Goal: Task Accomplishment & Management: Complete application form

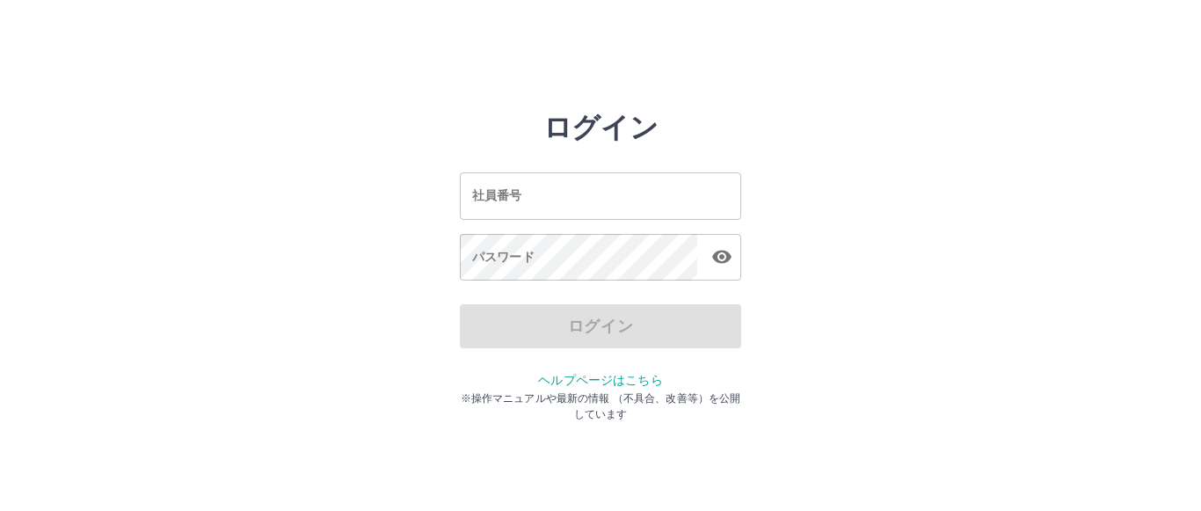
click at [510, 195] on input "社員番号" at bounding box center [600, 195] width 281 height 47
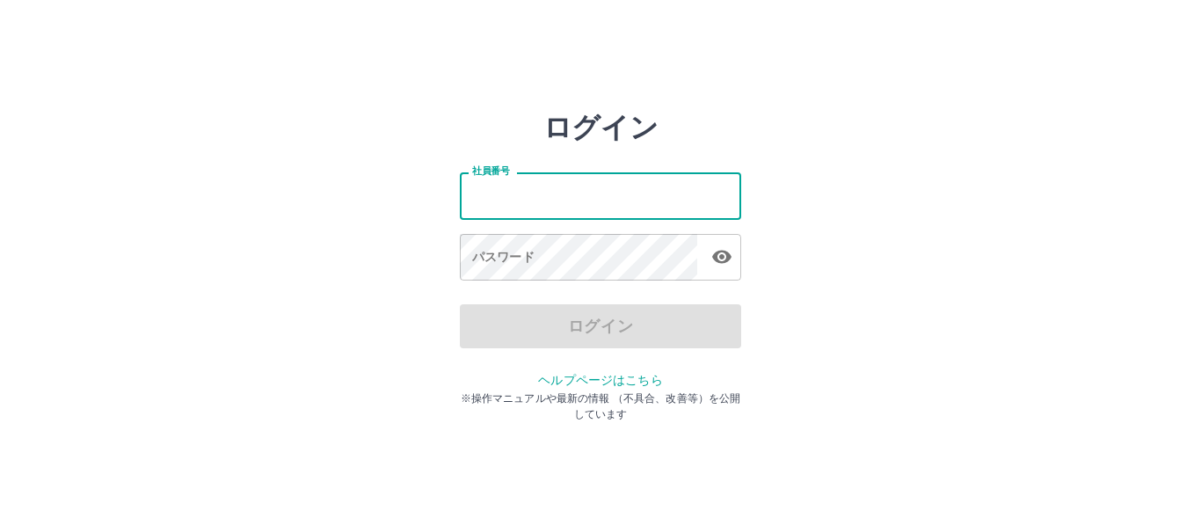
type input "*******"
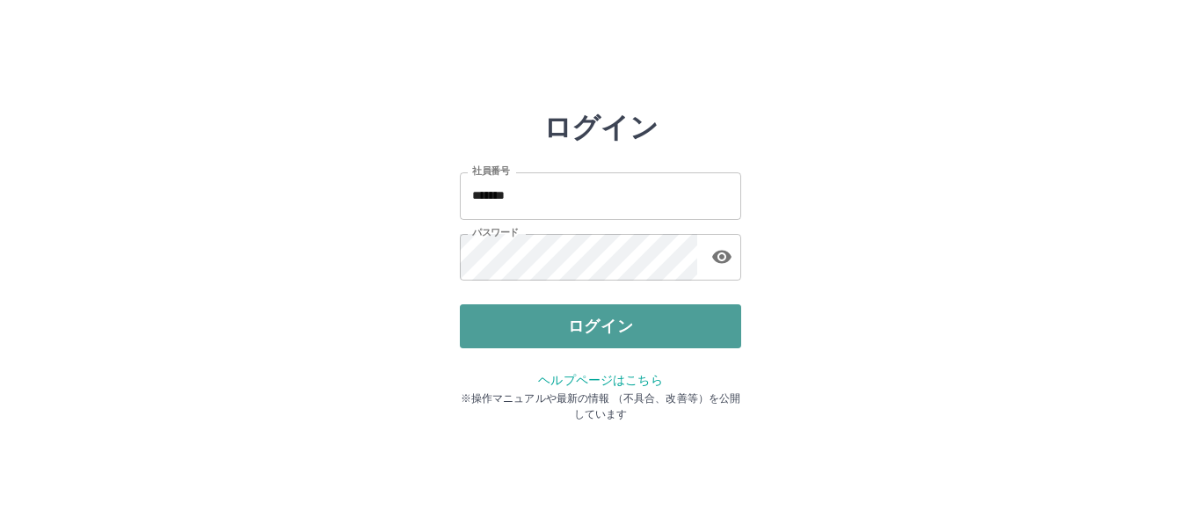
click at [622, 322] on button "ログイン" at bounding box center [600, 326] width 281 height 44
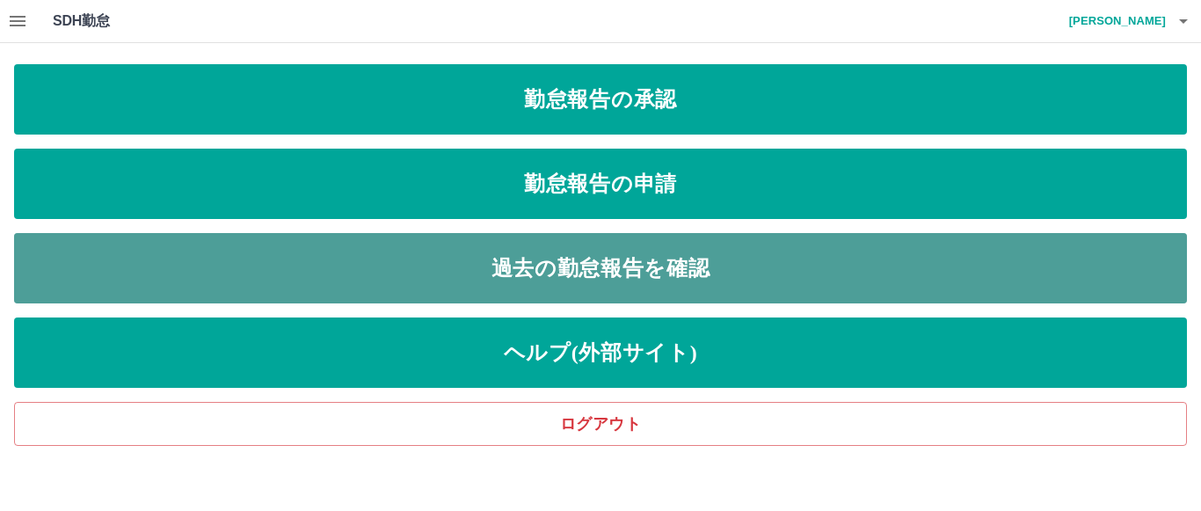
click at [724, 266] on link "過去の勤怠報告を確認" at bounding box center [600, 268] width 1173 height 70
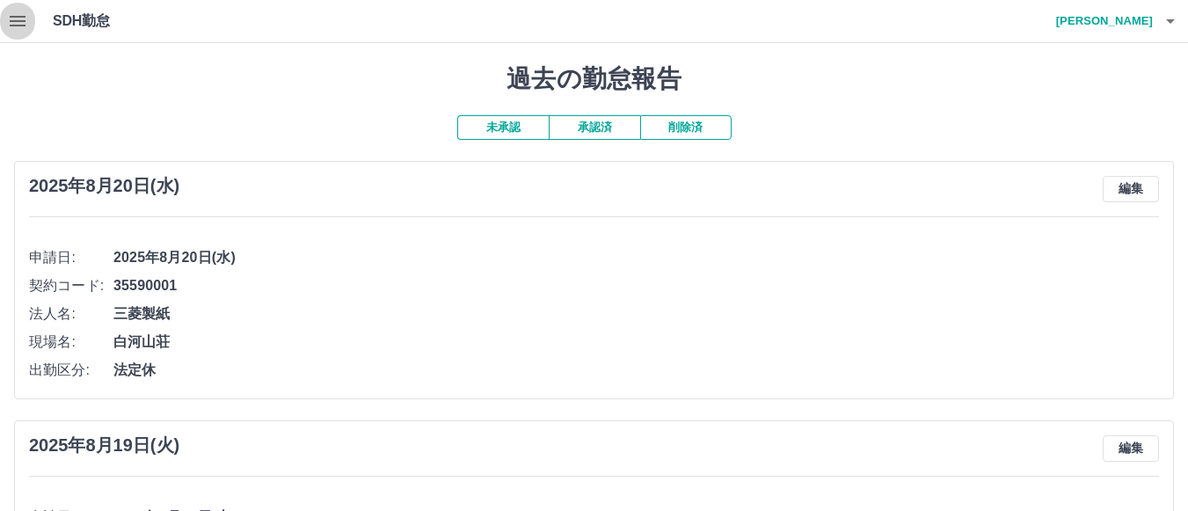
click at [16, 24] on icon "button" at bounding box center [17, 21] width 21 height 21
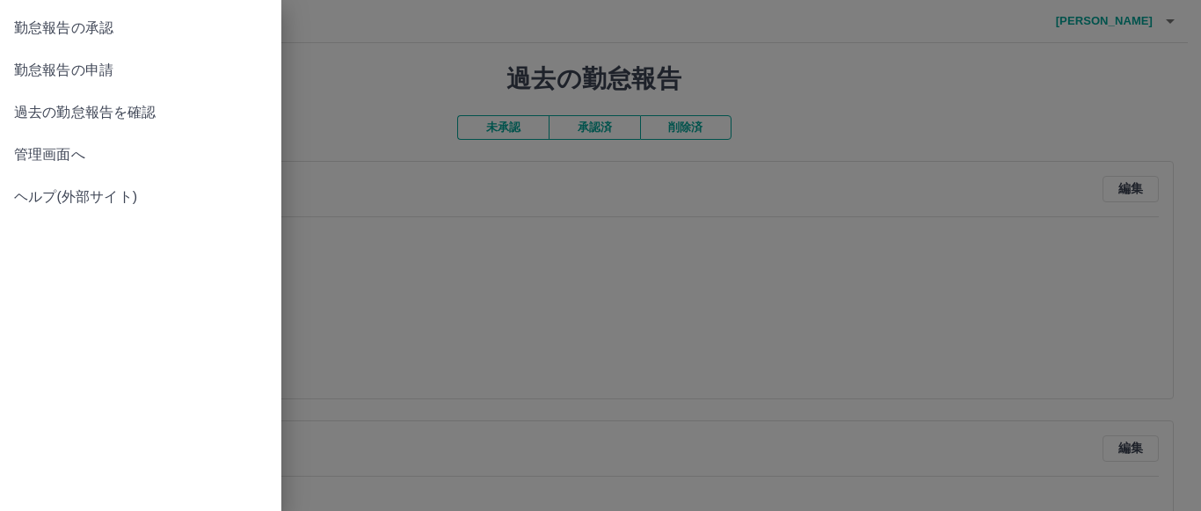
click at [133, 32] on span "勤怠報告の承認" at bounding box center [140, 28] width 253 height 21
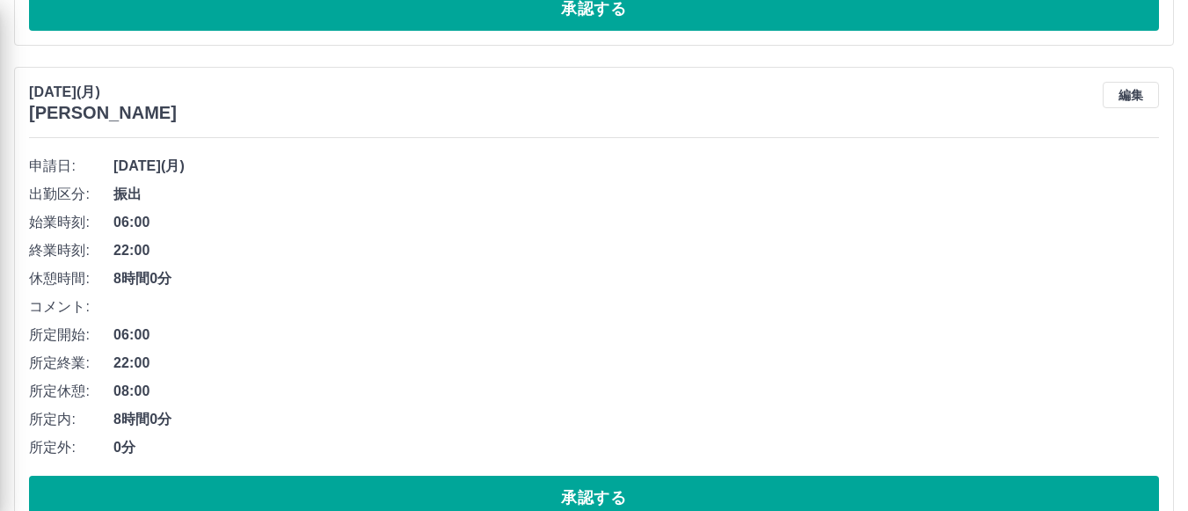
scroll to position [6946, 0]
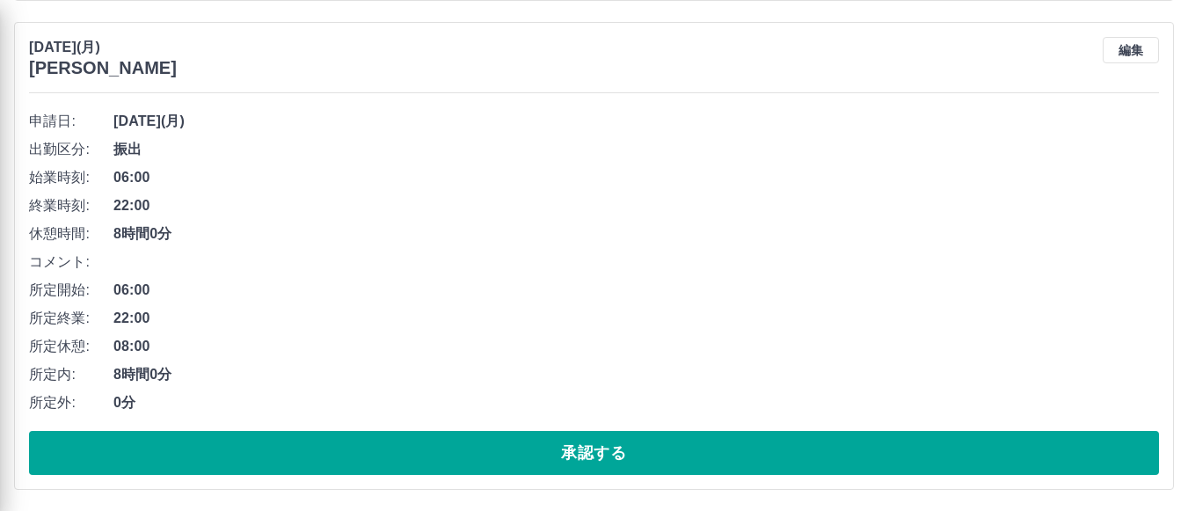
click at [588, 452] on div at bounding box center [594, 255] width 1188 height 511
click at [592, 456] on div at bounding box center [594, 255] width 1188 height 511
click at [574, 448] on div at bounding box center [594, 255] width 1188 height 511
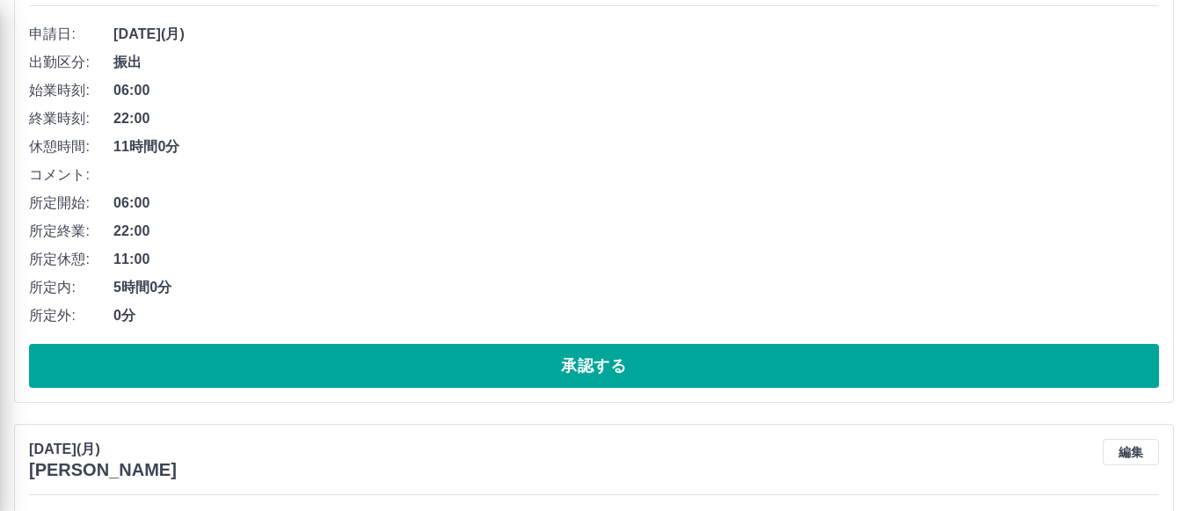
scroll to position [6536, 0]
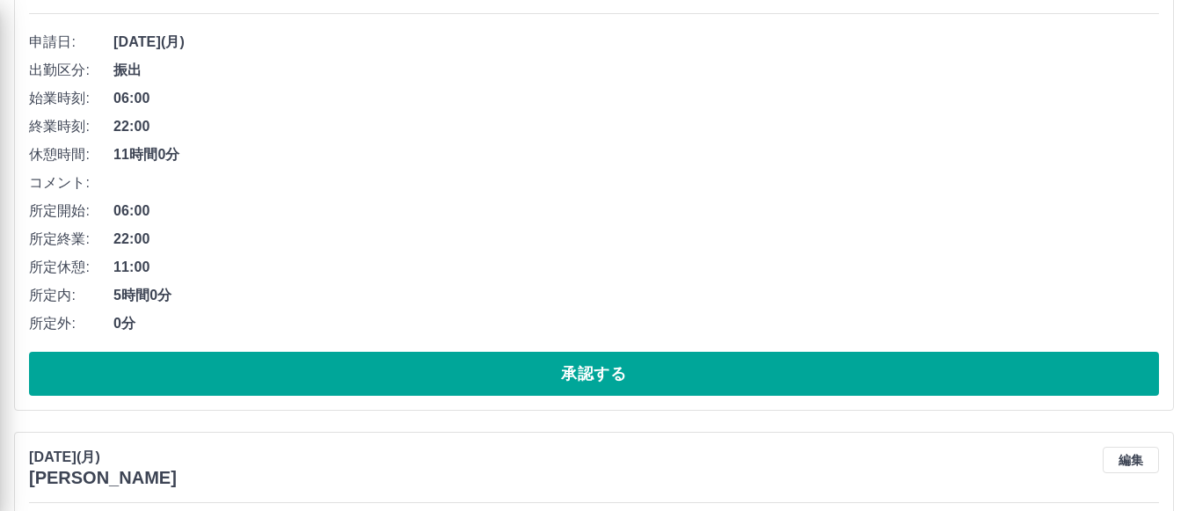
click at [559, 367] on div at bounding box center [594, 255] width 1188 height 511
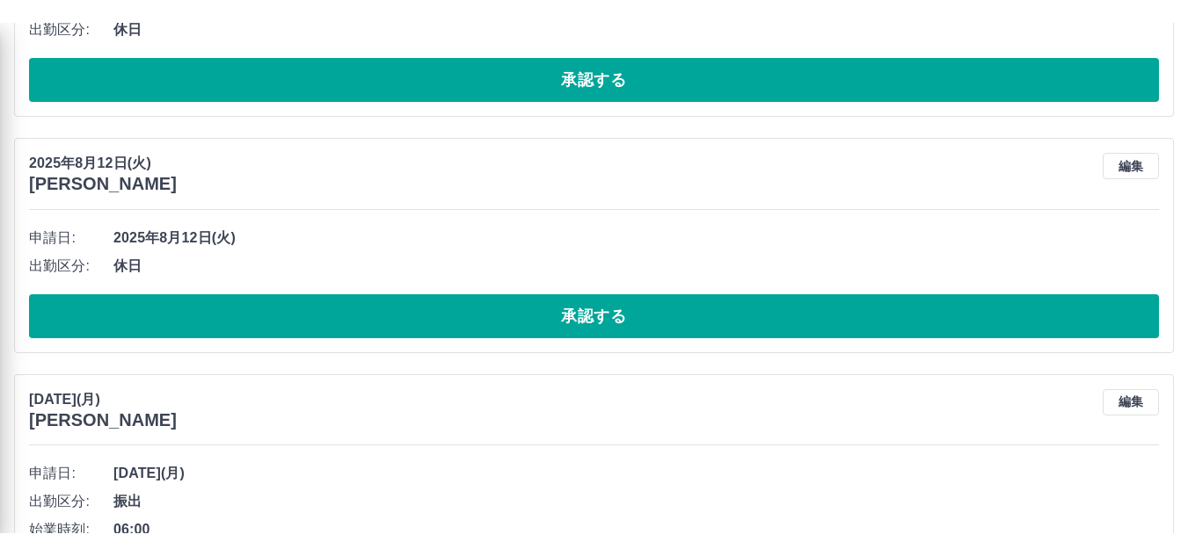
scroll to position [6126, 0]
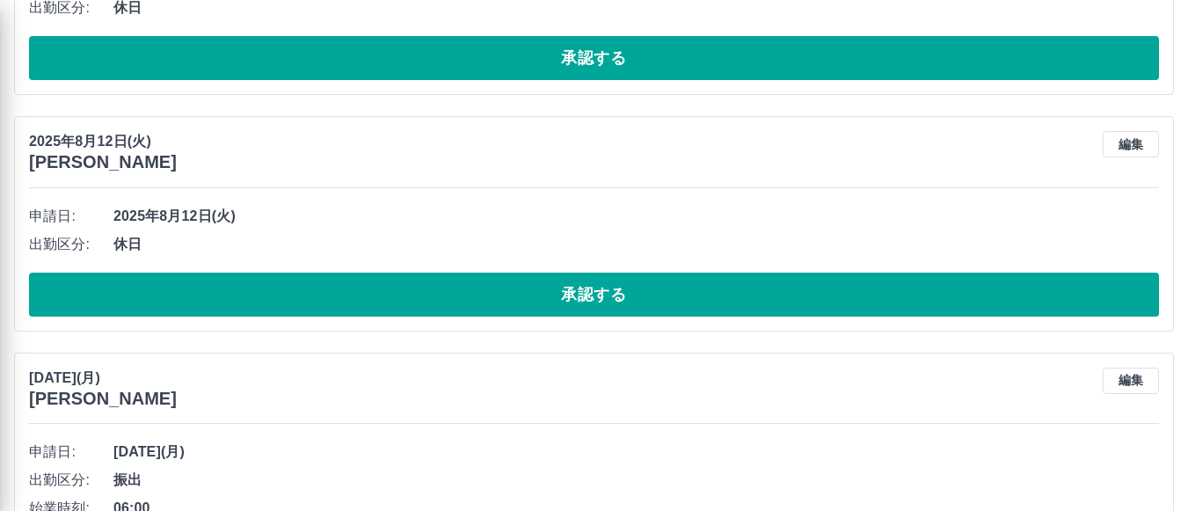
click at [599, 297] on div at bounding box center [594, 255] width 1188 height 511
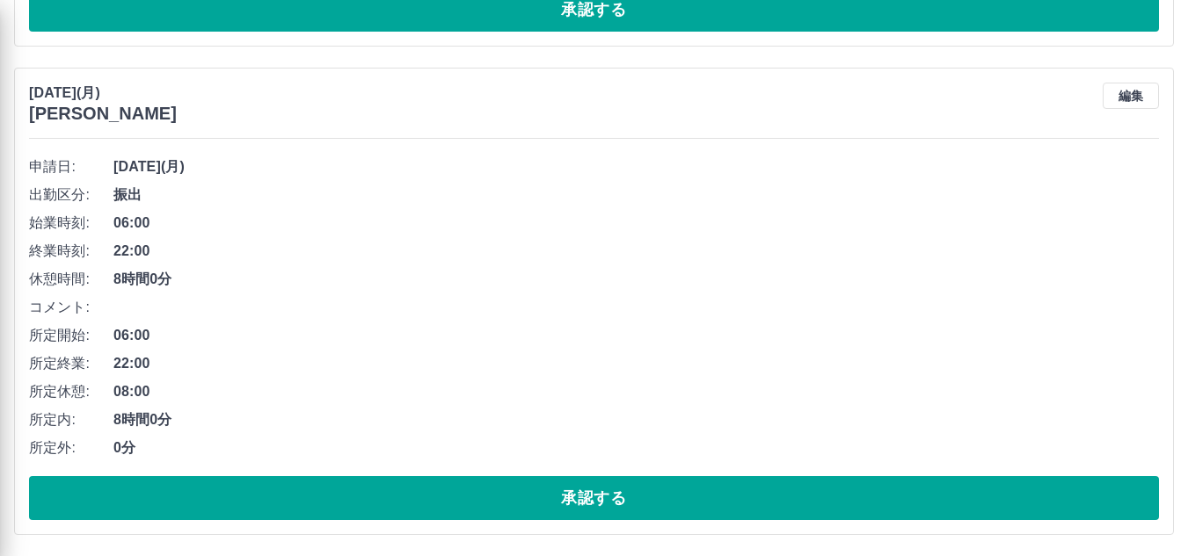
scroll to position [6900, 0]
click at [597, 490] on div at bounding box center [594, 278] width 1188 height 556
drag, startPoint x: 597, startPoint y: 490, endPoint x: 532, endPoint y: 340, distance: 163.0
click at [532, 340] on div at bounding box center [594, 278] width 1188 height 556
click at [588, 502] on div at bounding box center [594, 278] width 1188 height 556
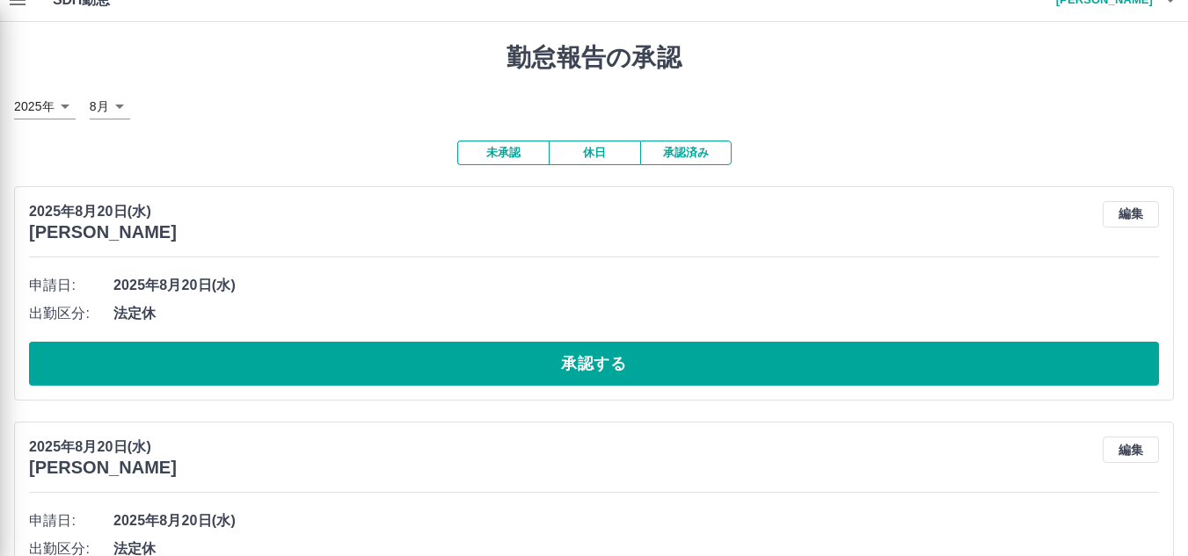
scroll to position [0, 0]
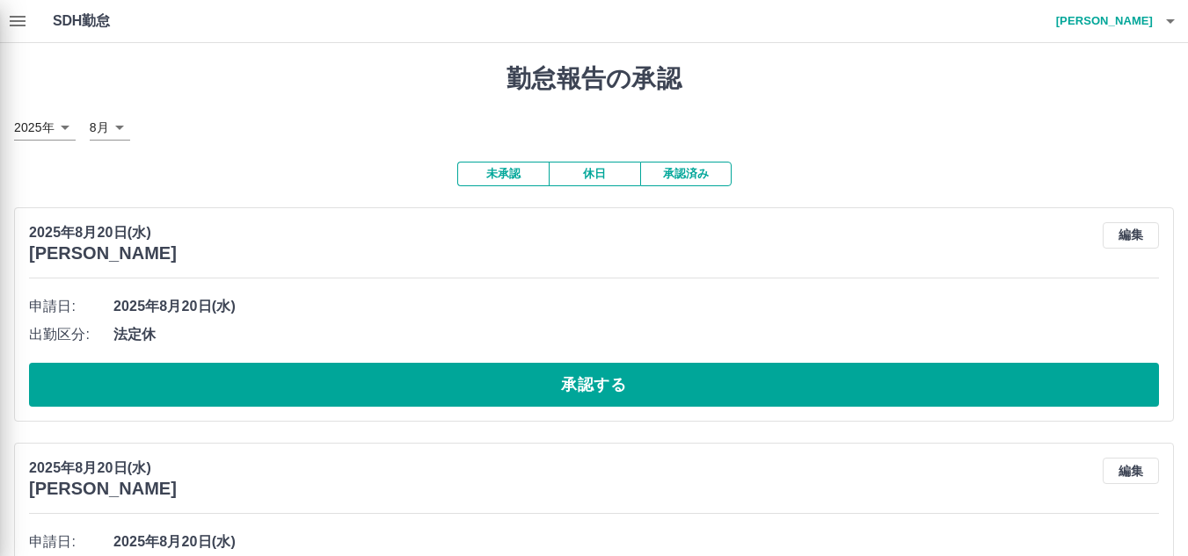
click at [584, 388] on div at bounding box center [594, 278] width 1188 height 556
click at [491, 176] on div at bounding box center [594, 278] width 1188 height 556
click at [516, 173] on div at bounding box center [594, 278] width 1188 height 556
click at [589, 388] on div at bounding box center [594, 278] width 1188 height 556
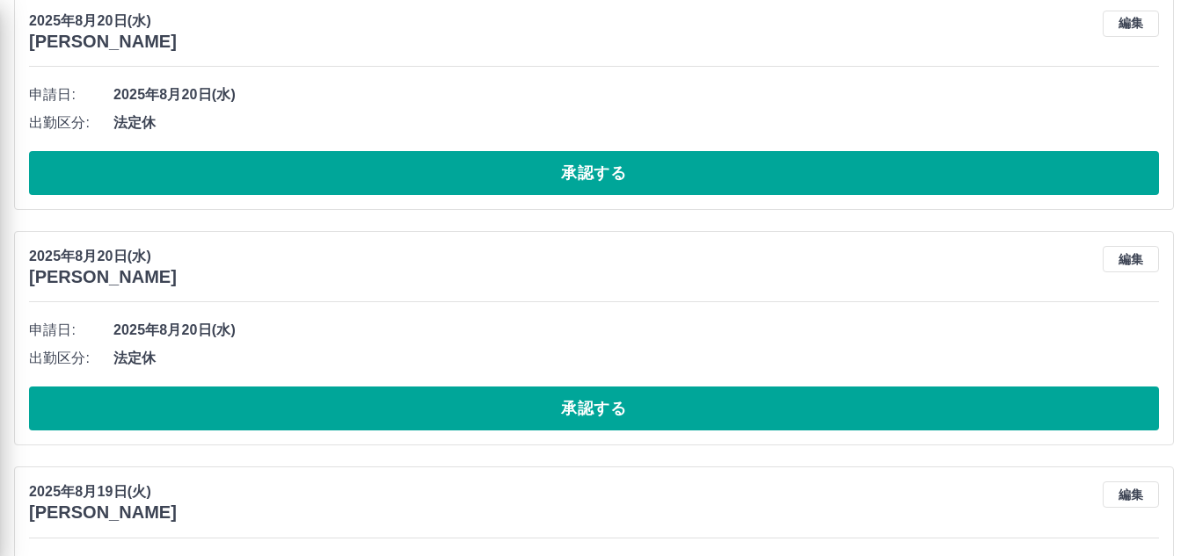
scroll to position [235, 0]
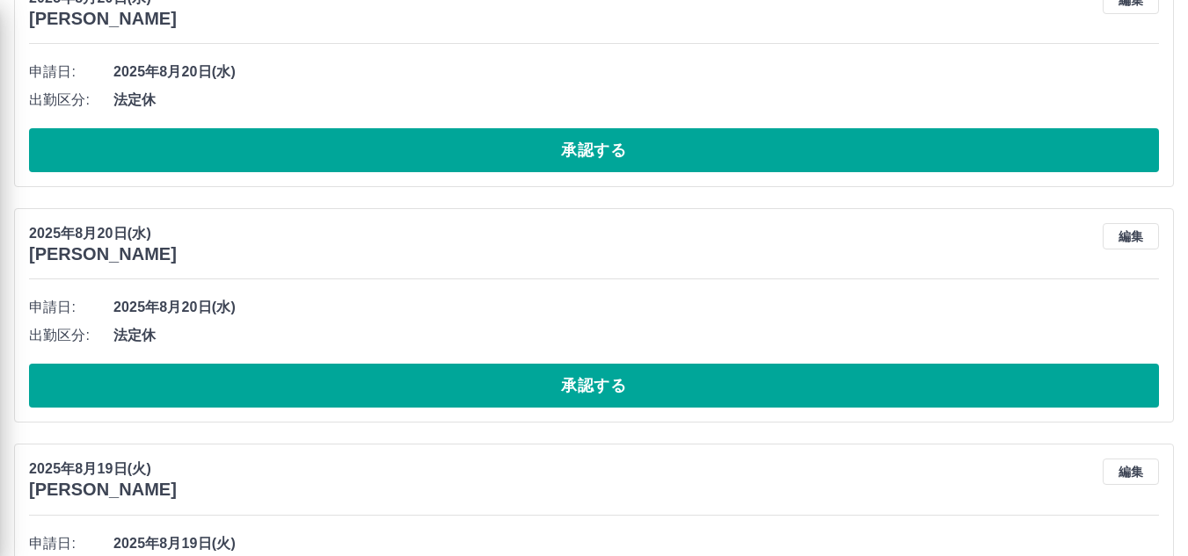
click at [588, 389] on div at bounding box center [594, 278] width 1188 height 556
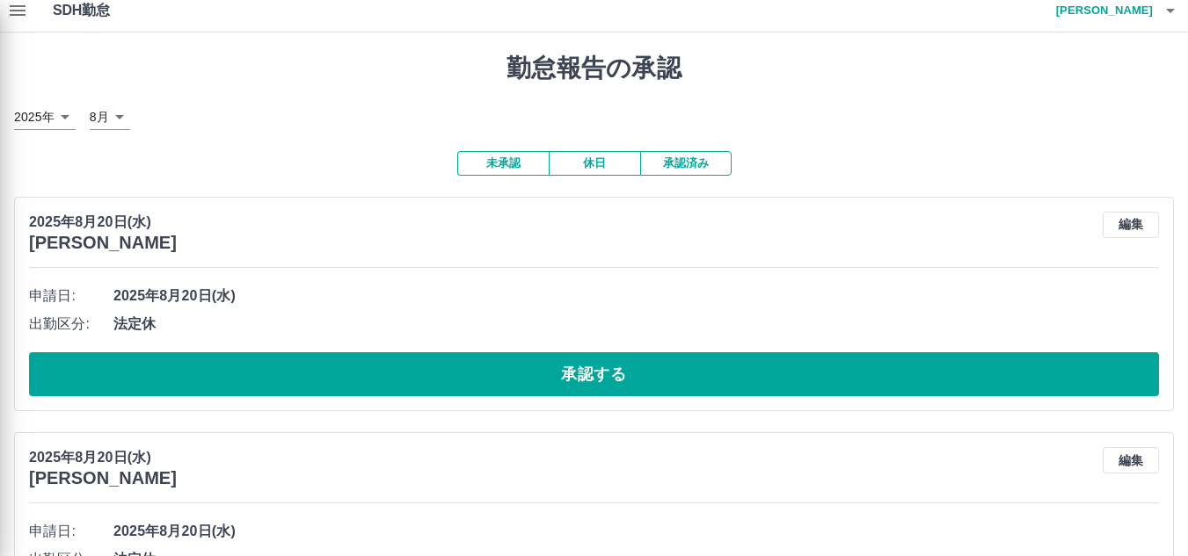
scroll to position [0, 0]
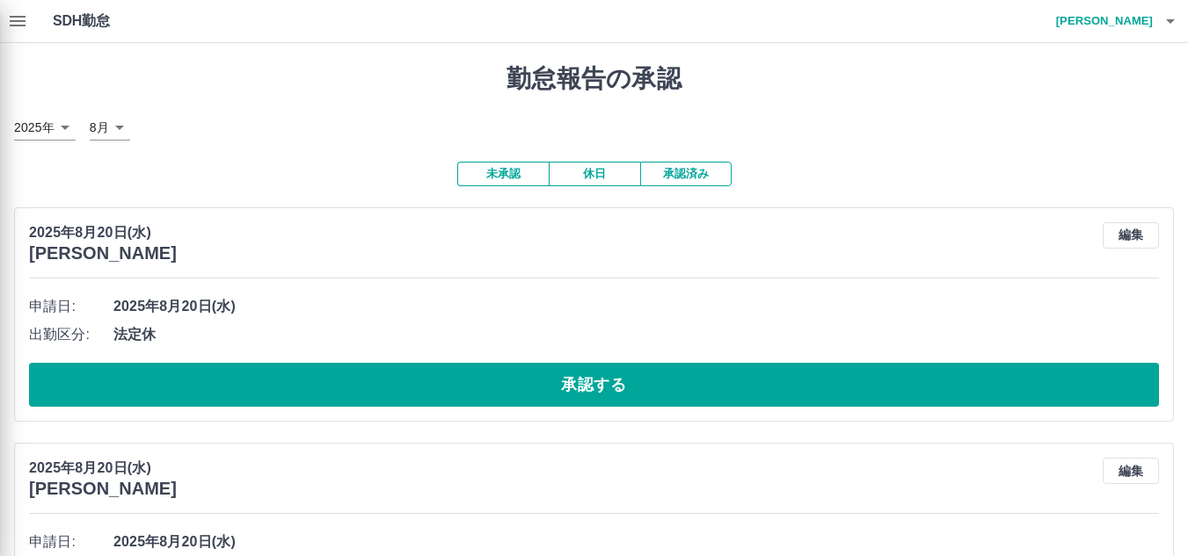
click at [17, 18] on div at bounding box center [594, 278] width 1188 height 556
click at [19, 24] on div at bounding box center [594, 278] width 1188 height 556
click at [603, 382] on div at bounding box center [594, 278] width 1188 height 556
click at [697, 172] on div at bounding box center [594, 278] width 1188 height 556
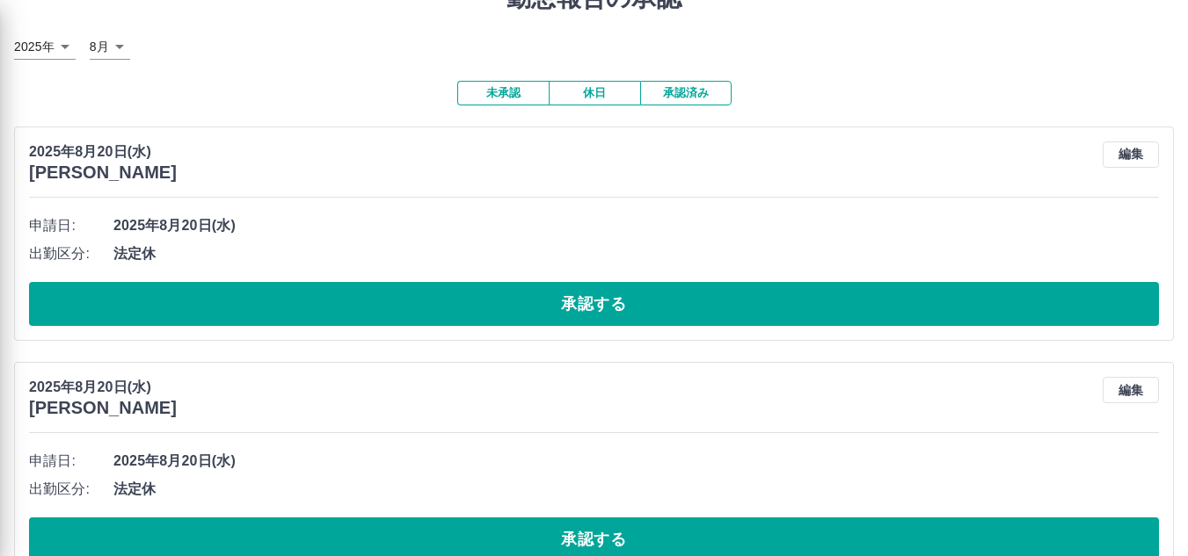
scroll to position [176, 0]
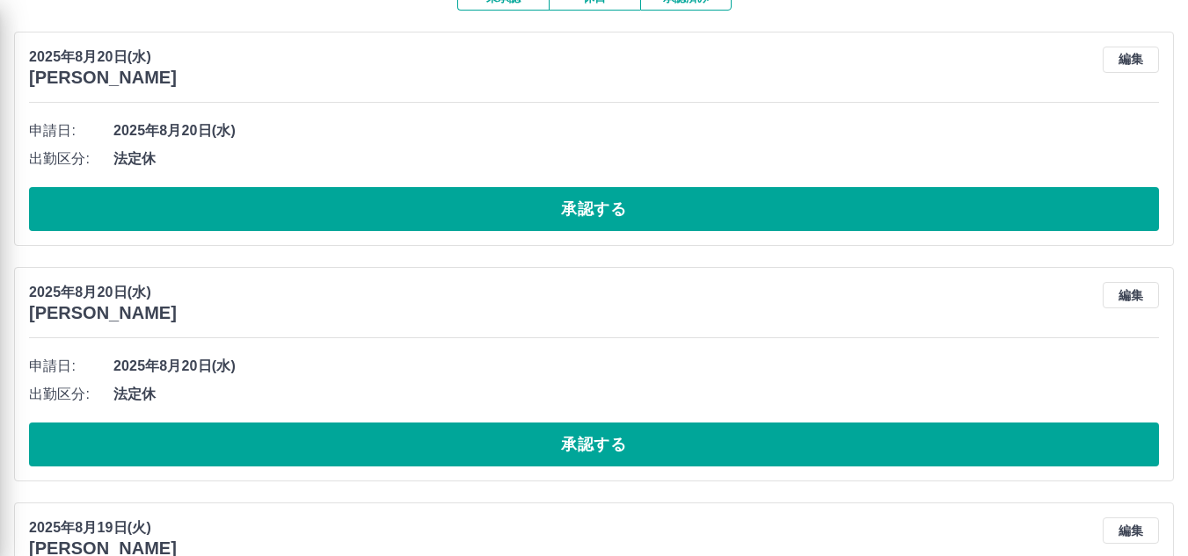
click at [595, 210] on div at bounding box center [594, 278] width 1188 height 556
click at [1128, 53] on div at bounding box center [594, 278] width 1188 height 556
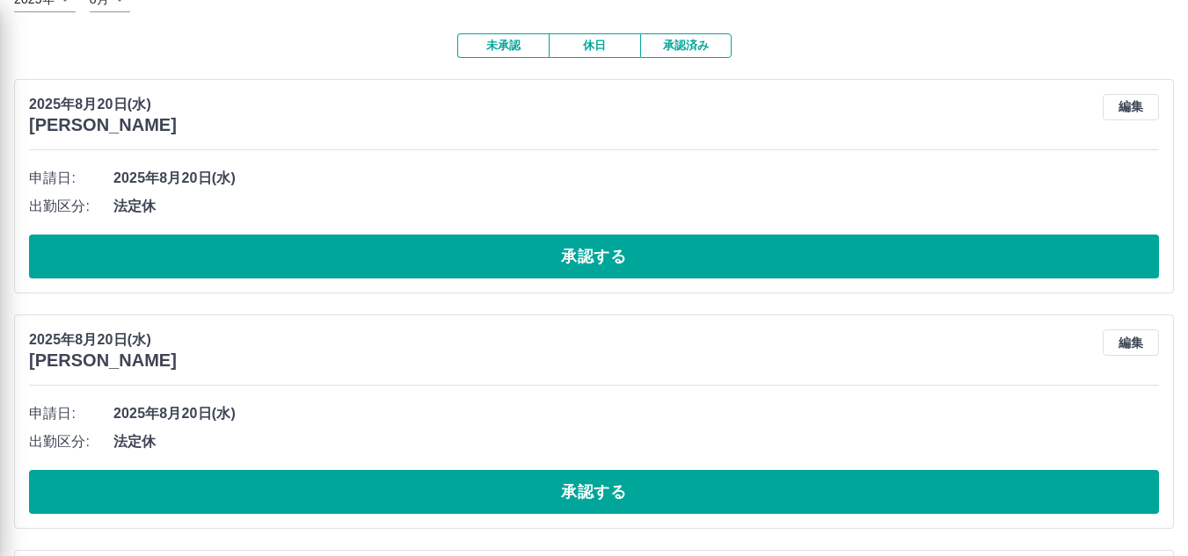
scroll to position [0, 0]
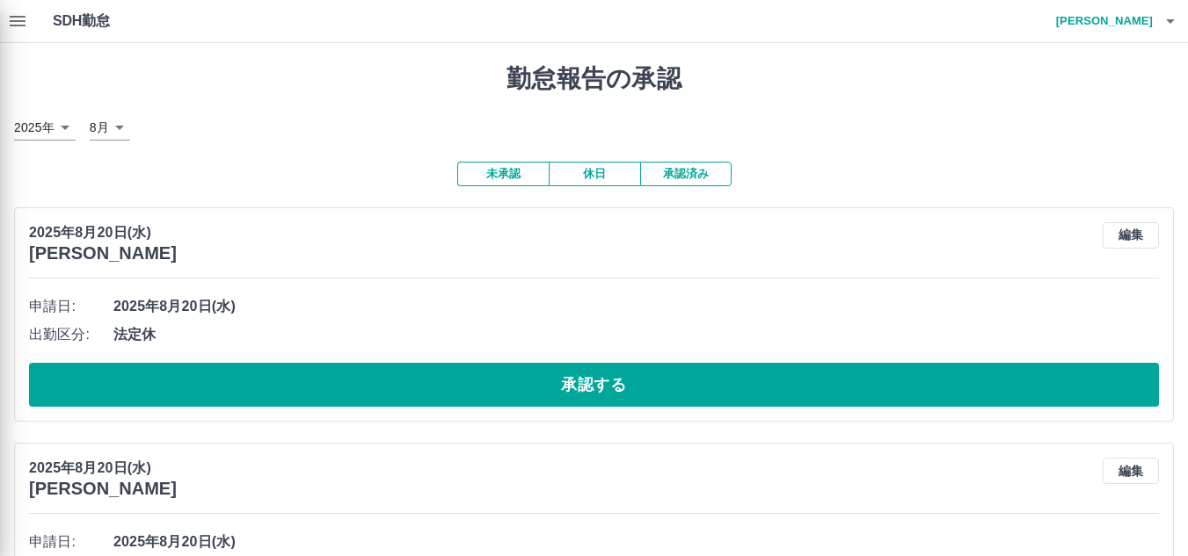
click at [17, 22] on div at bounding box center [594, 278] width 1188 height 556
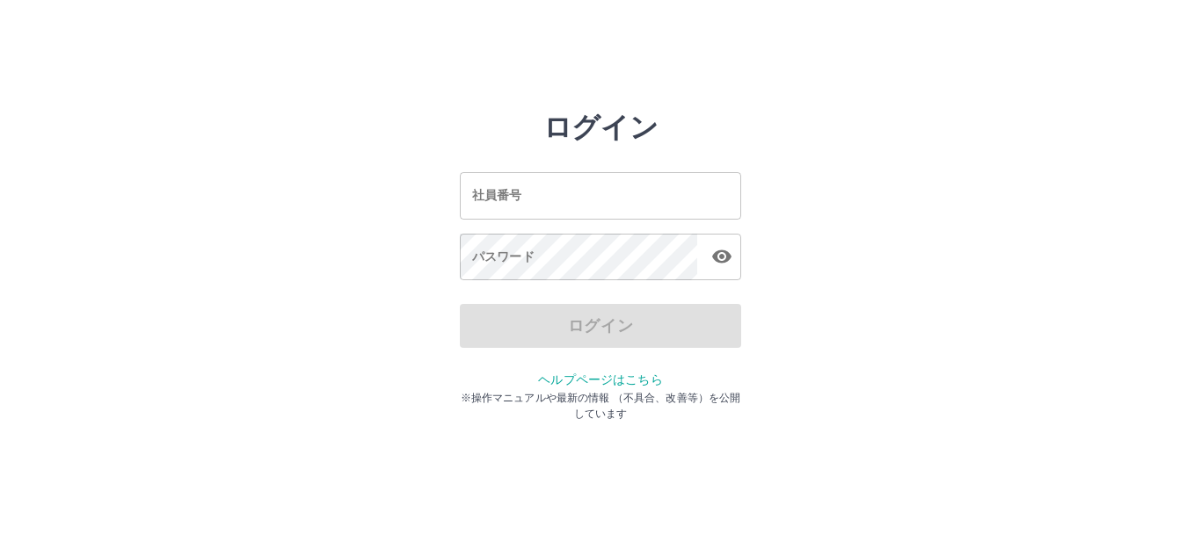
click at [528, 198] on input "社員番号" at bounding box center [600, 195] width 281 height 47
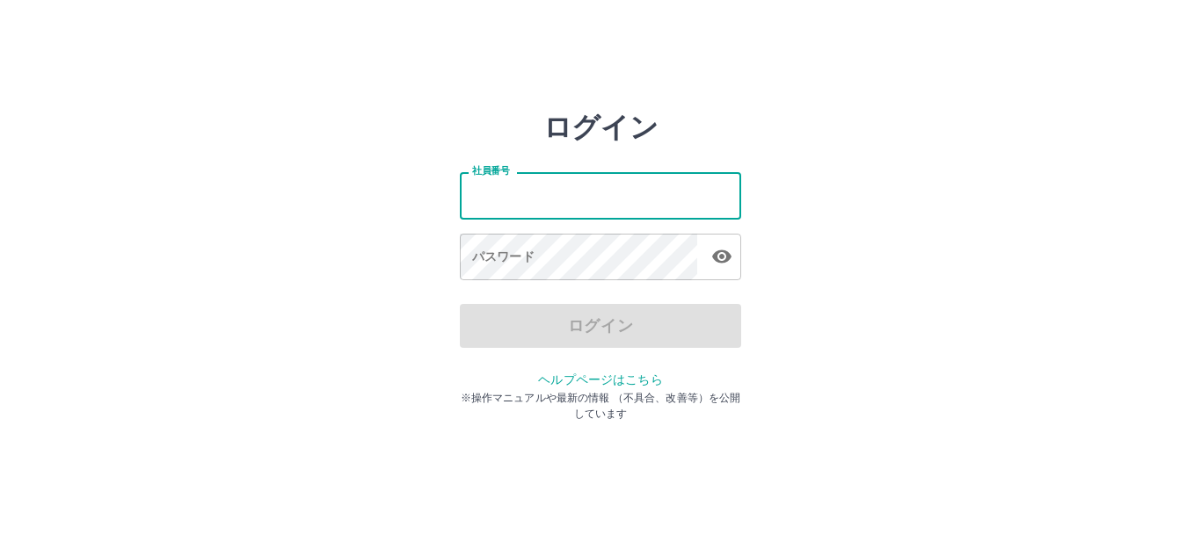
type input "*******"
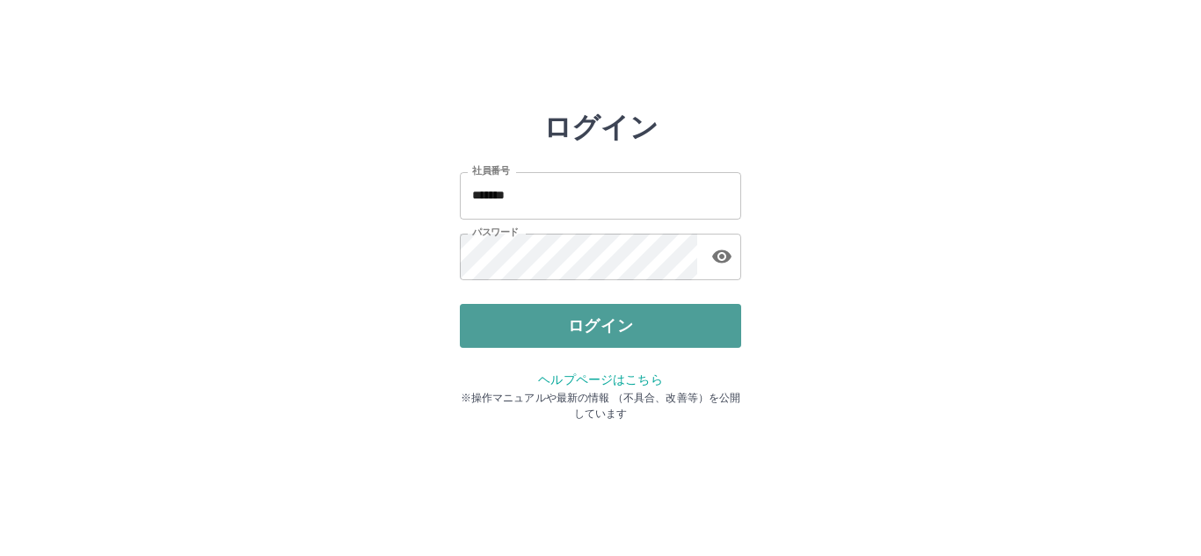
click at [574, 331] on button "ログイン" at bounding box center [600, 326] width 281 height 44
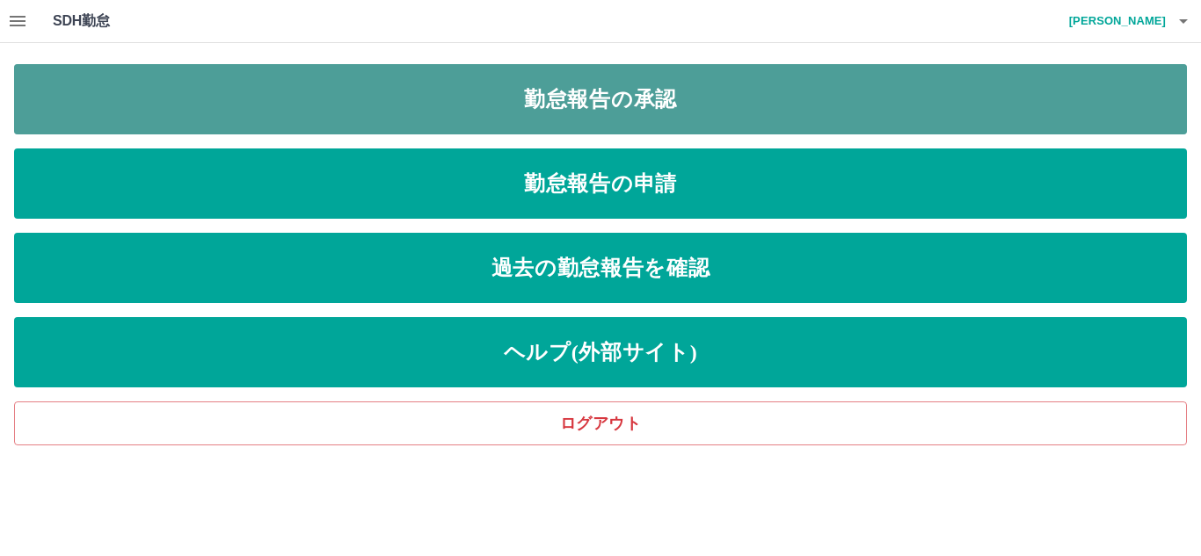
click at [690, 96] on link "勤怠報告の承認" at bounding box center [600, 99] width 1173 height 70
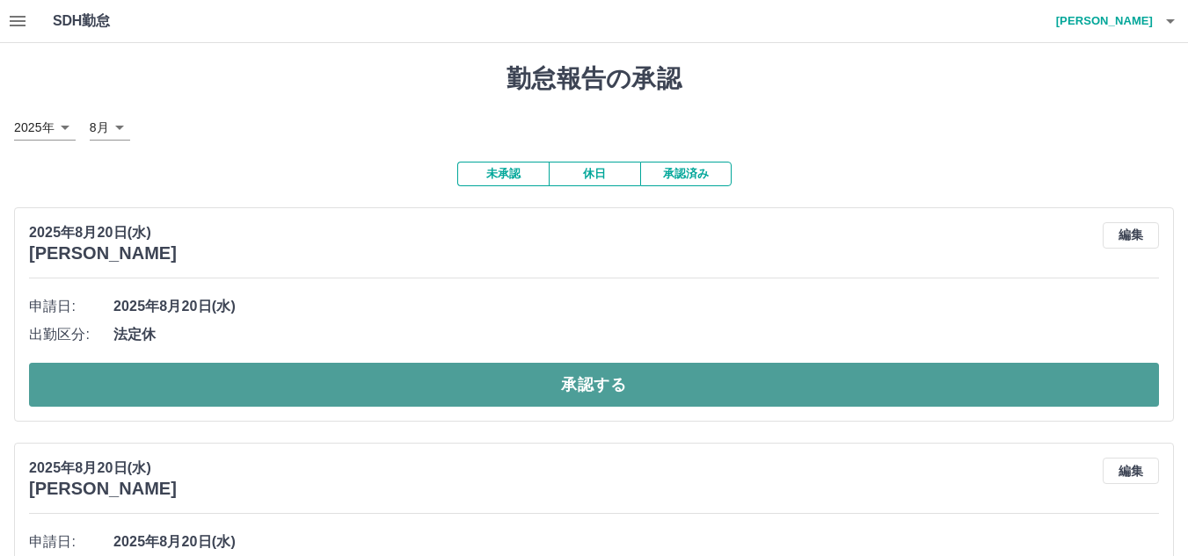
click at [601, 381] on button "承認する" at bounding box center [594, 385] width 1130 height 44
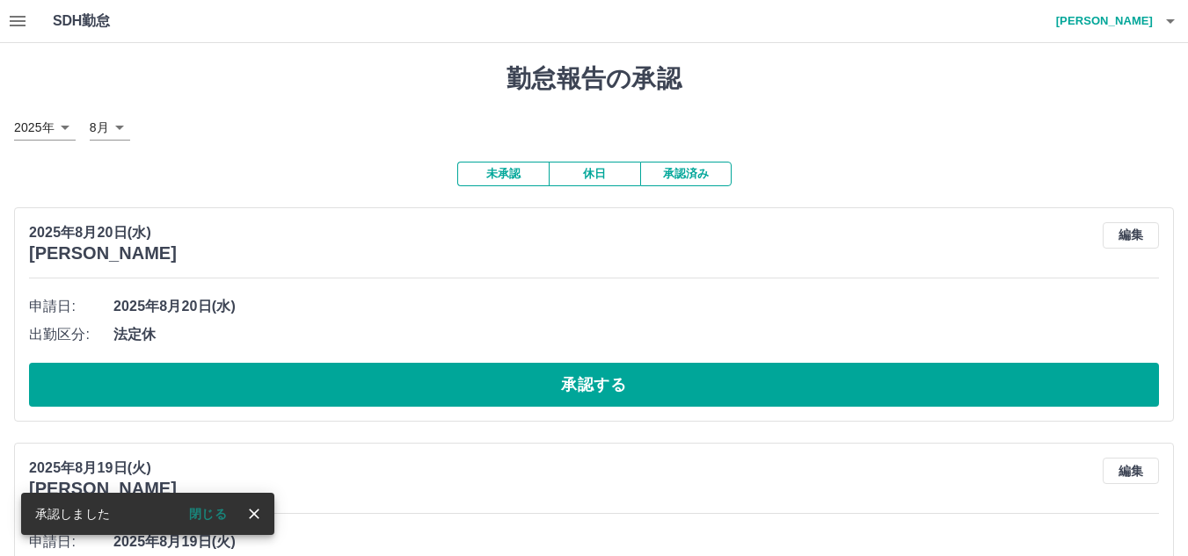
click at [601, 381] on button "承認する" at bounding box center [594, 385] width 1130 height 44
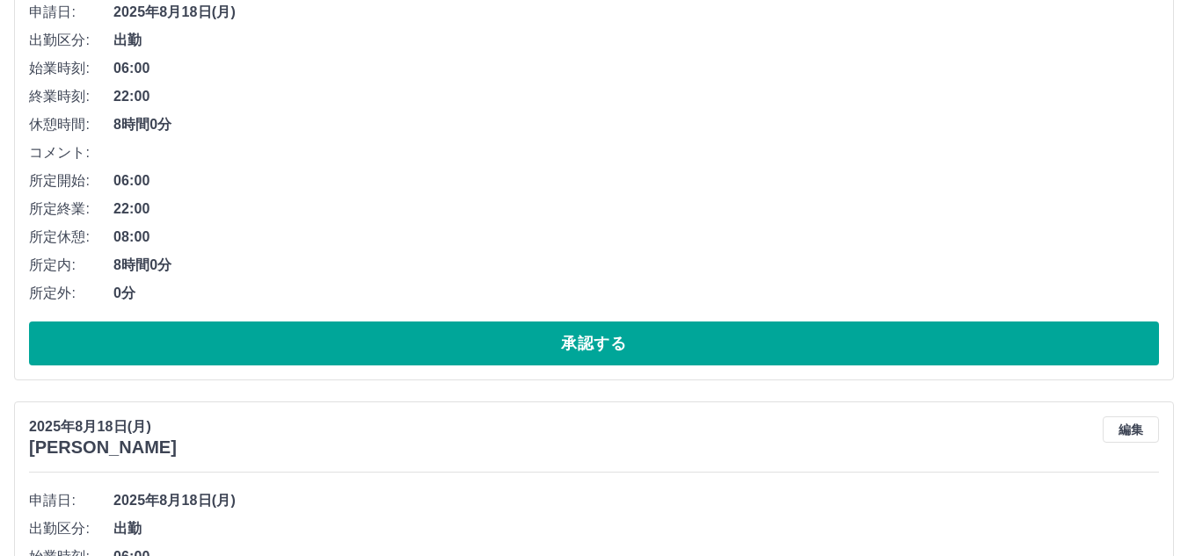
scroll to position [293, 0]
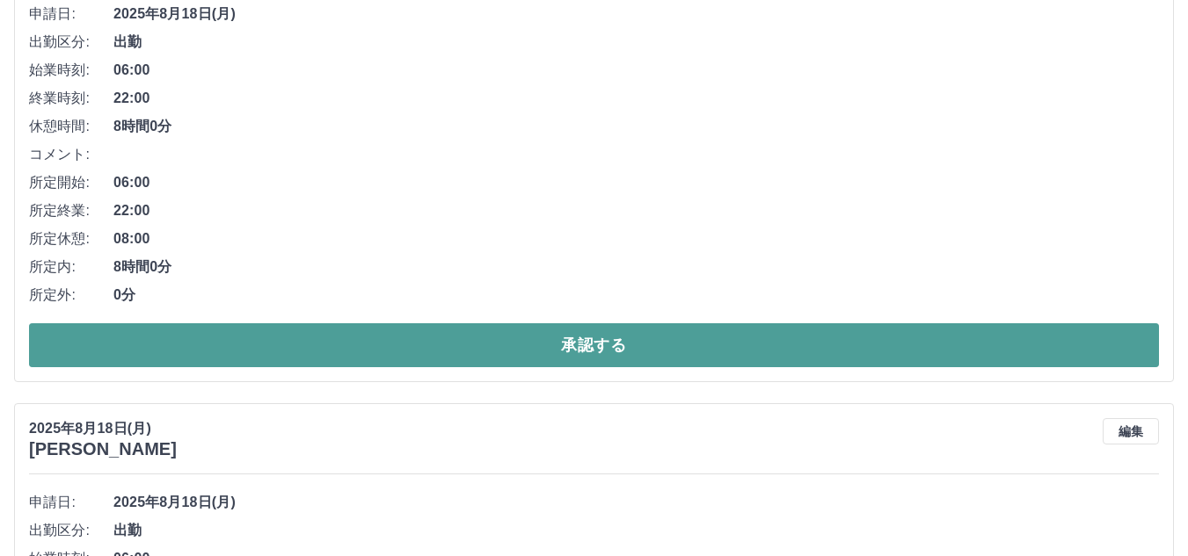
click at [604, 346] on button "承認する" at bounding box center [594, 345] width 1130 height 44
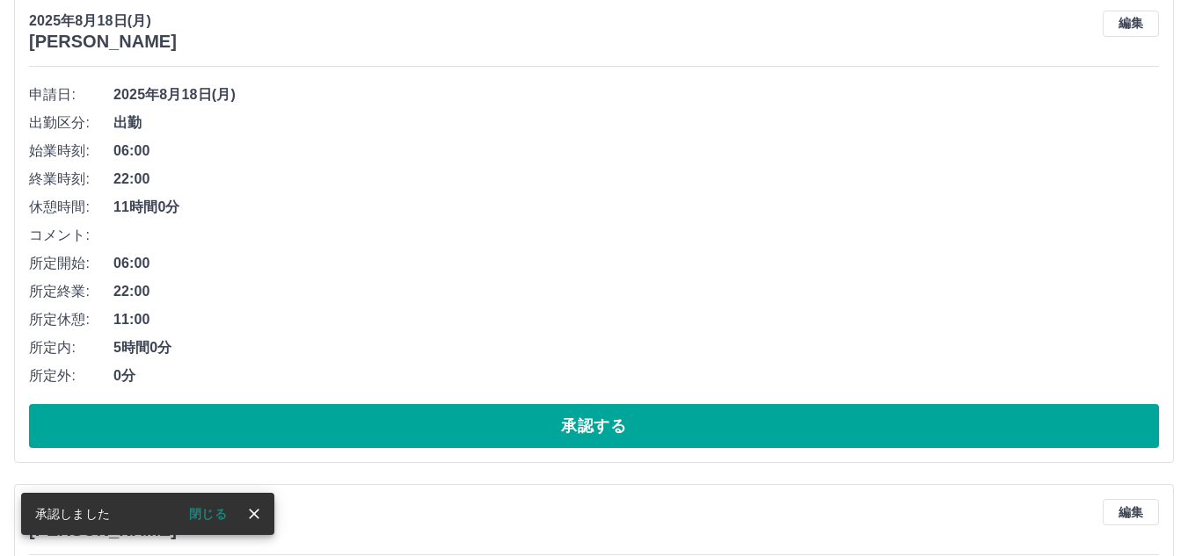
scroll to position [235, 0]
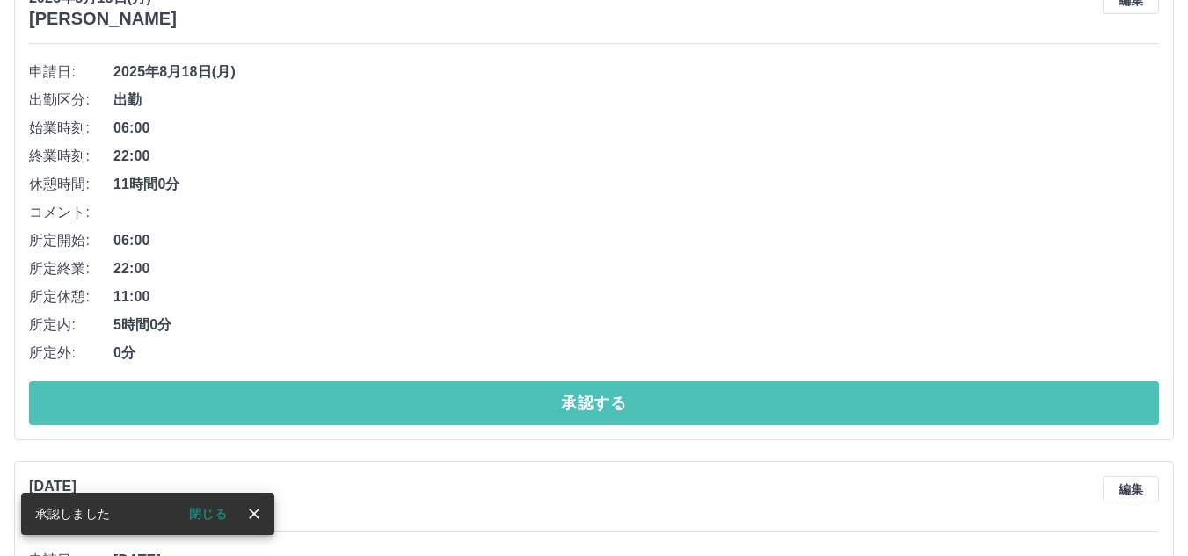
click at [583, 404] on button "承認する" at bounding box center [594, 404] width 1130 height 44
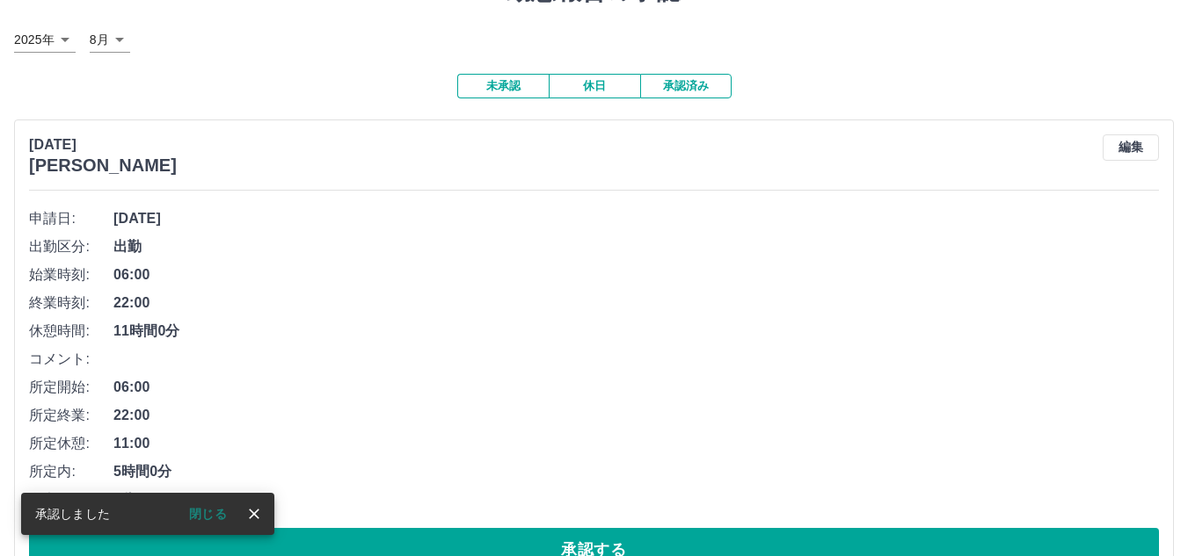
scroll to position [176, 0]
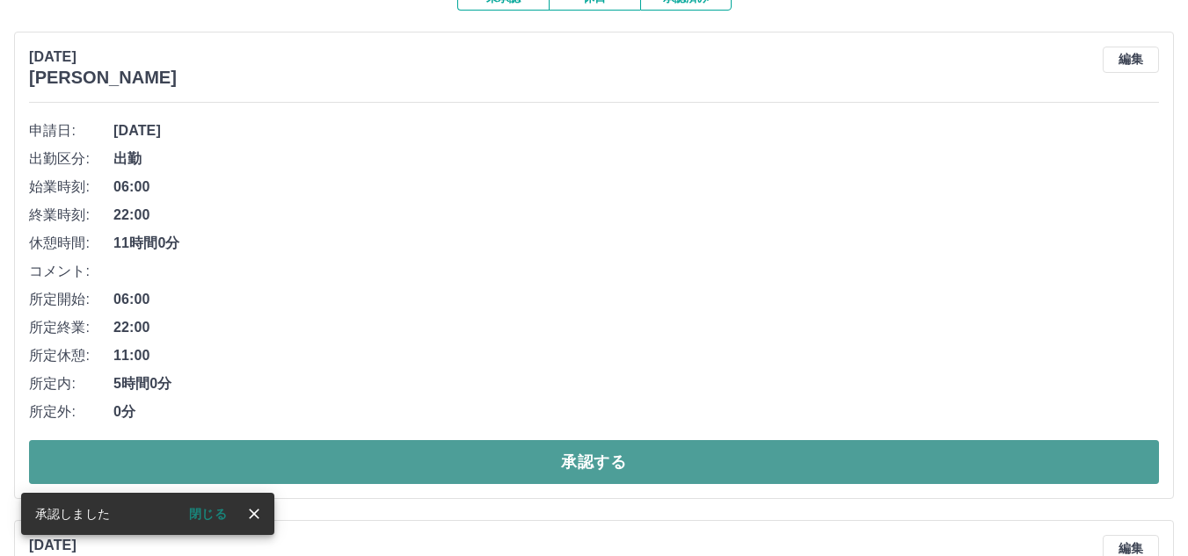
click at [580, 454] on button "承認する" at bounding box center [594, 462] width 1130 height 44
click at [592, 461] on button "承認する" at bounding box center [594, 462] width 1130 height 44
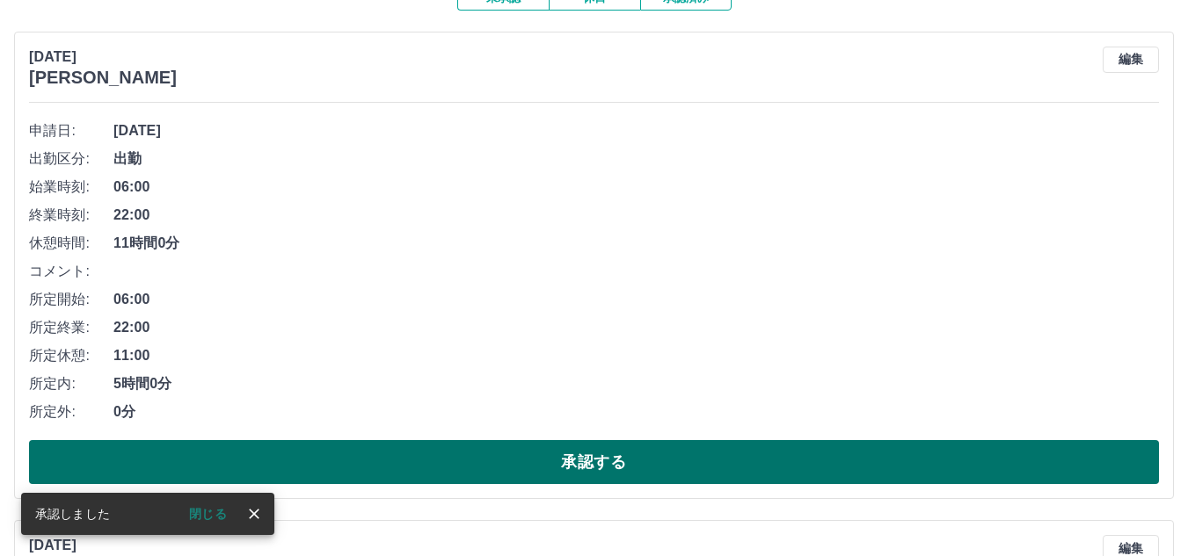
click at [591, 461] on button "承認する" at bounding box center [594, 462] width 1130 height 44
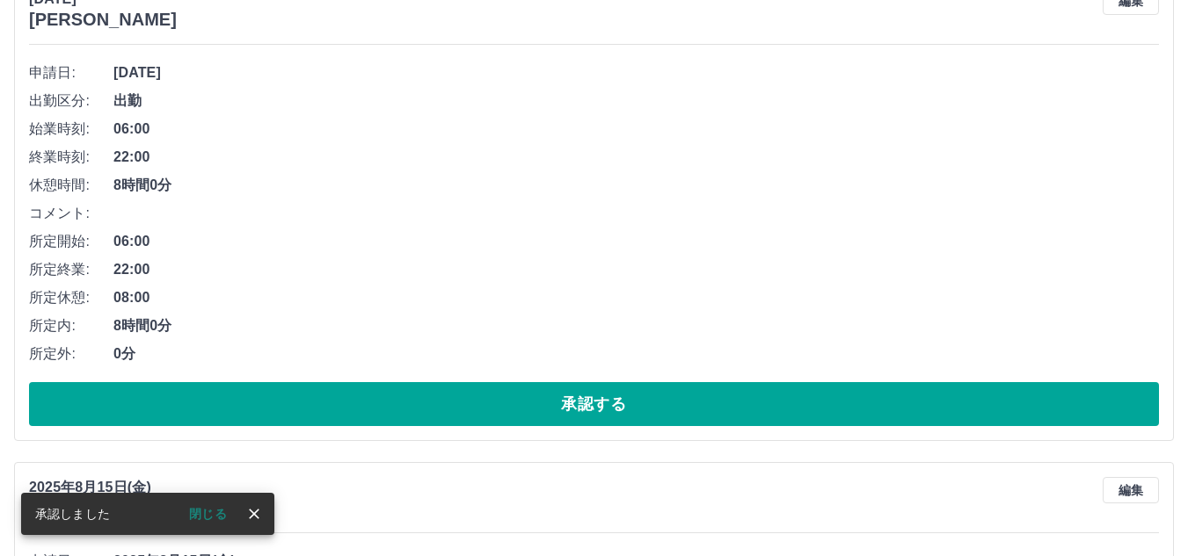
scroll to position [235, 0]
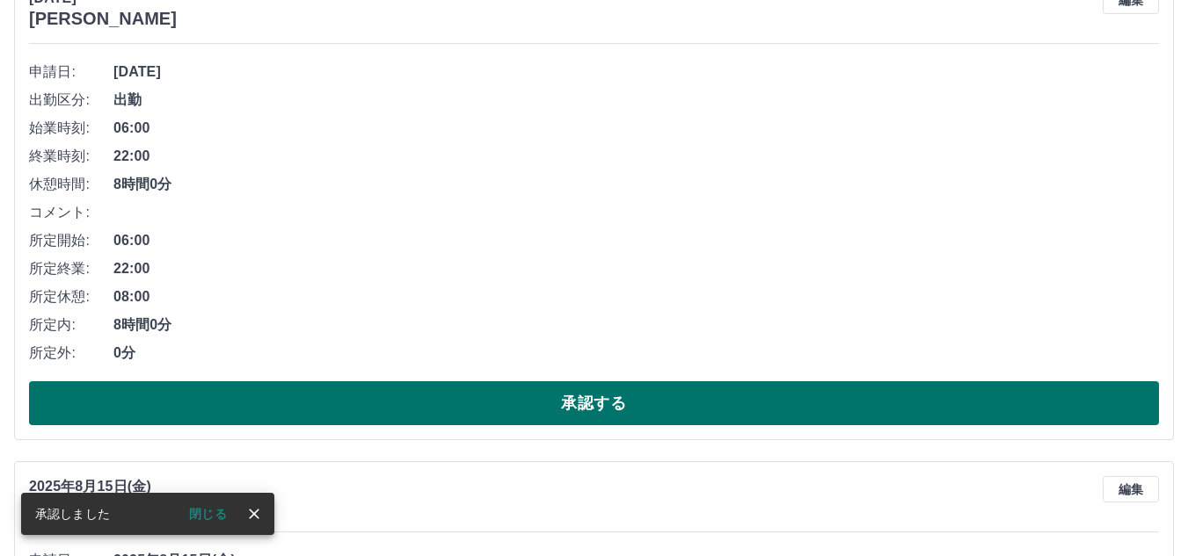
click at [594, 405] on button "承認する" at bounding box center [594, 404] width 1130 height 44
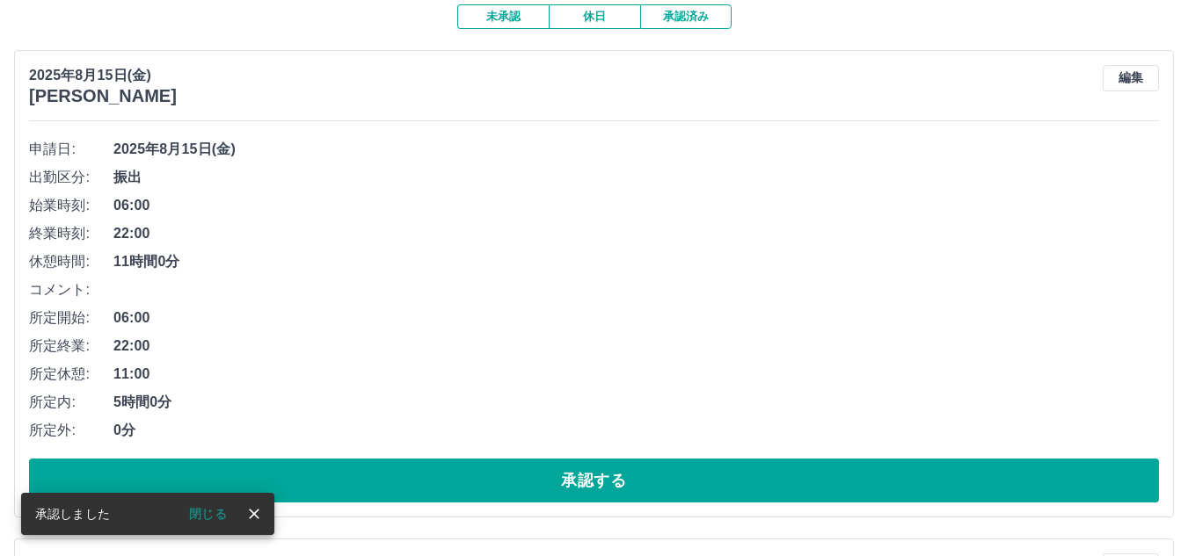
scroll to position [176, 0]
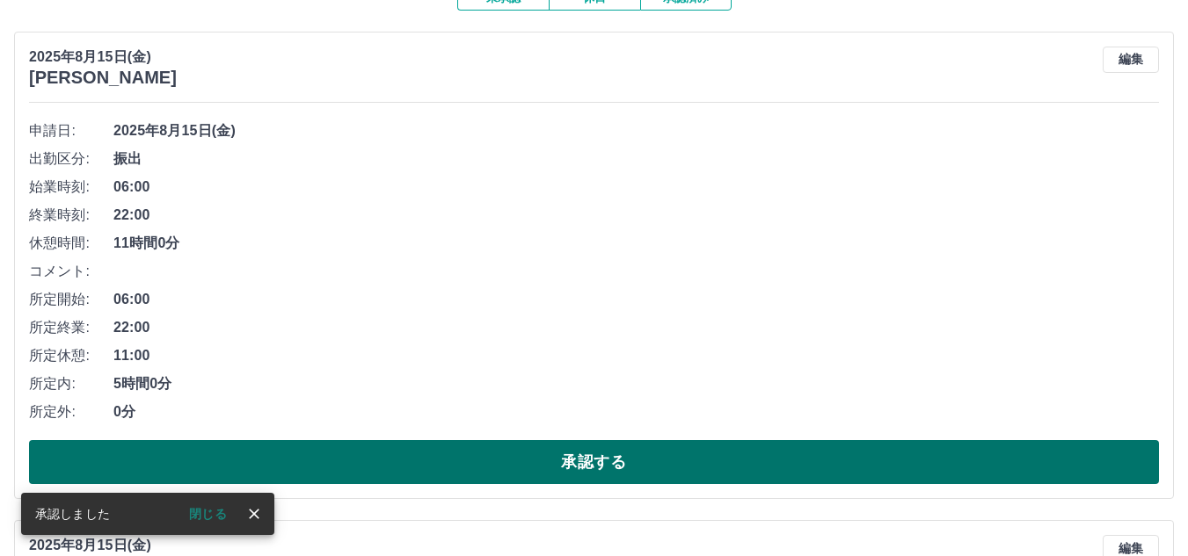
click at [594, 461] on button "承認する" at bounding box center [594, 462] width 1130 height 44
click at [594, 452] on button "承認する" at bounding box center [594, 462] width 1130 height 44
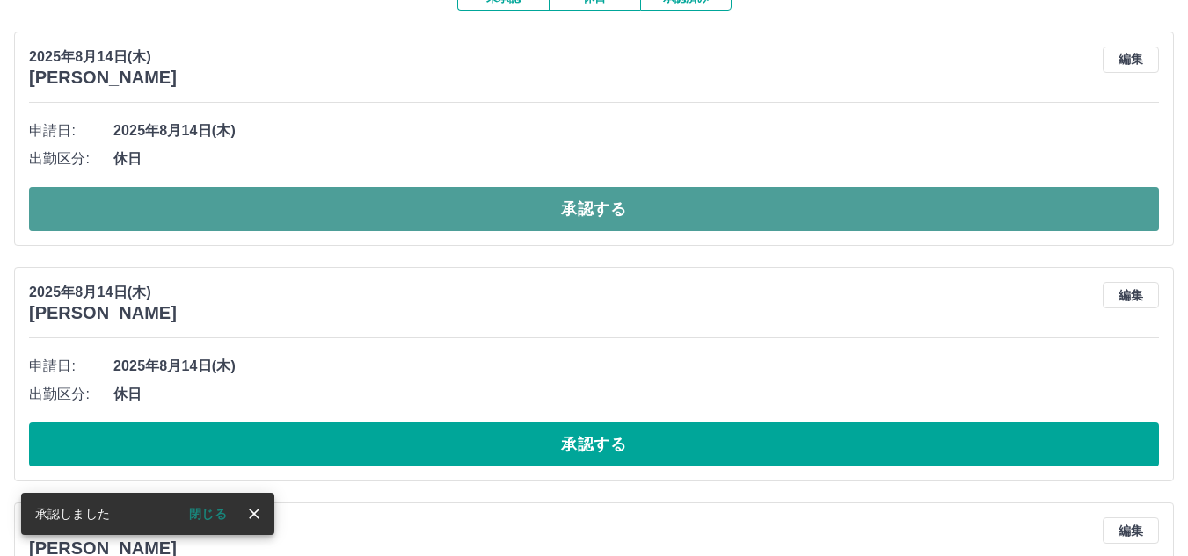
click at [603, 201] on button "承認する" at bounding box center [594, 209] width 1130 height 44
click at [608, 205] on button "承認する" at bounding box center [594, 209] width 1130 height 44
click at [611, 207] on button "承認する" at bounding box center [594, 209] width 1130 height 44
click at [583, 207] on button "承認する" at bounding box center [594, 209] width 1130 height 44
click at [614, 202] on button "承認する" at bounding box center [594, 209] width 1130 height 44
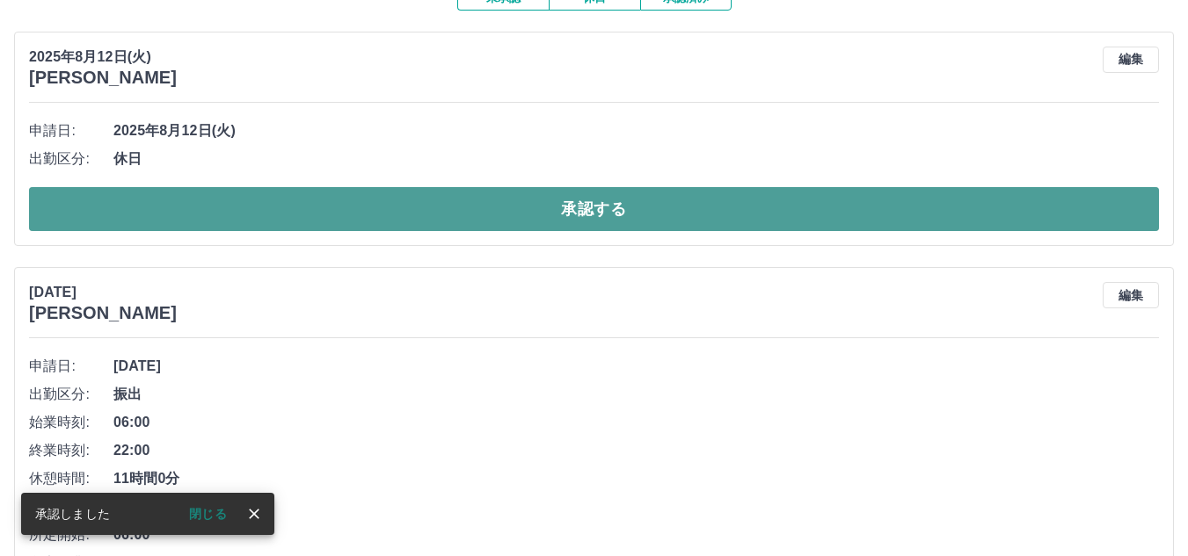
click at [590, 198] on button "承認する" at bounding box center [594, 209] width 1130 height 44
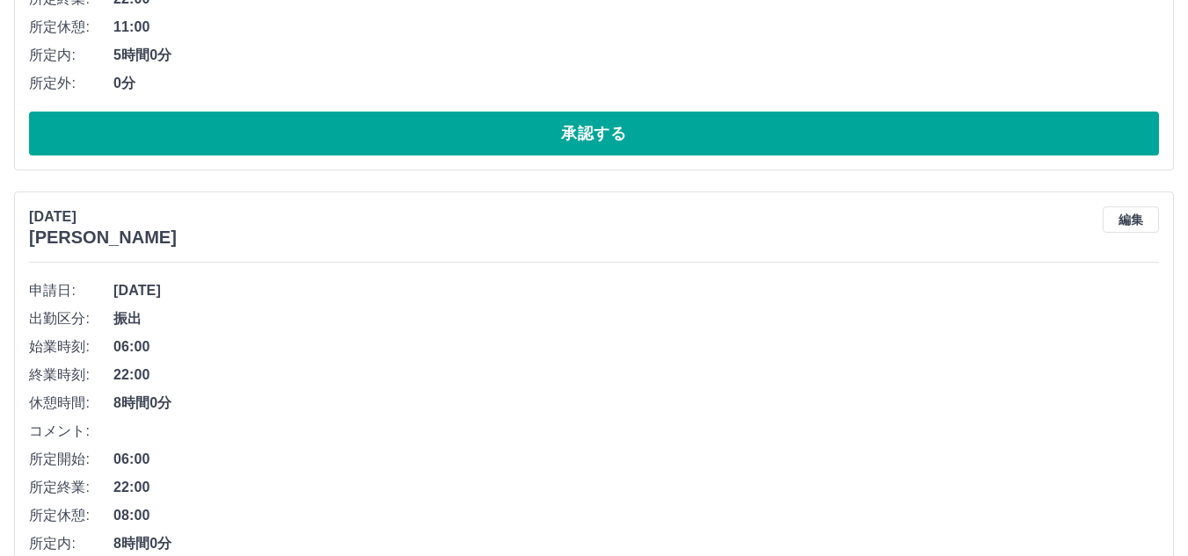
scroll to position [337, 0]
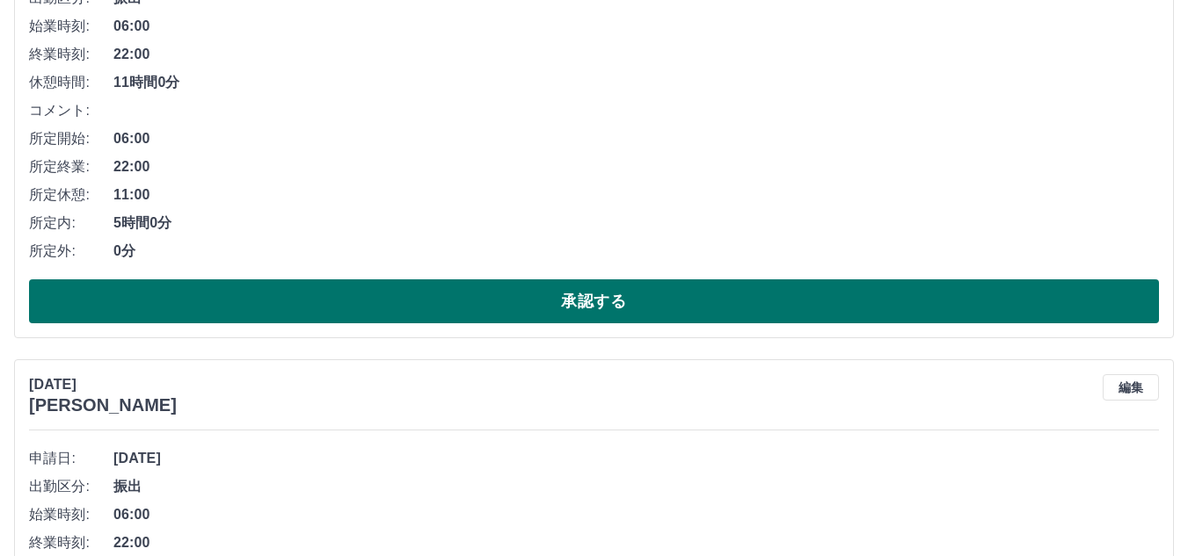
click at [603, 304] on button "承認する" at bounding box center [594, 302] width 1130 height 44
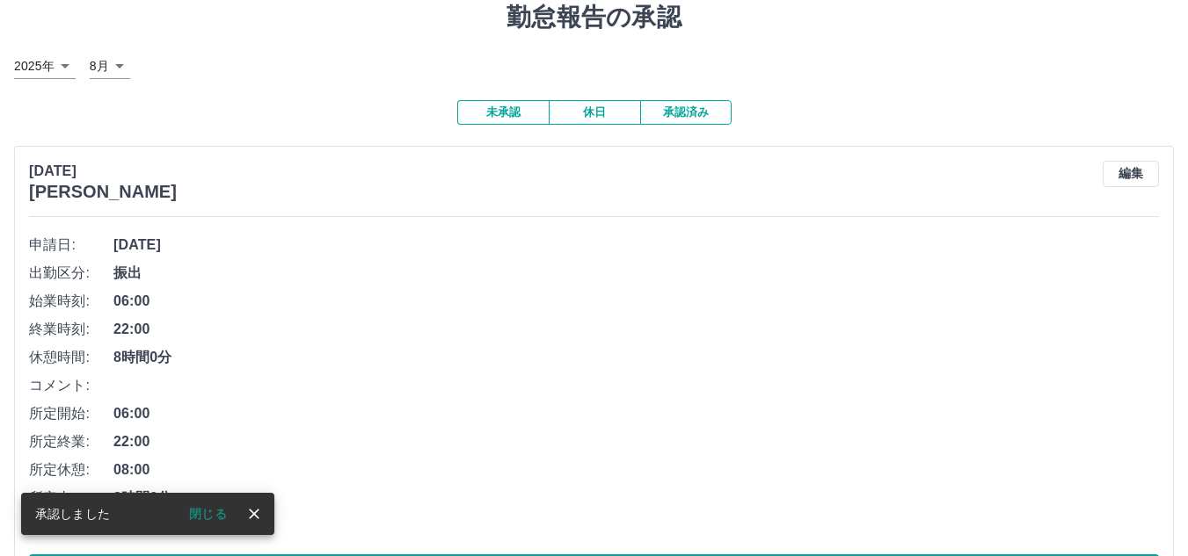
scroll to position [141, 0]
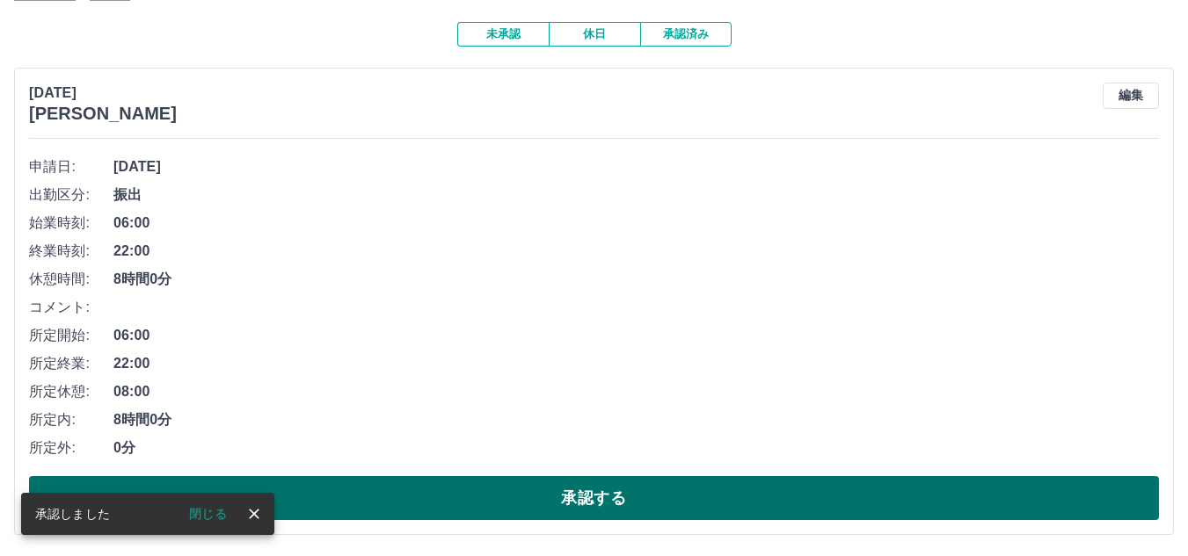
click at [607, 498] on button "承認する" at bounding box center [594, 498] width 1130 height 44
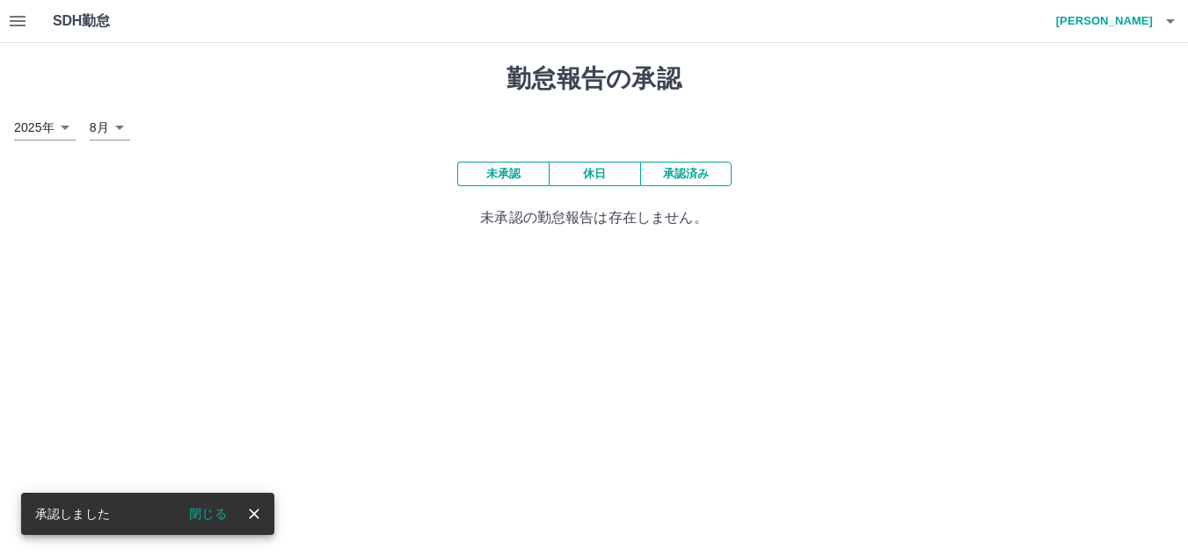
scroll to position [0, 0]
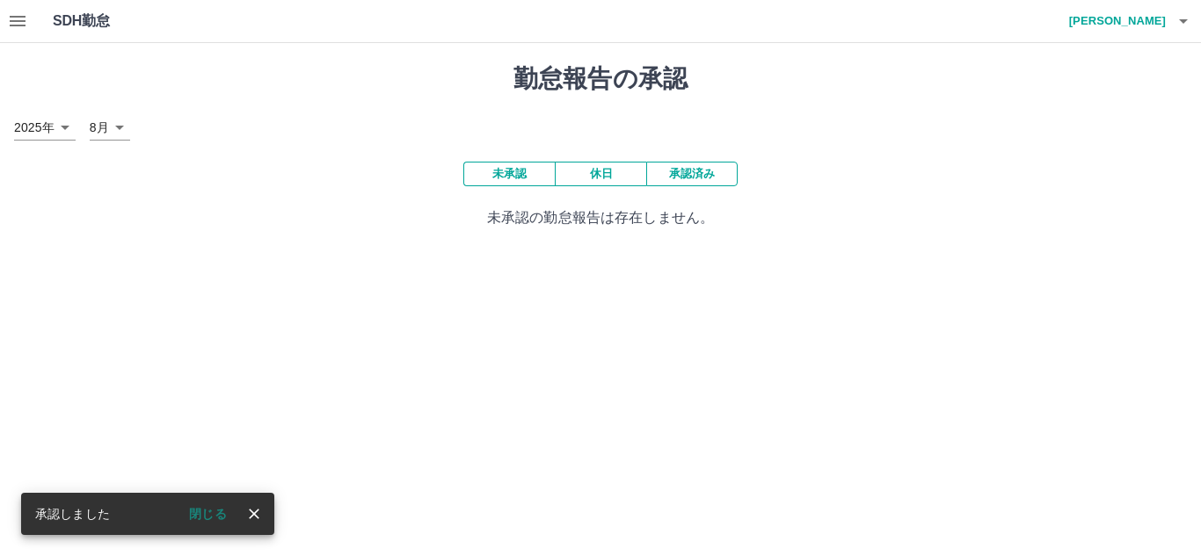
click at [18, 21] on icon "button" at bounding box center [18, 21] width 16 height 11
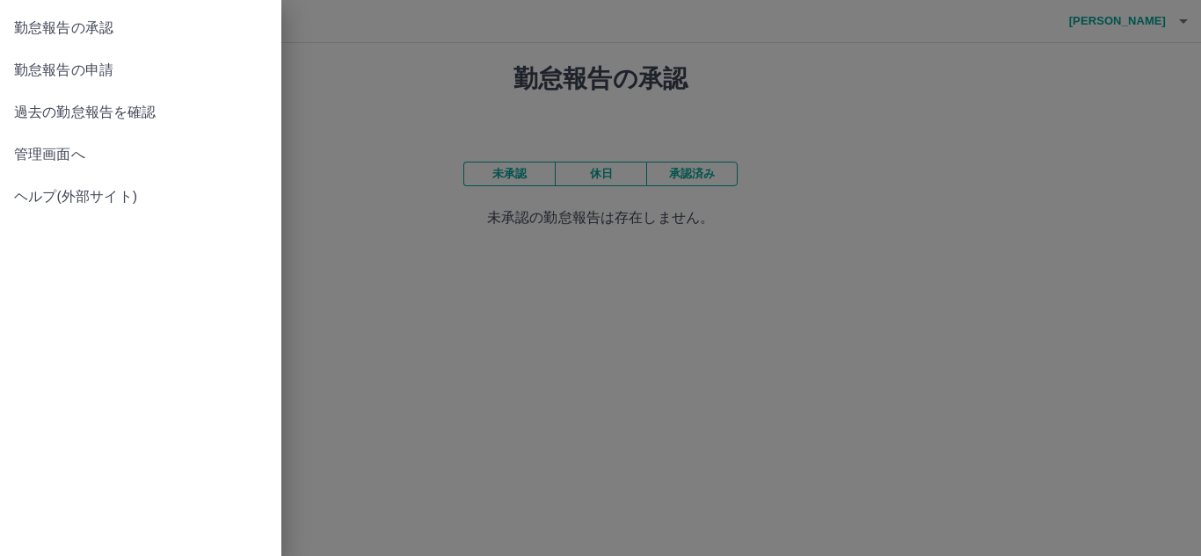
click at [95, 72] on span "勤怠報告の申請" at bounding box center [140, 70] width 253 height 21
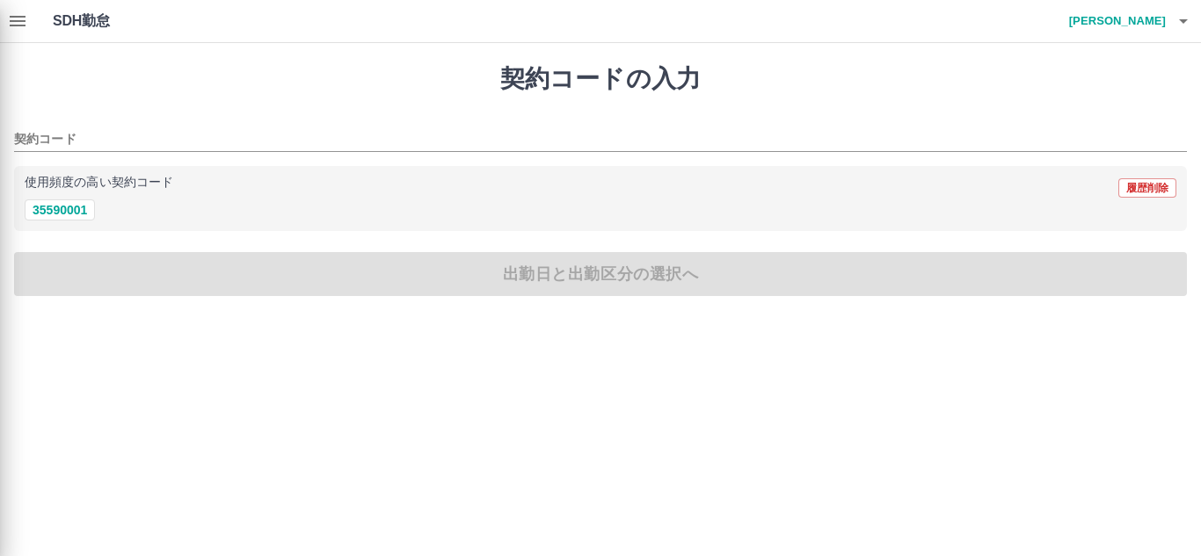
click at [69, 198] on div at bounding box center [600, 278] width 1201 height 556
click at [69, 216] on div at bounding box center [600, 278] width 1201 height 556
click at [69, 210] on div at bounding box center [600, 278] width 1201 height 556
click at [16, 18] on div at bounding box center [600, 278] width 1201 height 556
click at [1140, 183] on div at bounding box center [600, 278] width 1201 height 556
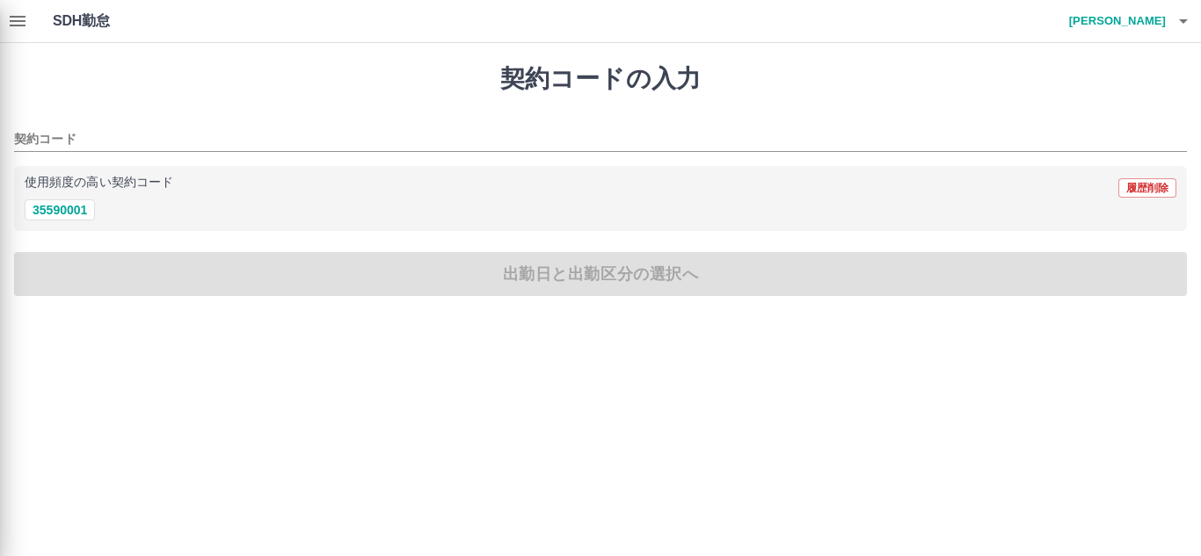
click at [601, 274] on div at bounding box center [600, 278] width 1201 height 556
click at [1180, 26] on div at bounding box center [600, 278] width 1201 height 556
click at [1177, 20] on div at bounding box center [600, 278] width 1201 height 556
click at [78, 18] on div at bounding box center [600, 278] width 1201 height 556
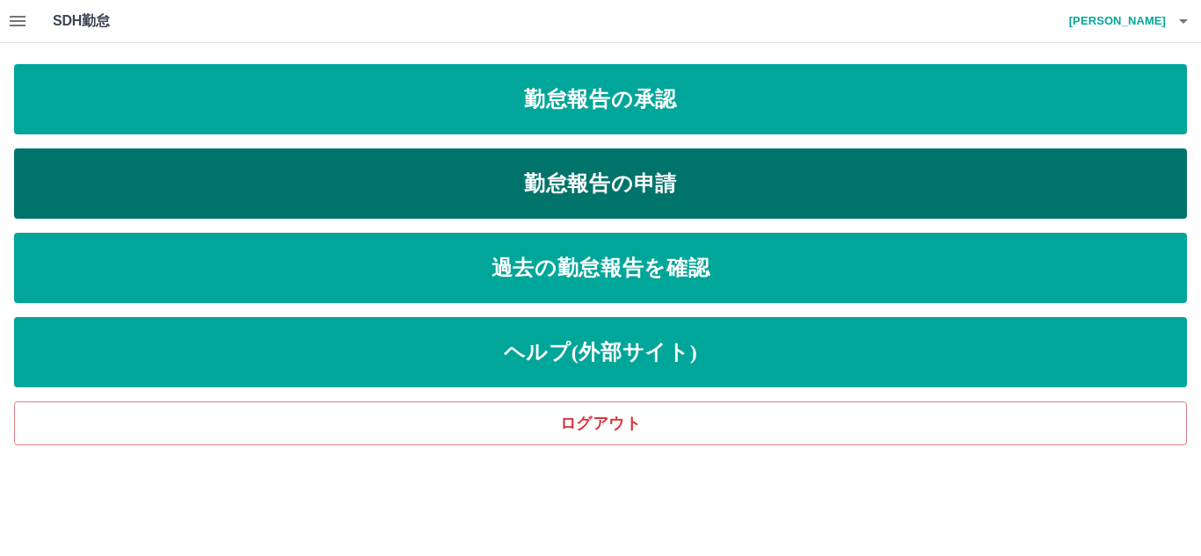
click at [471, 185] on link "勤怠報告の申請" at bounding box center [600, 184] width 1173 height 70
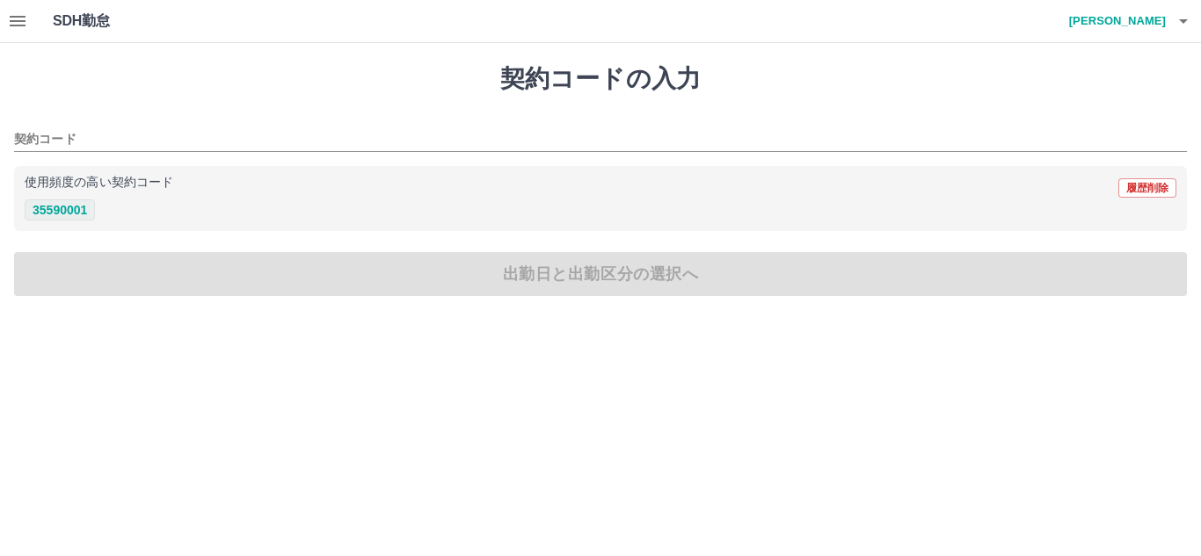
click at [73, 207] on button "35590001" at bounding box center [60, 210] width 70 height 21
type input "********"
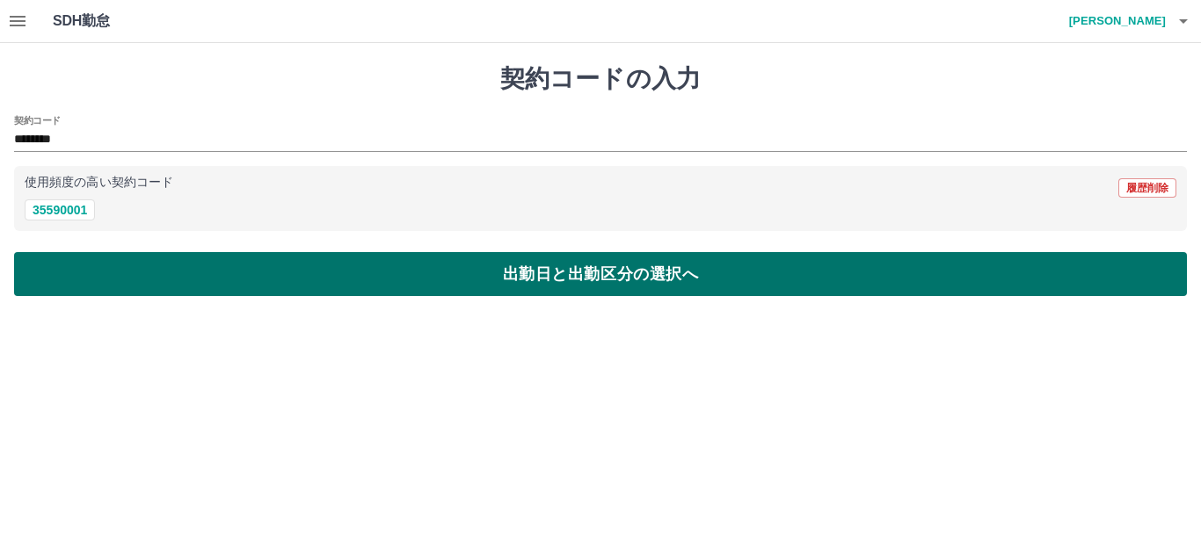
click at [191, 266] on button "出勤日と出勤区分の選択へ" at bounding box center [600, 274] width 1173 height 44
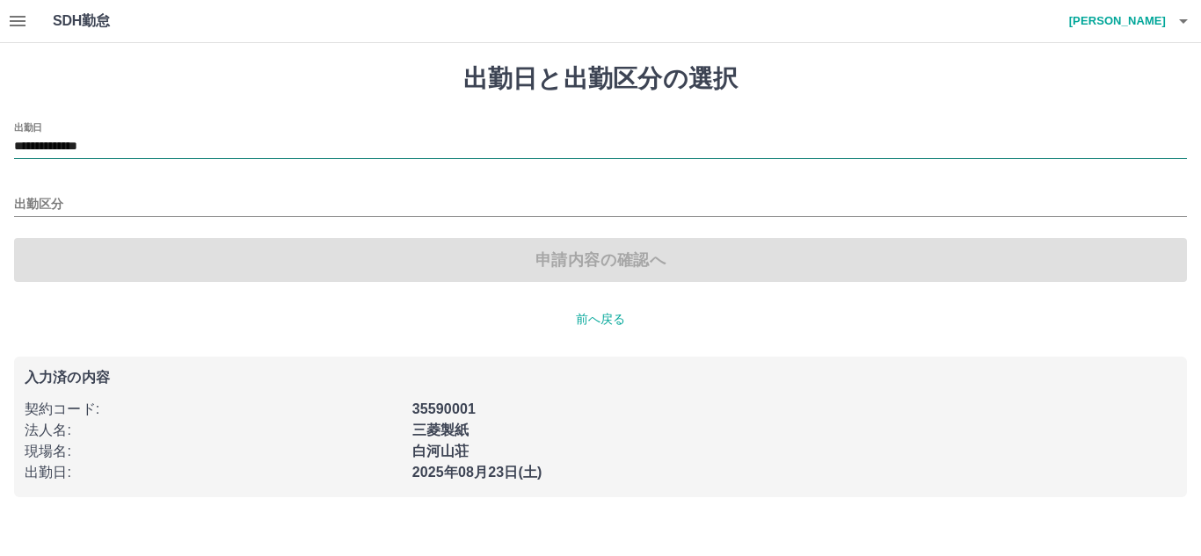
click at [93, 152] on input "**********" at bounding box center [600, 147] width 1173 height 22
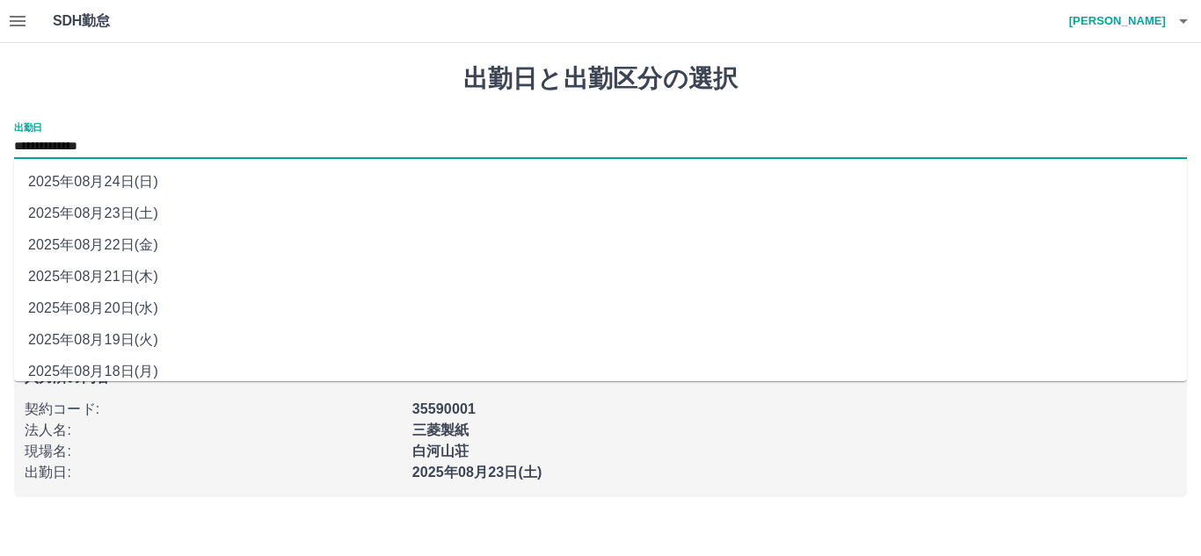
click at [103, 275] on li "2025年08月21日(木)" at bounding box center [600, 277] width 1173 height 32
type input "**********"
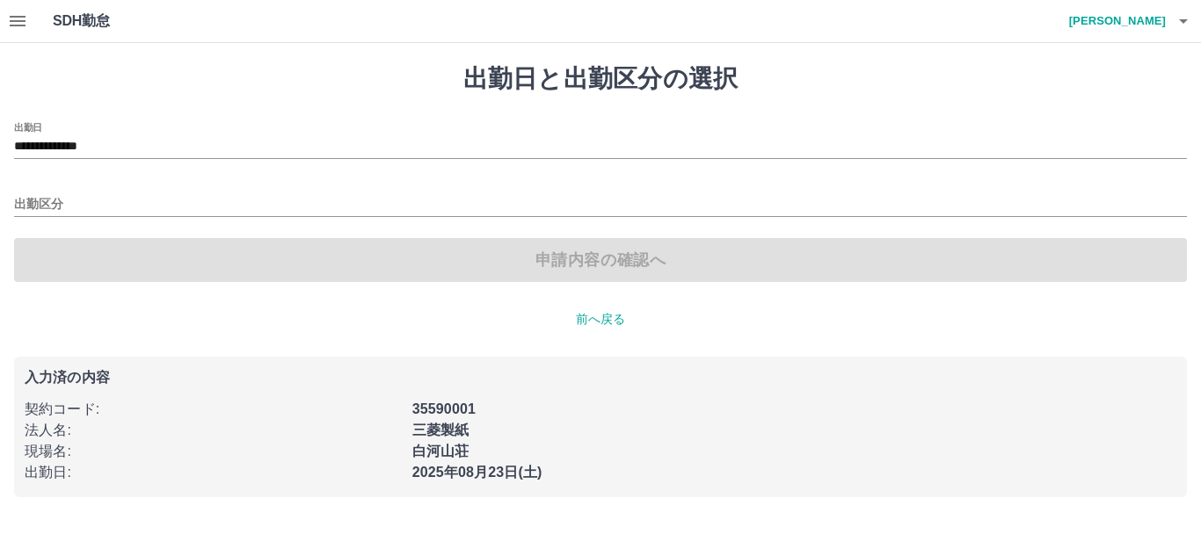
click at [106, 258] on div "申請内容の確認へ" at bounding box center [600, 260] width 1173 height 44
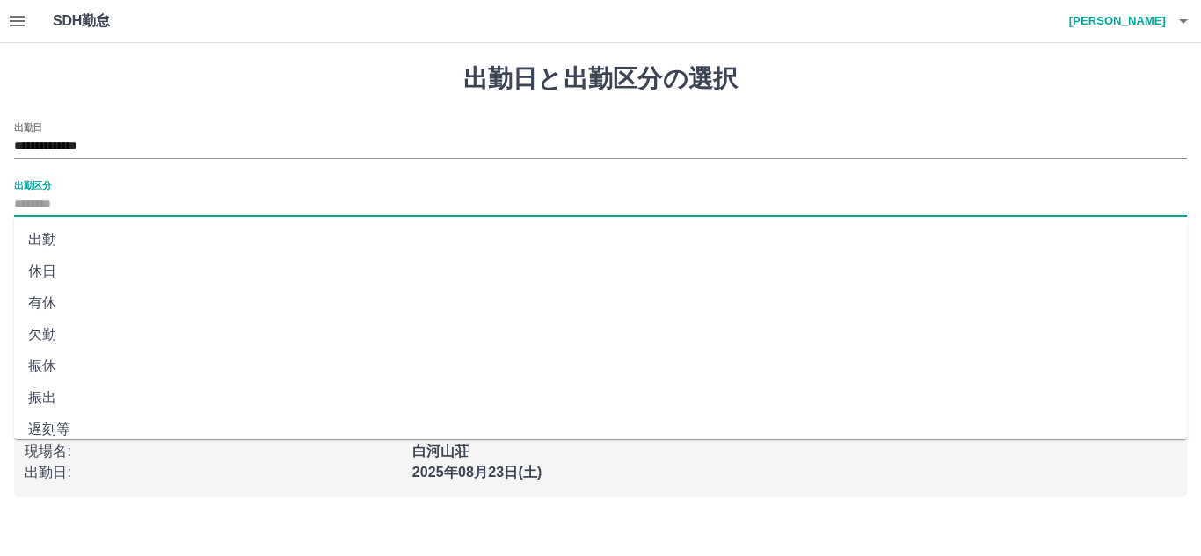
click at [51, 199] on input "出勤区分" at bounding box center [600, 205] width 1173 height 22
click at [63, 238] on li "出勤" at bounding box center [600, 240] width 1173 height 32
type input "**"
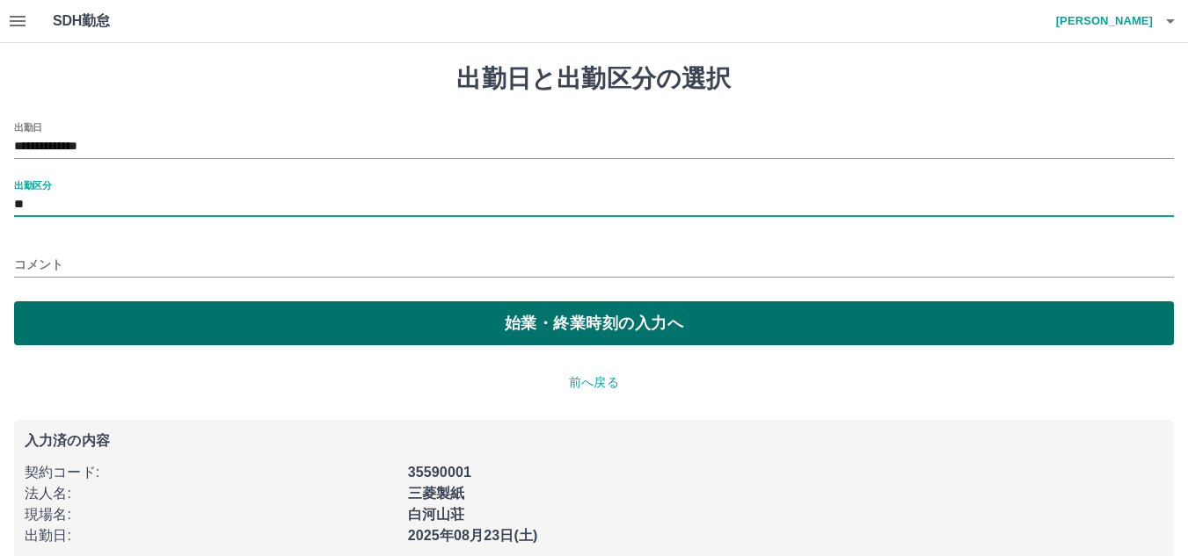
click at [94, 317] on button "始業・終業時刻の入力へ" at bounding box center [593, 324] width 1159 height 44
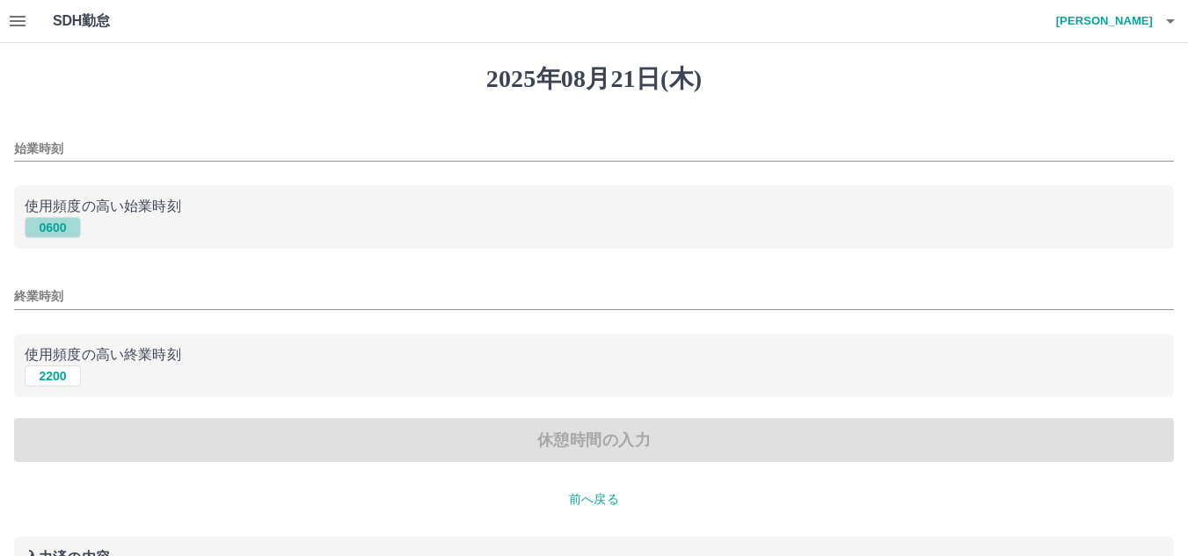
click at [56, 230] on button "0600" at bounding box center [53, 227] width 56 height 21
type input "****"
click at [67, 376] on button "2200" at bounding box center [53, 376] width 56 height 21
type input "****"
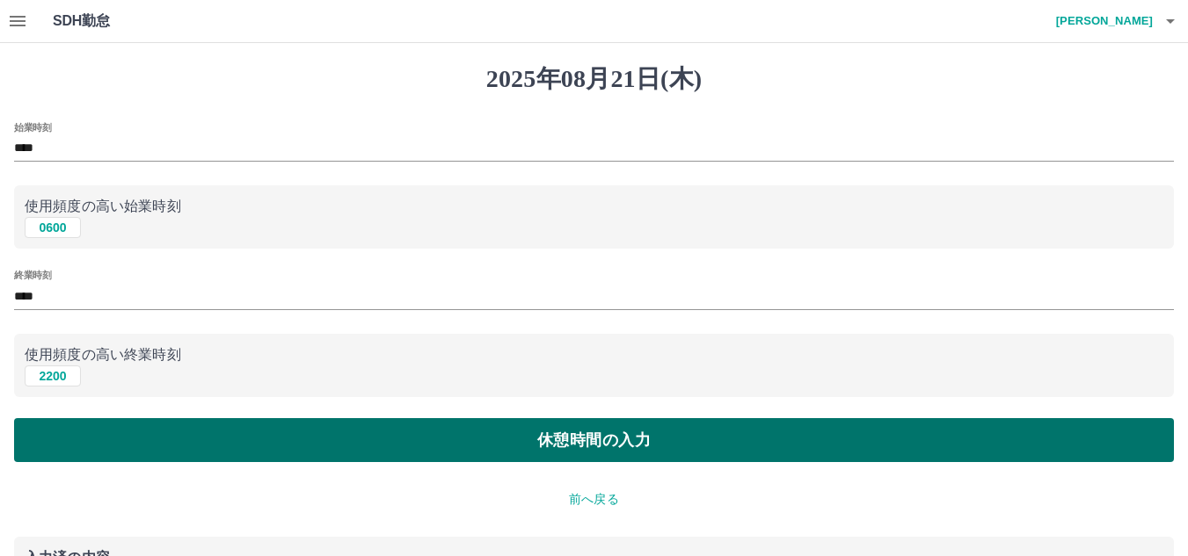
click at [95, 432] on button "休憩時間の入力" at bounding box center [593, 440] width 1159 height 44
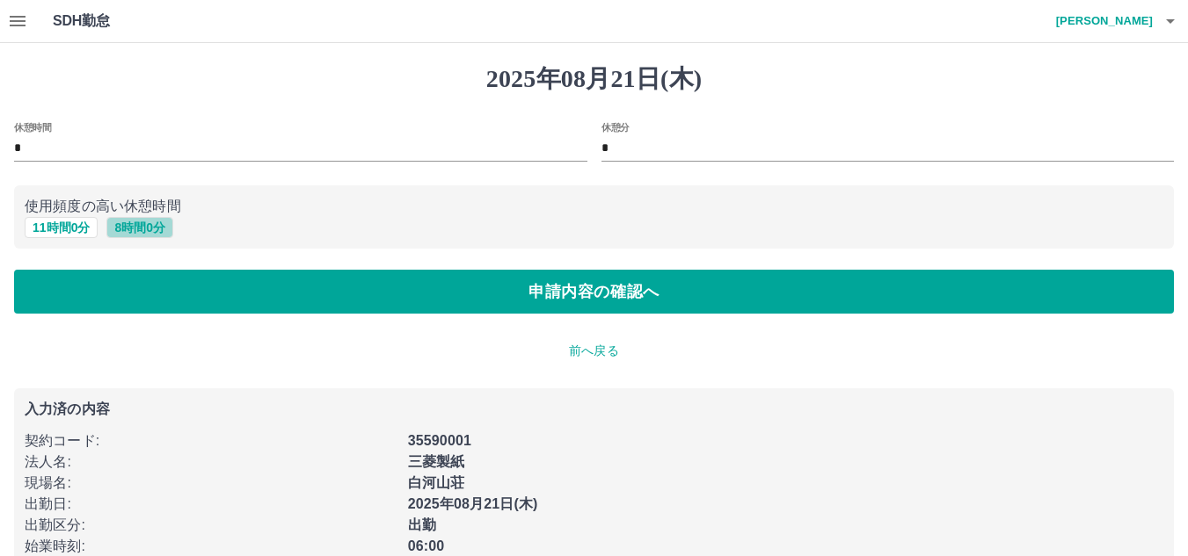
click at [147, 230] on button "8 時間 0 分" at bounding box center [139, 227] width 67 height 21
type input "*"
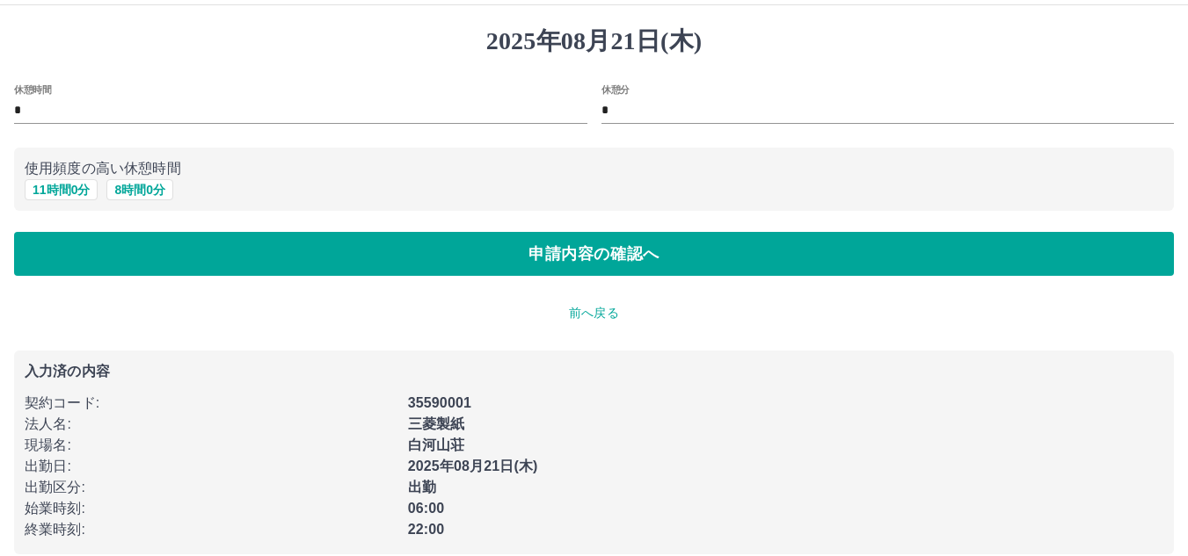
scroll to position [58, 0]
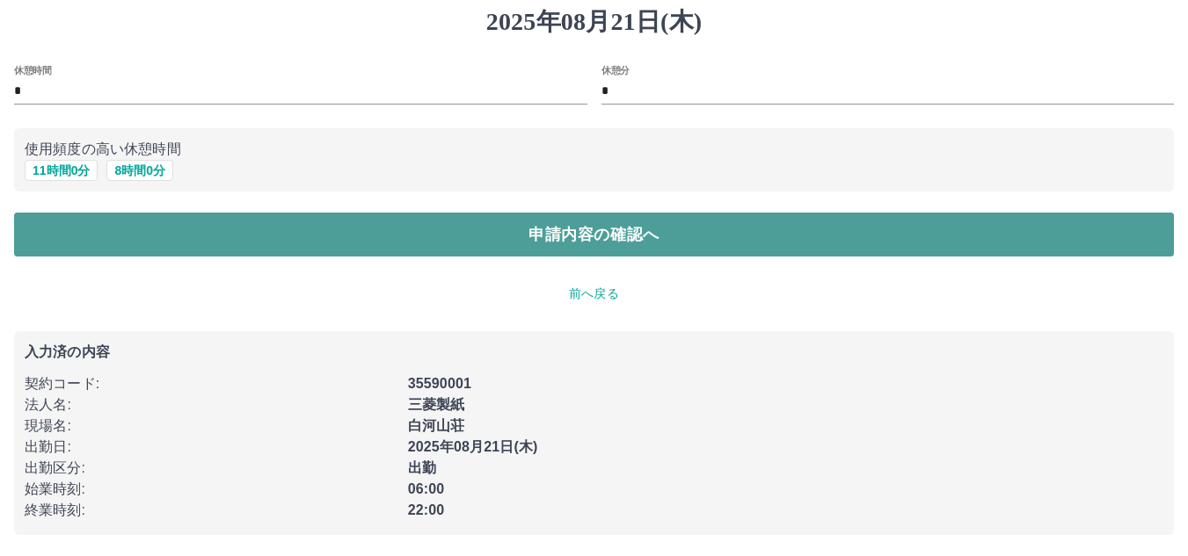
click at [585, 237] on button "申請内容の確認へ" at bounding box center [593, 235] width 1159 height 44
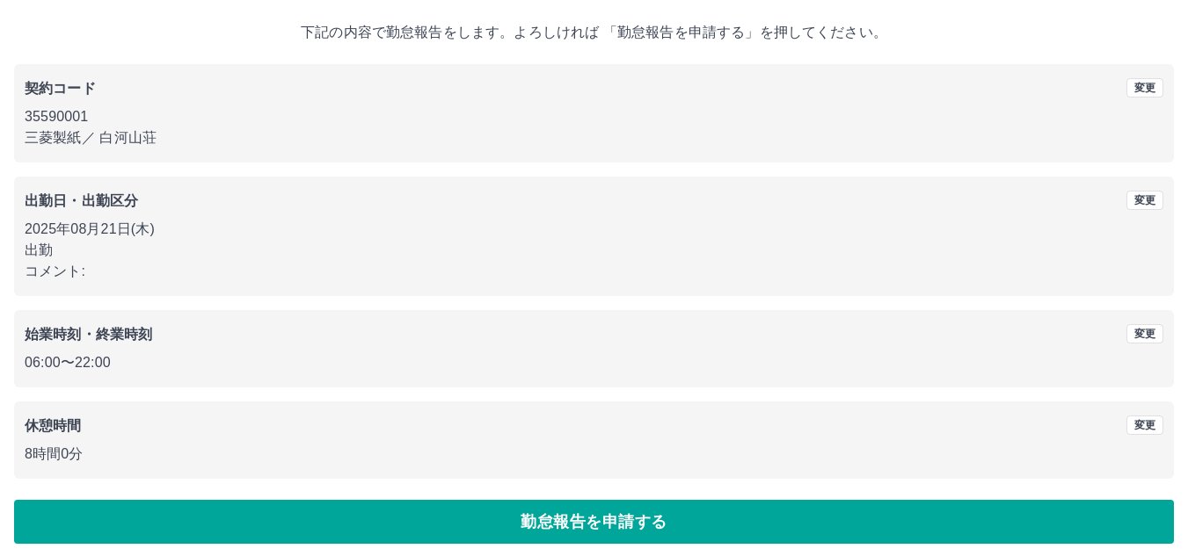
scroll to position [102, 0]
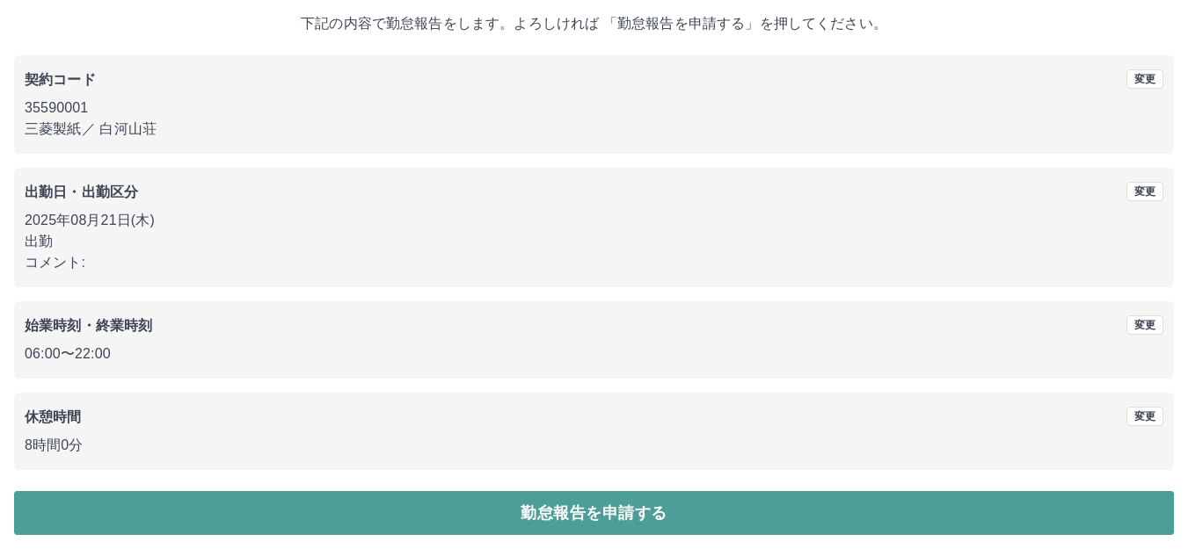
click at [529, 515] on button "勤怠報告を申請する" at bounding box center [593, 513] width 1159 height 44
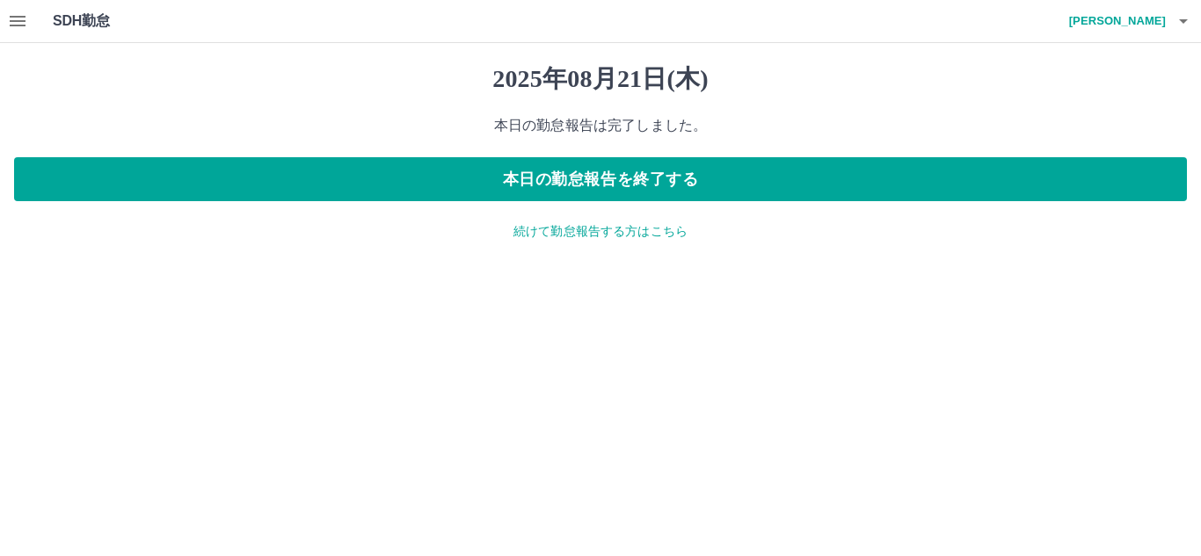
click at [553, 231] on p "続けて勤怠報告する方はこちら" at bounding box center [600, 231] width 1173 height 18
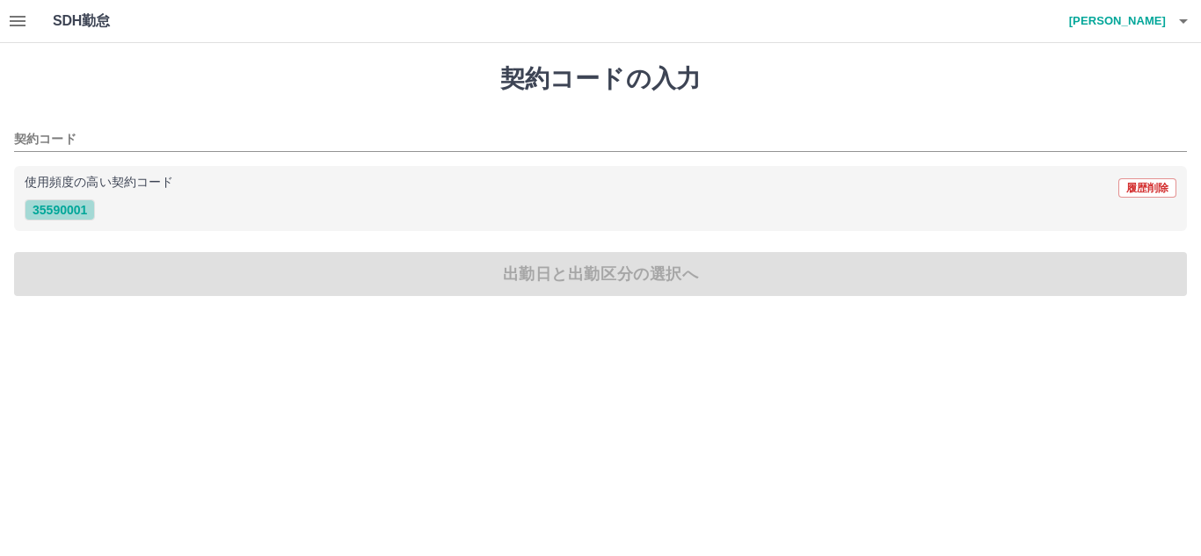
click at [77, 209] on button "35590001" at bounding box center [60, 210] width 70 height 21
type input "********"
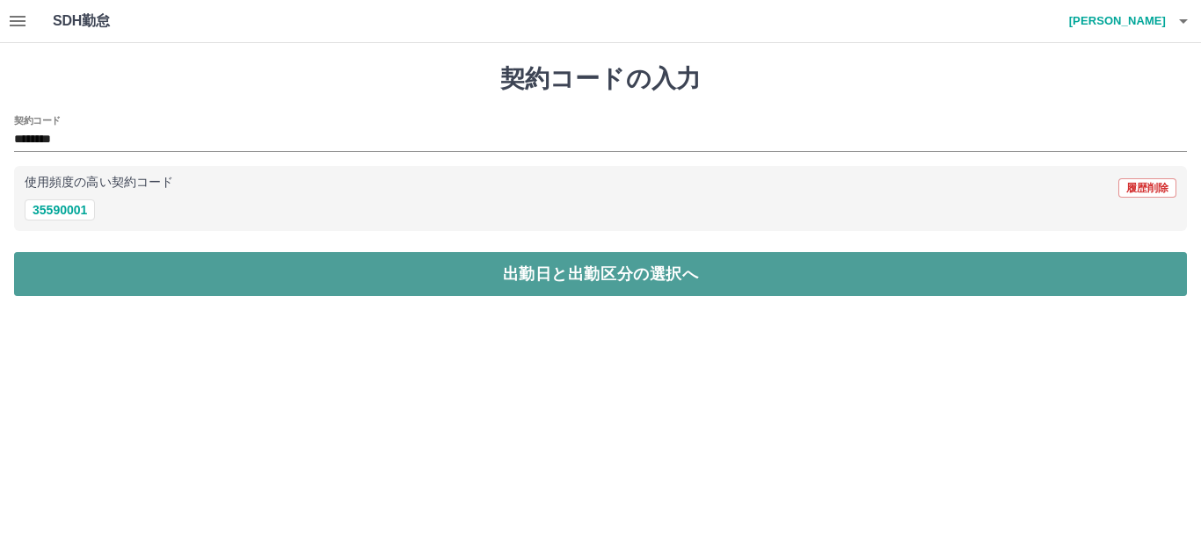
click at [142, 275] on button "出勤日と出勤区分の選択へ" at bounding box center [600, 274] width 1173 height 44
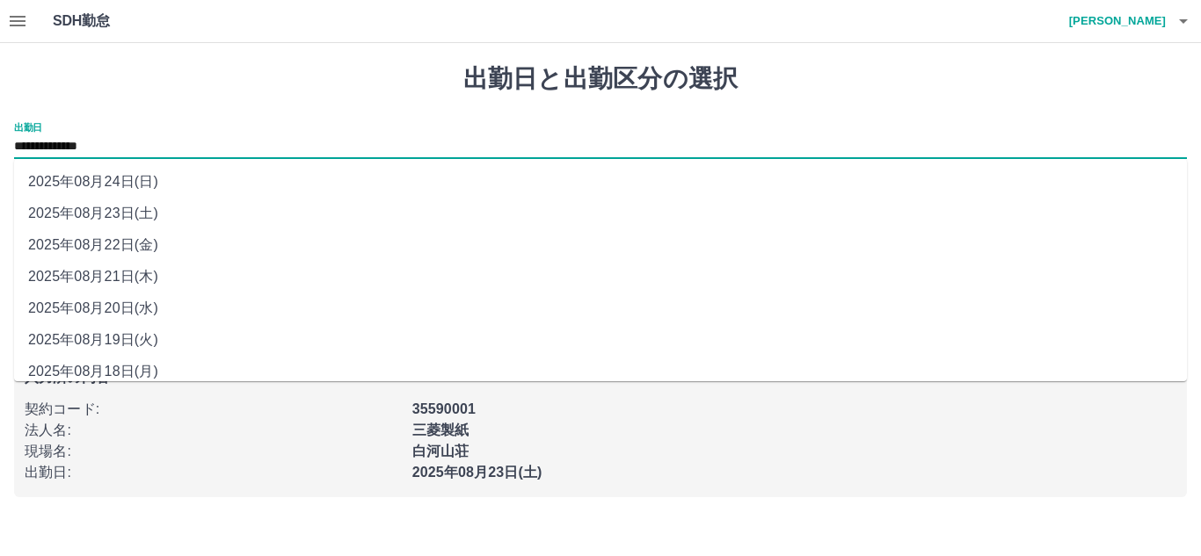
click at [100, 151] on input "**********" at bounding box center [600, 147] width 1173 height 22
click at [129, 244] on li "2025年08月22日(金)" at bounding box center [600, 245] width 1173 height 32
type input "**********"
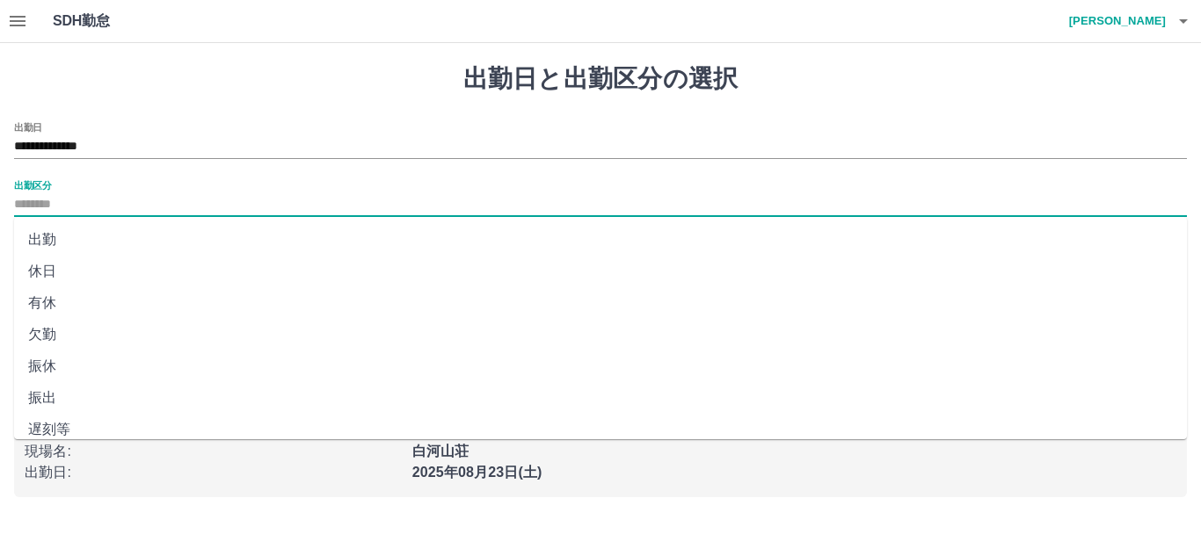
click at [50, 199] on input "出勤区分" at bounding box center [600, 205] width 1173 height 22
click at [52, 237] on li "出勤" at bounding box center [600, 240] width 1173 height 32
type input "**"
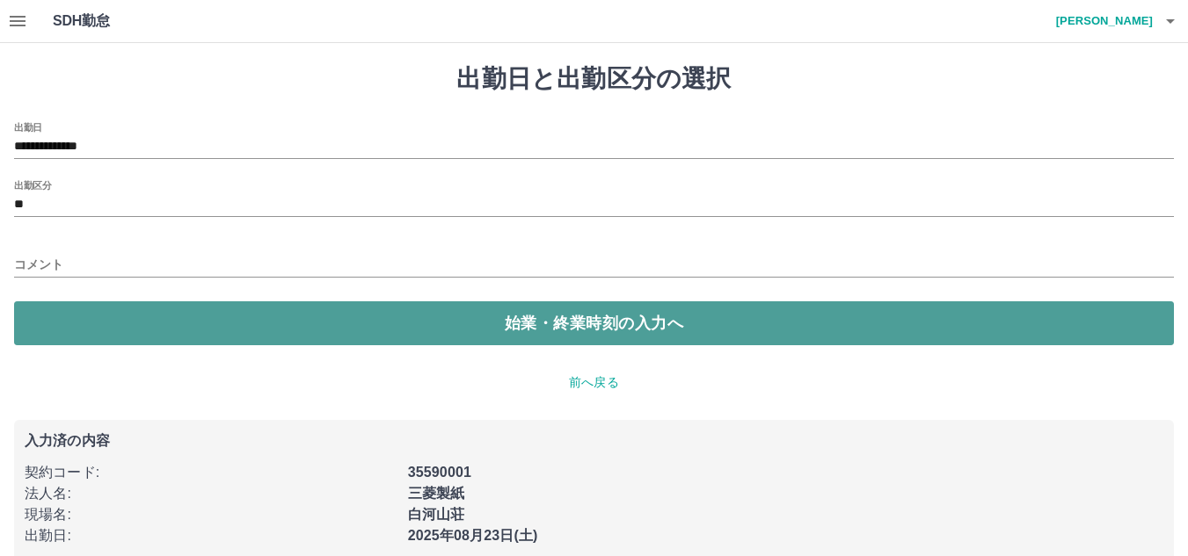
click at [389, 319] on button "始業・終業時刻の入力へ" at bounding box center [593, 324] width 1159 height 44
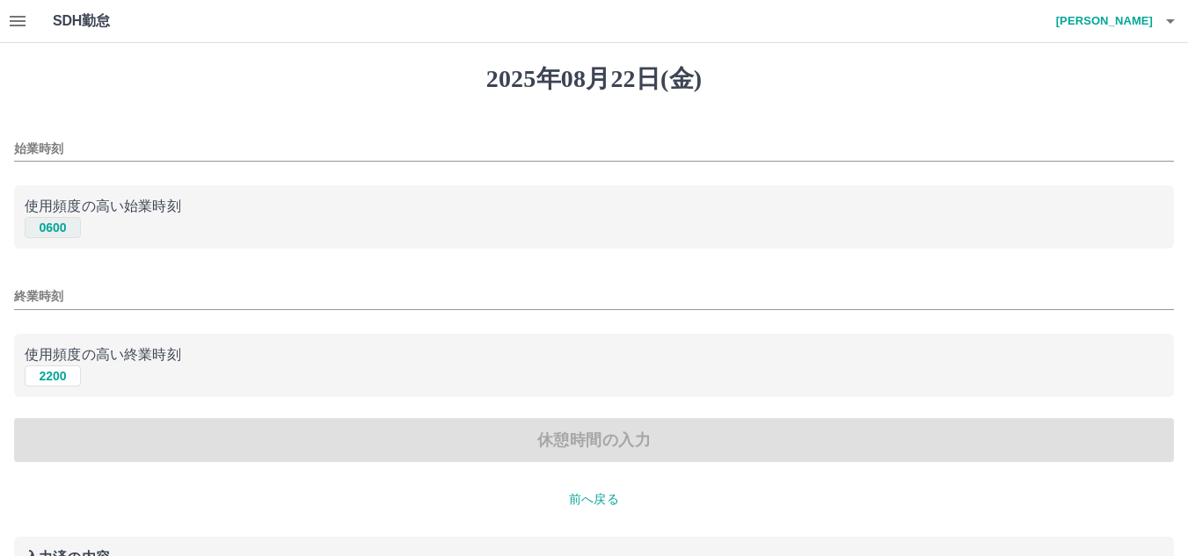
click at [62, 231] on button "0600" at bounding box center [53, 227] width 56 height 21
type input "****"
click at [61, 374] on button "2200" at bounding box center [53, 376] width 56 height 21
type input "****"
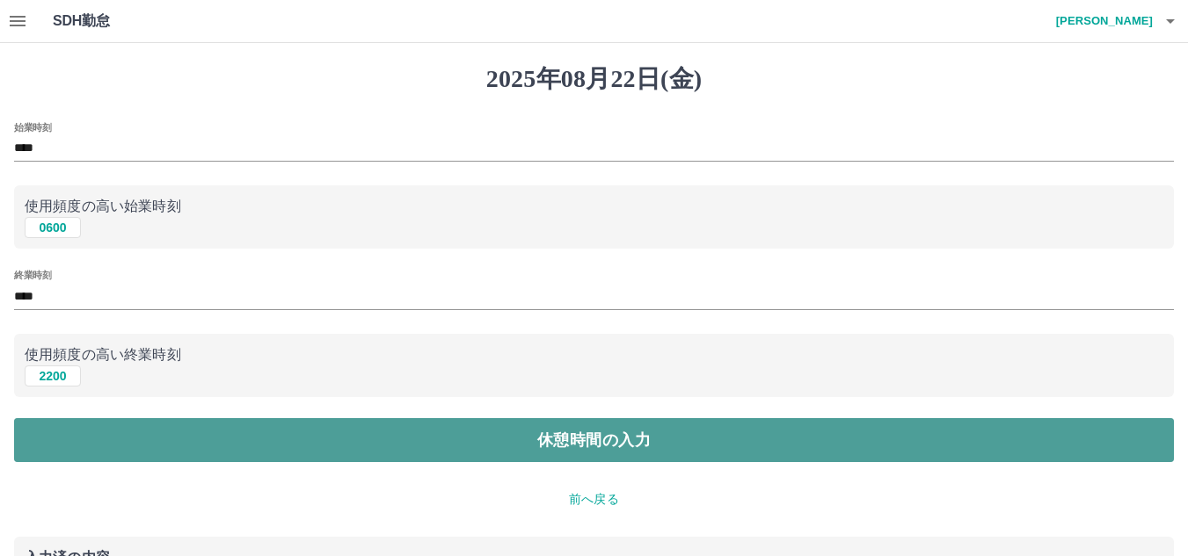
click at [122, 440] on button "休憩時間の入力" at bounding box center [593, 440] width 1159 height 44
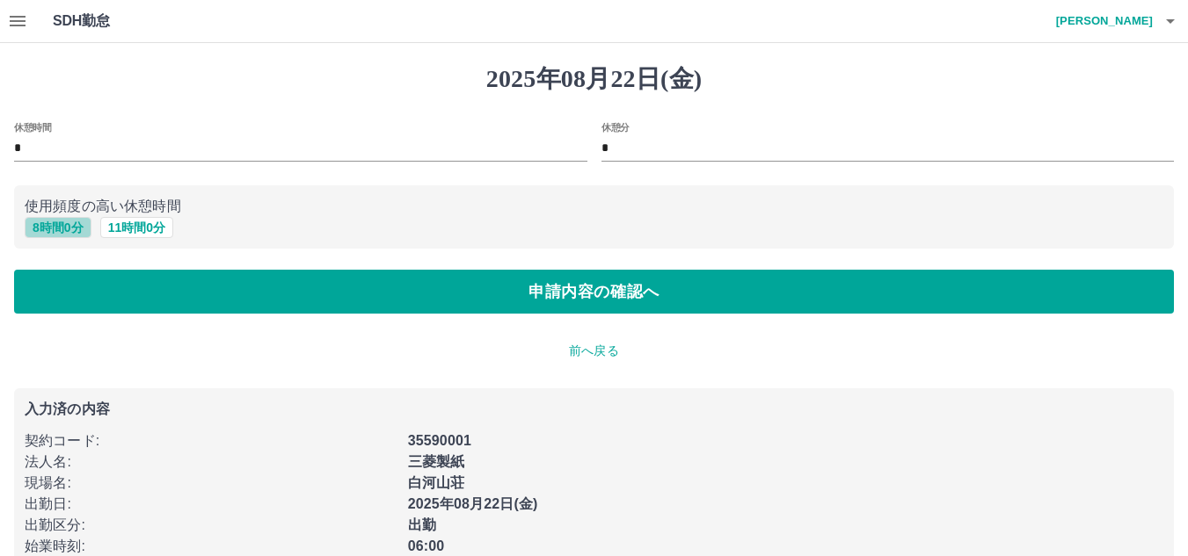
click at [49, 232] on button "8 時間 0 分" at bounding box center [58, 227] width 67 height 21
type input "*"
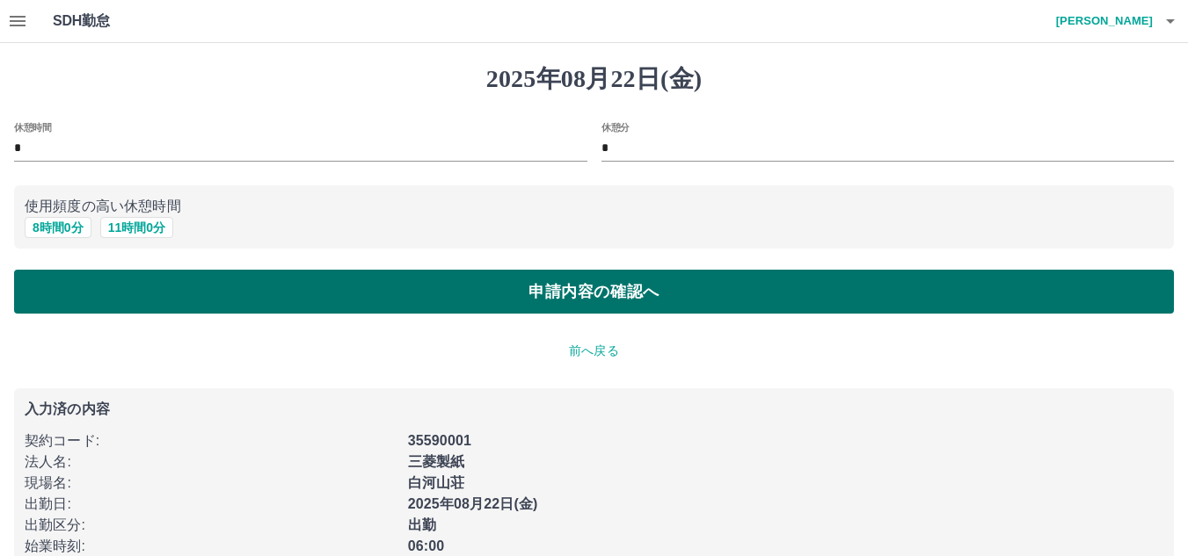
click at [592, 292] on button "申請内容の確認へ" at bounding box center [593, 292] width 1159 height 44
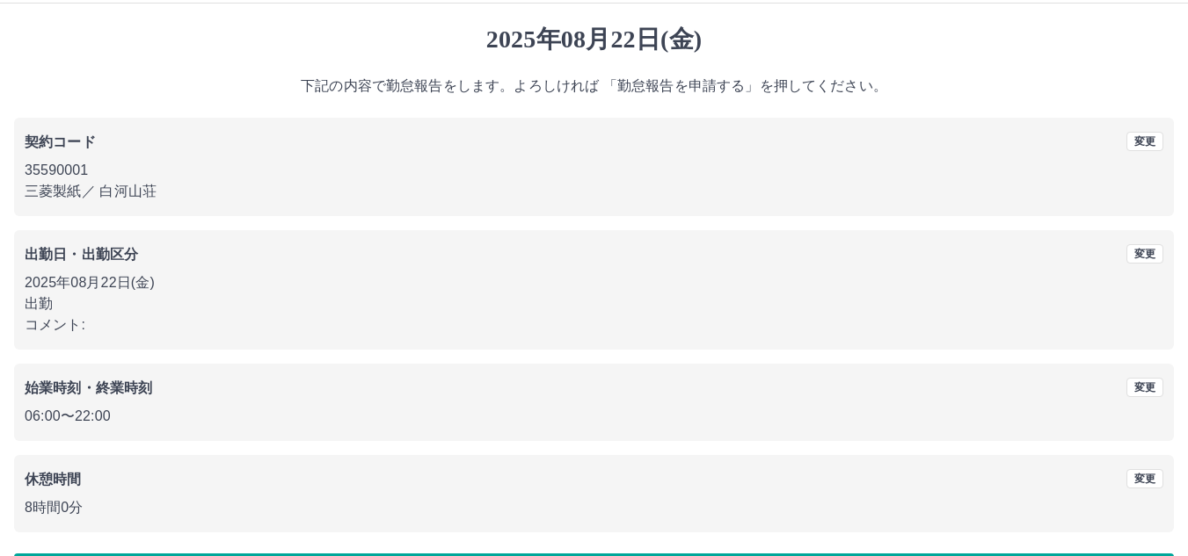
scroll to position [102, 0]
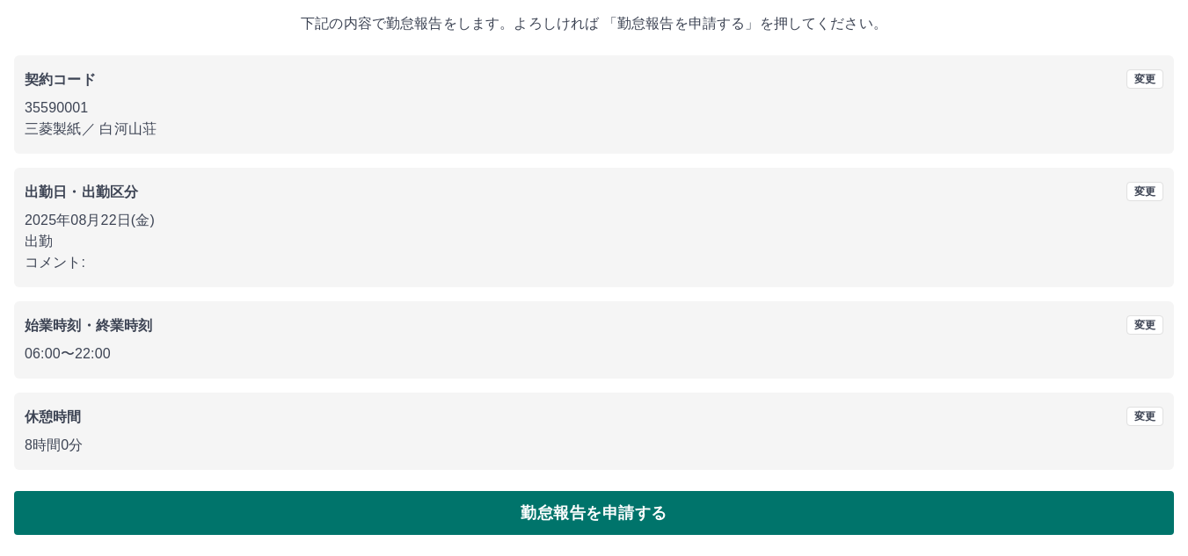
click at [563, 512] on button "勤怠報告を申請する" at bounding box center [593, 513] width 1159 height 44
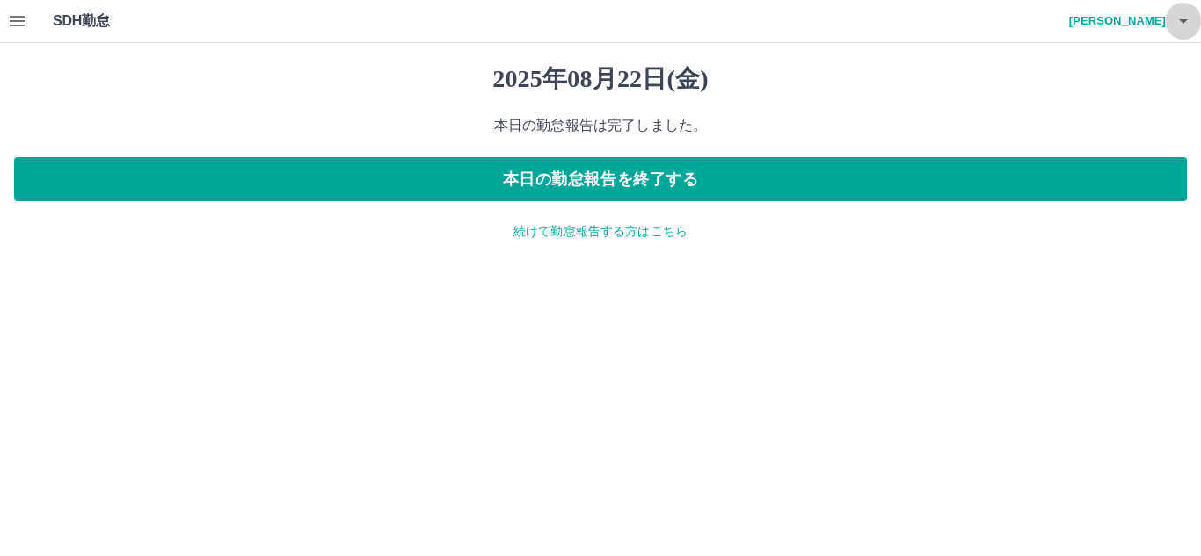
click at [1183, 25] on icon "button" at bounding box center [1183, 21] width 21 height 21
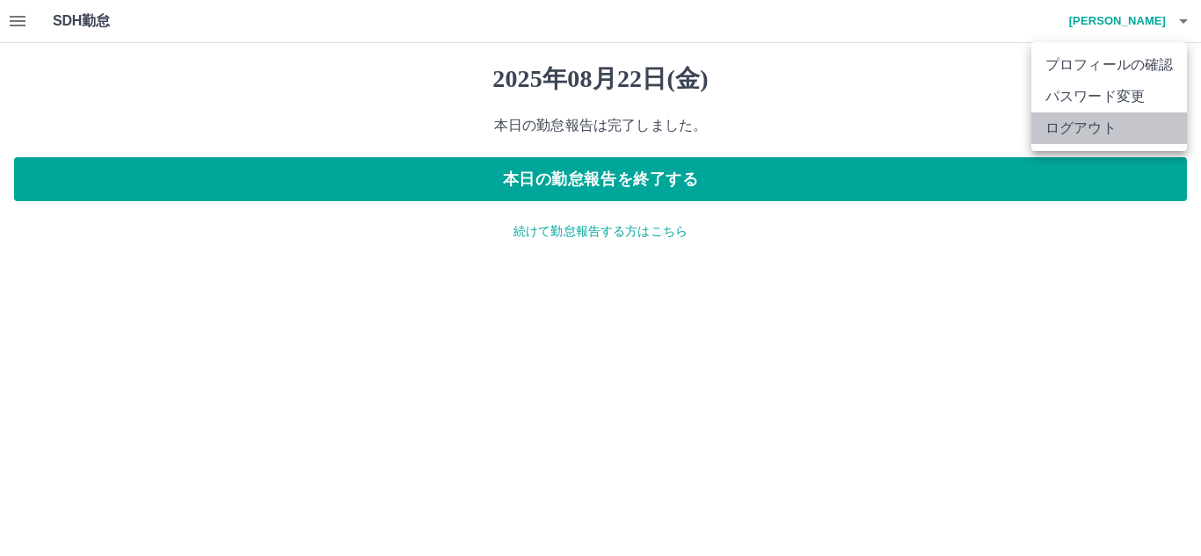
click at [1094, 136] on li "ログアウト" at bounding box center [1109, 129] width 156 height 32
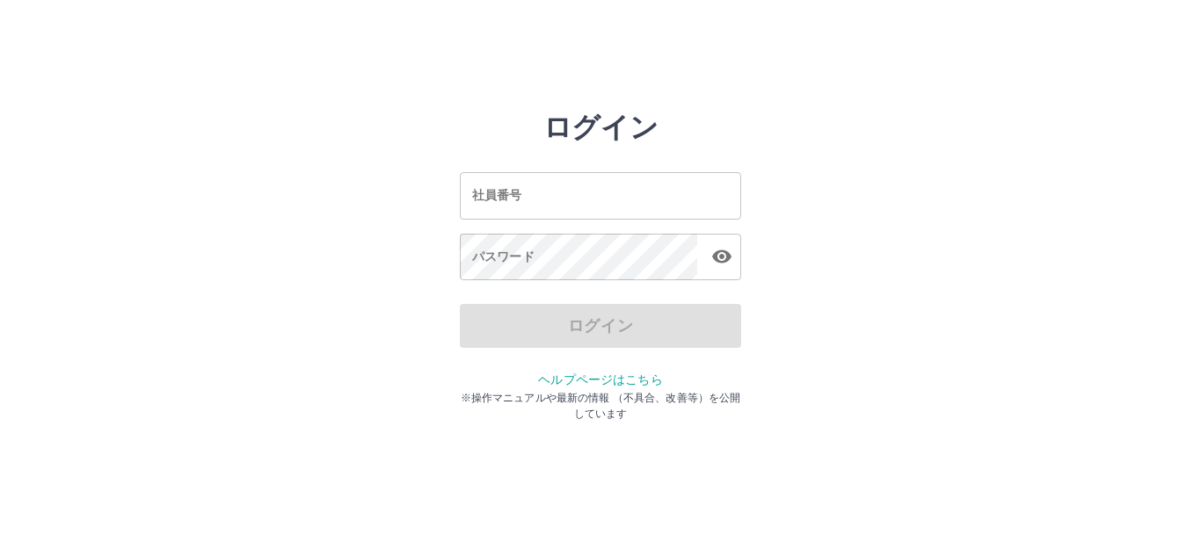
click at [506, 202] on input "社員番号" at bounding box center [600, 195] width 281 height 47
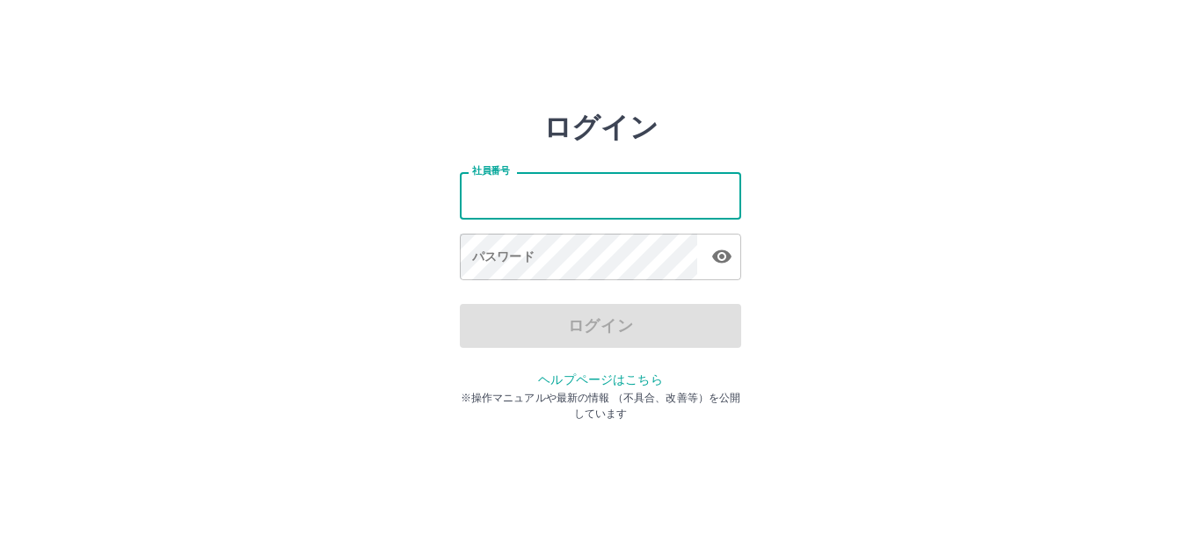
type input "*******"
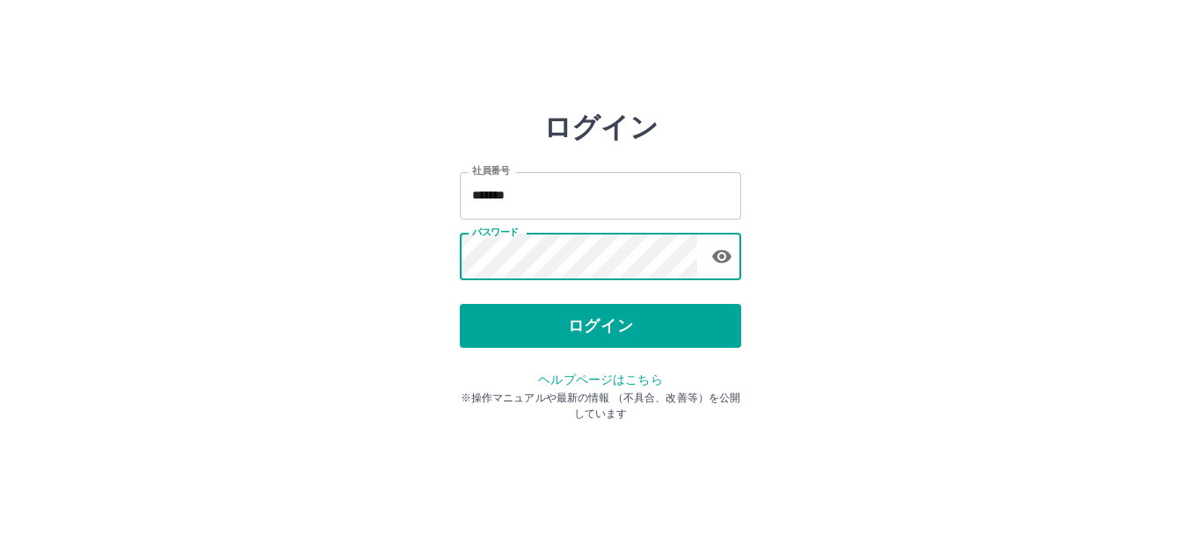
click at [601, 331] on button "ログイン" at bounding box center [600, 326] width 281 height 44
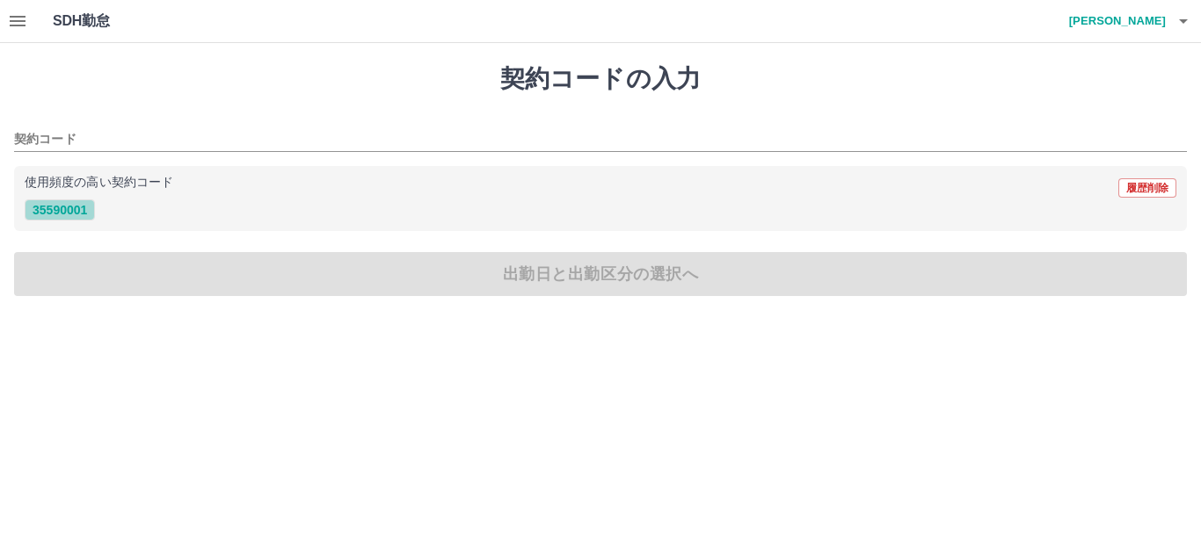
click at [65, 212] on button "35590001" at bounding box center [60, 210] width 70 height 21
type input "********"
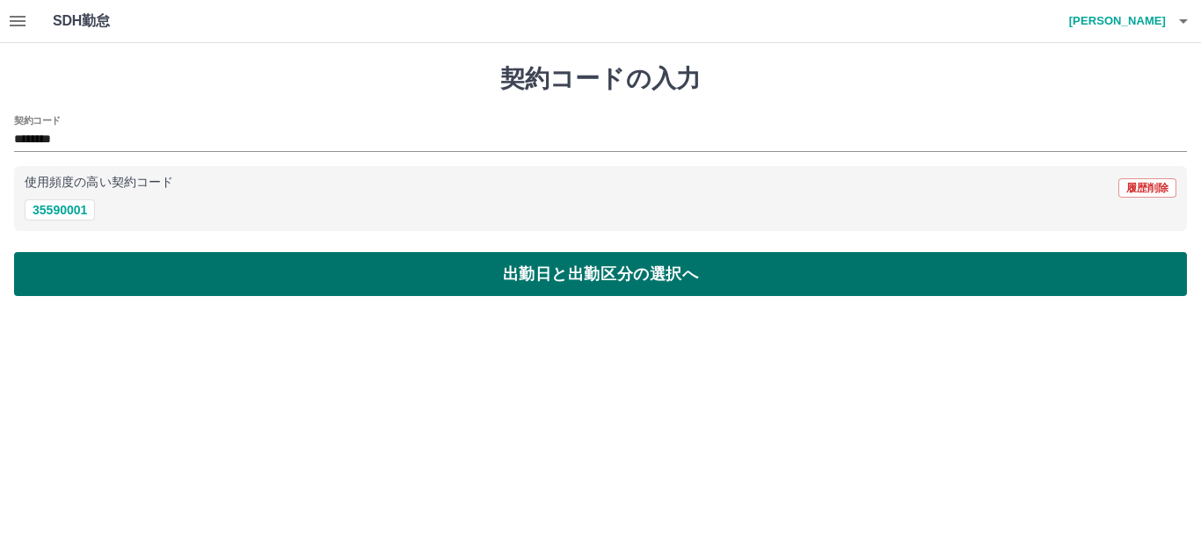
click at [74, 273] on button "出勤日と出勤区分の選択へ" at bounding box center [600, 274] width 1173 height 44
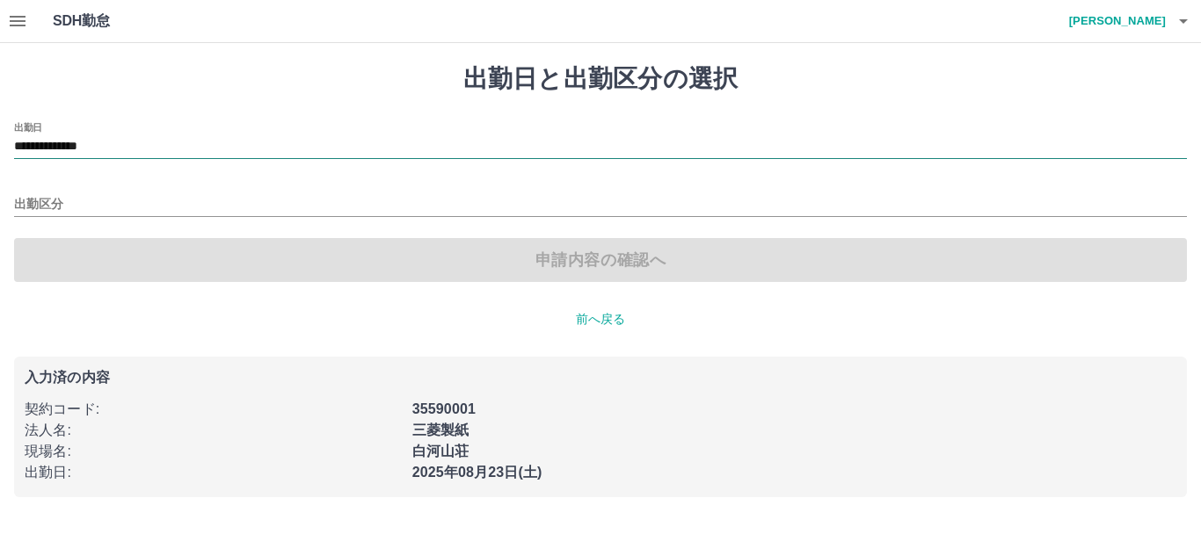
click at [91, 148] on input "**********" at bounding box center [600, 147] width 1173 height 22
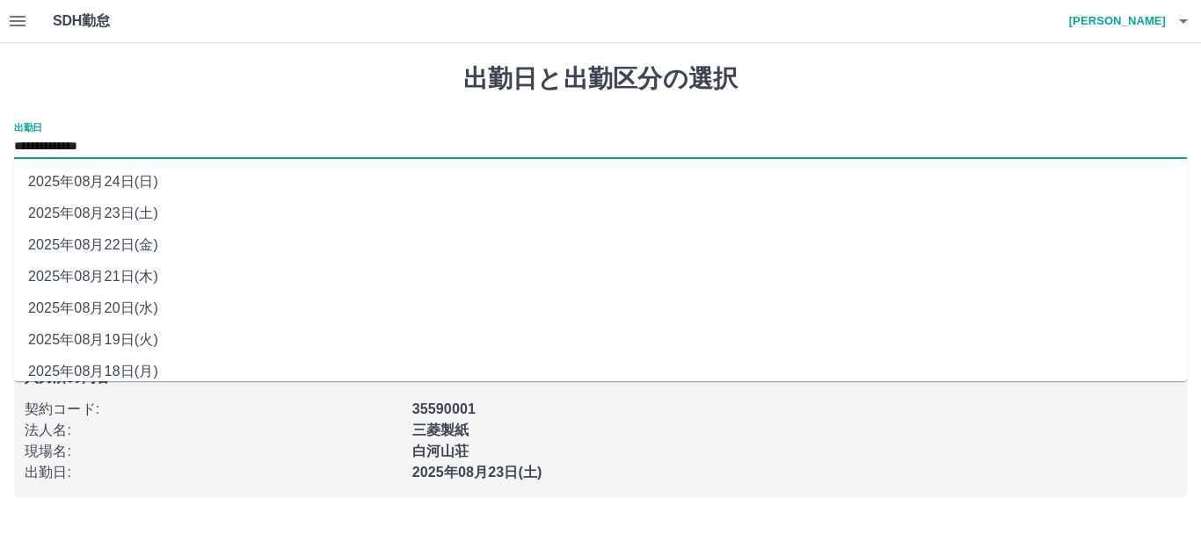
click at [103, 276] on li "2025年08月21日(木)" at bounding box center [600, 277] width 1173 height 32
type input "**********"
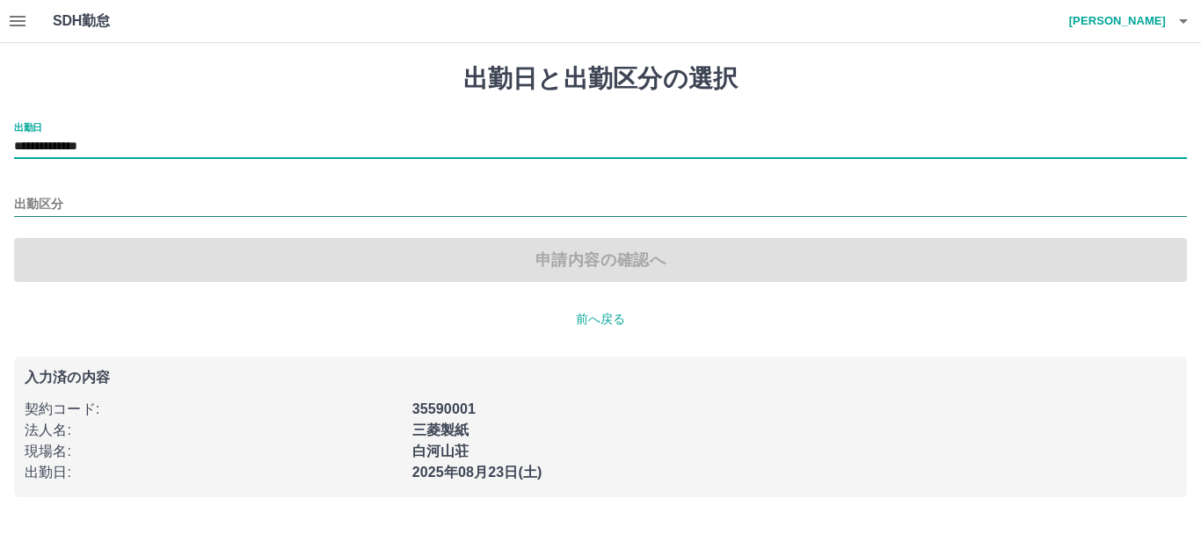
click at [43, 205] on input "出勤区分" at bounding box center [600, 205] width 1173 height 22
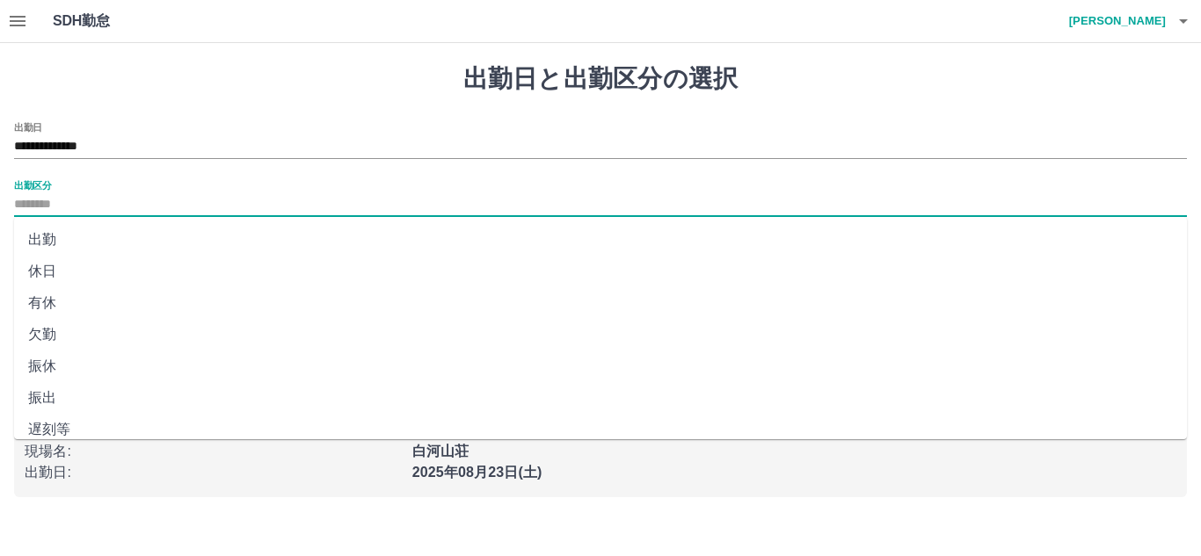
click at [53, 236] on li "出勤" at bounding box center [600, 240] width 1173 height 32
type input "**"
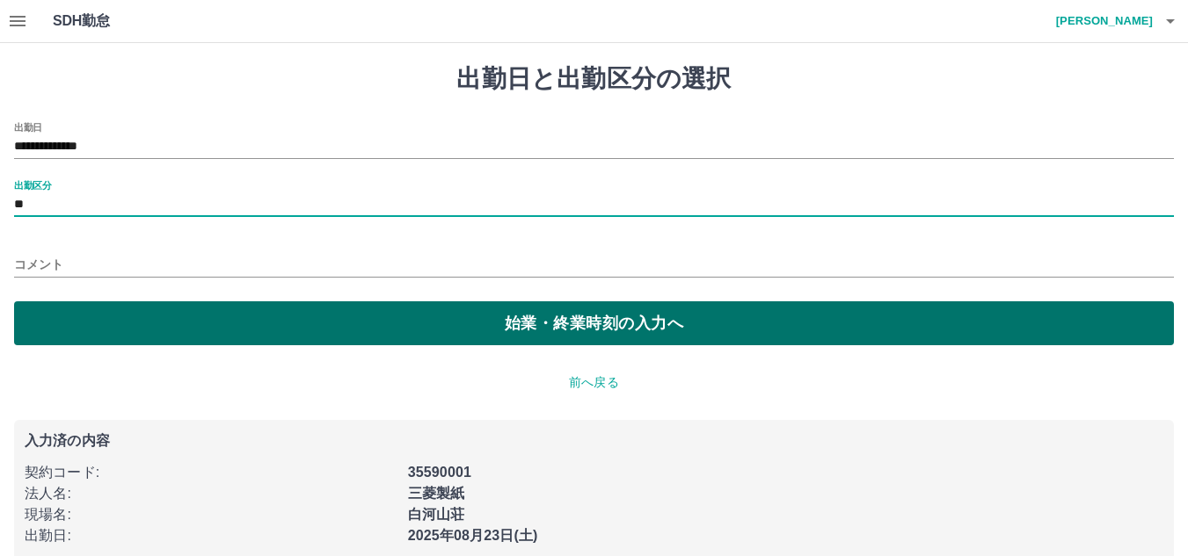
click at [81, 322] on button "始業・終業時刻の入力へ" at bounding box center [593, 324] width 1159 height 44
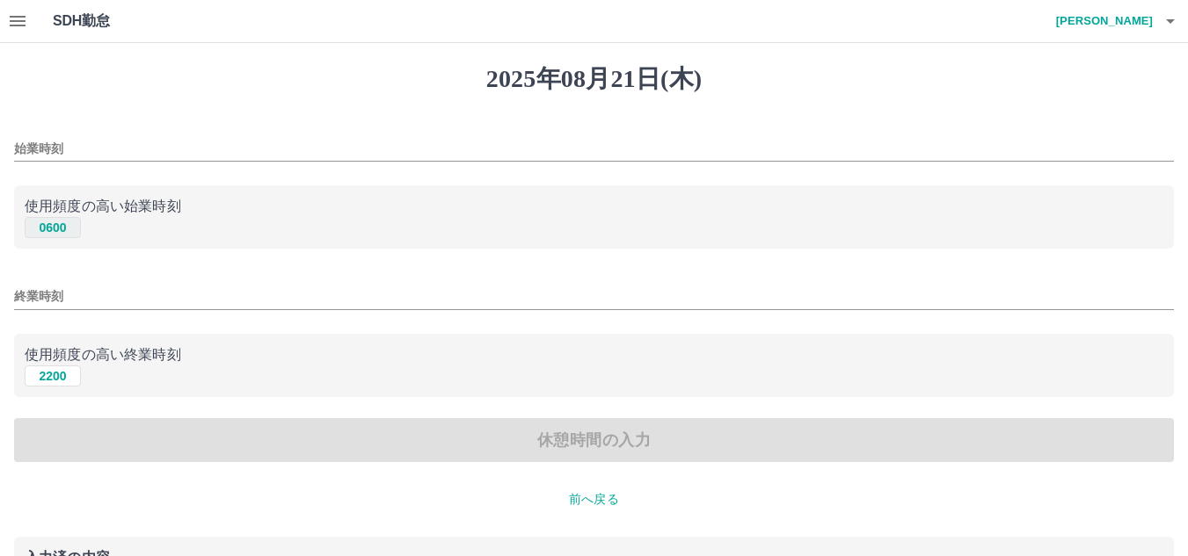
click at [50, 228] on button "0600" at bounding box center [53, 227] width 56 height 21
type input "****"
click at [55, 380] on button "2200" at bounding box center [53, 376] width 56 height 21
type input "****"
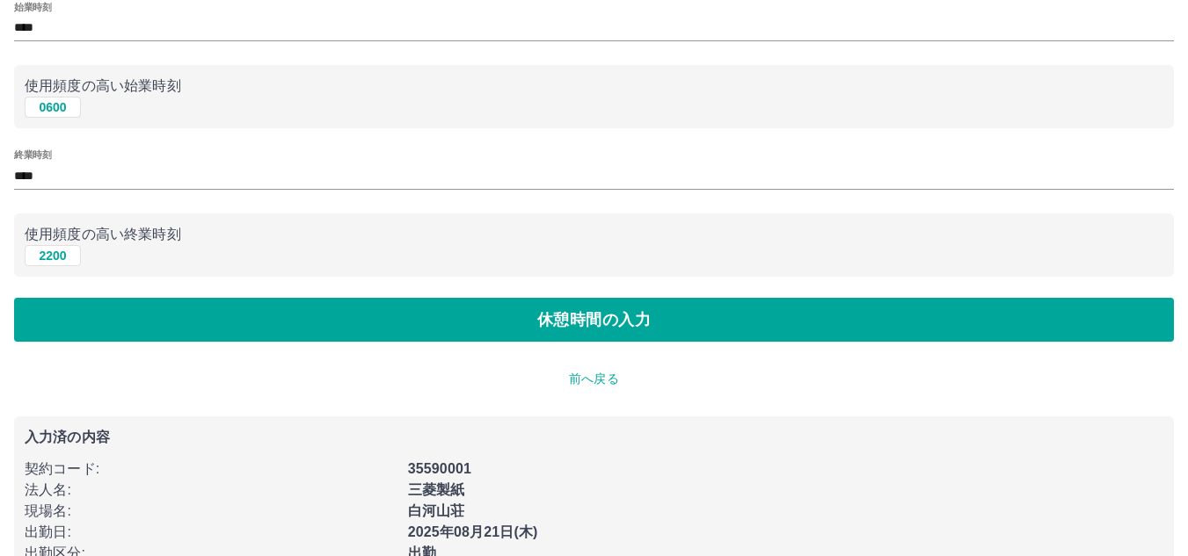
scroll to position [164, 0]
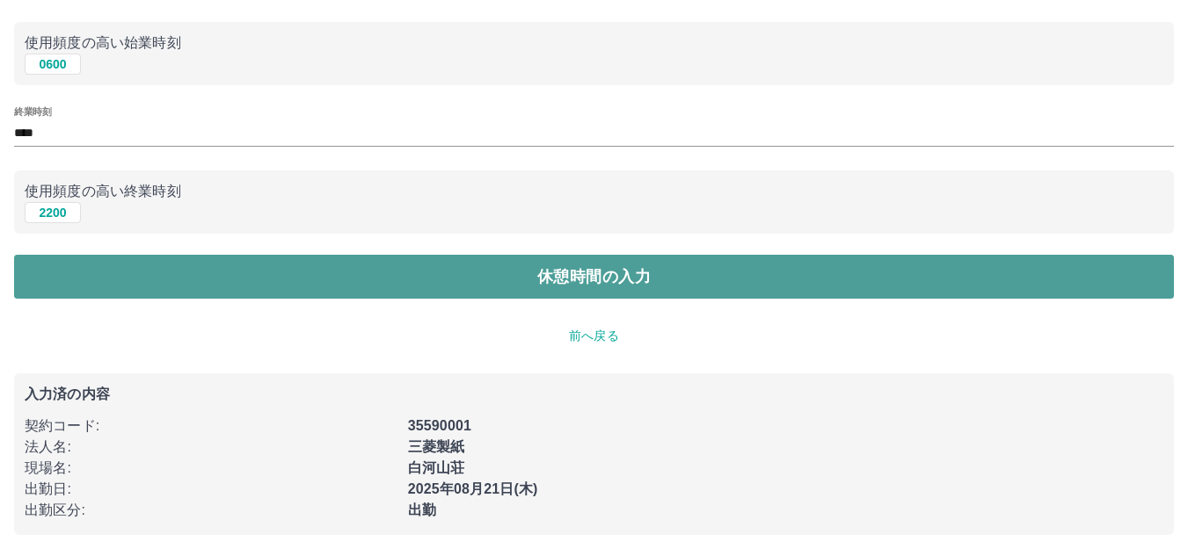
click at [125, 278] on button "休憩時間の入力" at bounding box center [593, 277] width 1159 height 44
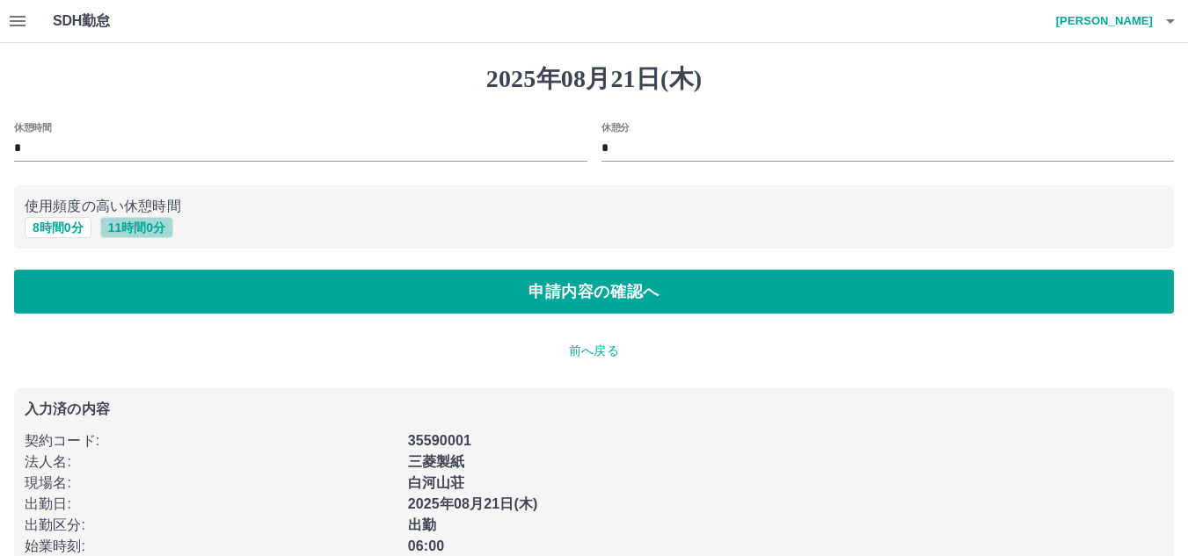
click at [129, 225] on button "11 時間 0 分" at bounding box center [136, 227] width 73 height 21
type input "**"
click at [138, 233] on button "11 時間 0 分" at bounding box center [136, 227] width 73 height 21
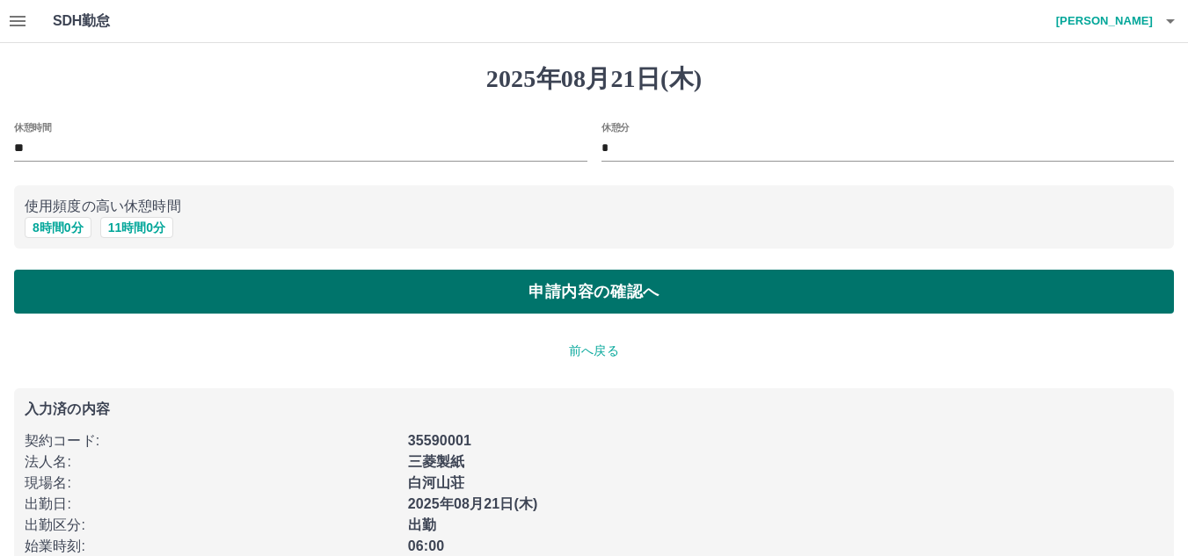
click at [150, 294] on button "申請内容の確認へ" at bounding box center [593, 292] width 1159 height 44
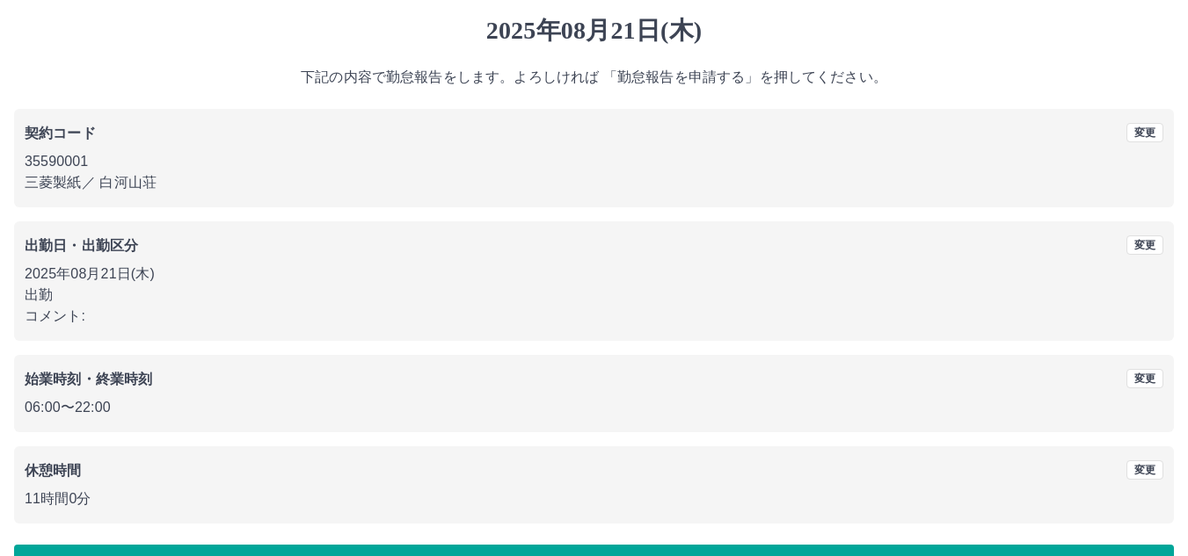
scroll to position [102, 0]
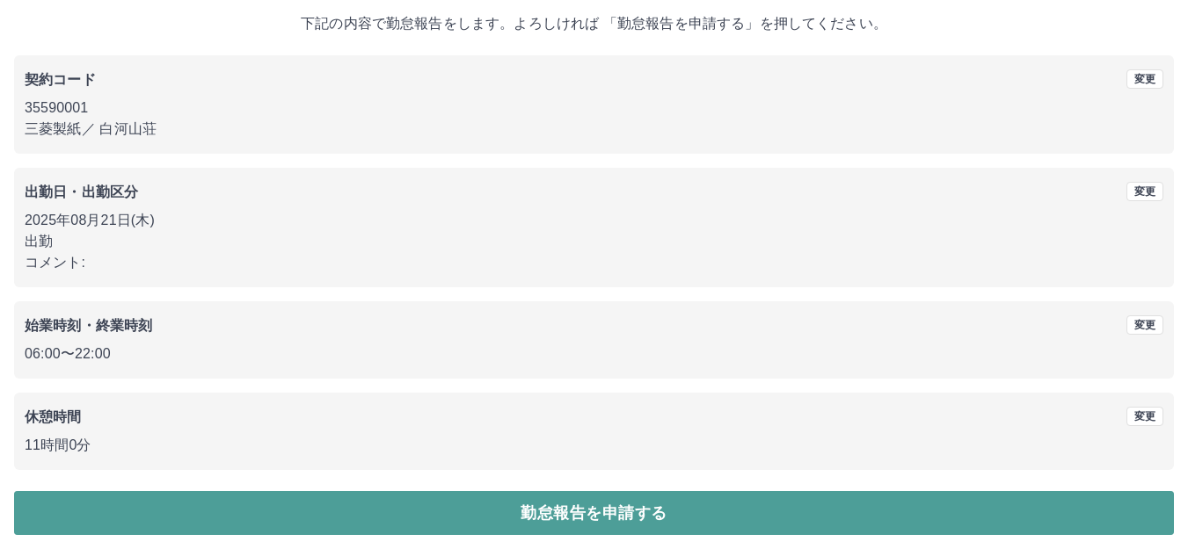
click at [506, 512] on button "勤怠報告を申請する" at bounding box center [593, 513] width 1159 height 44
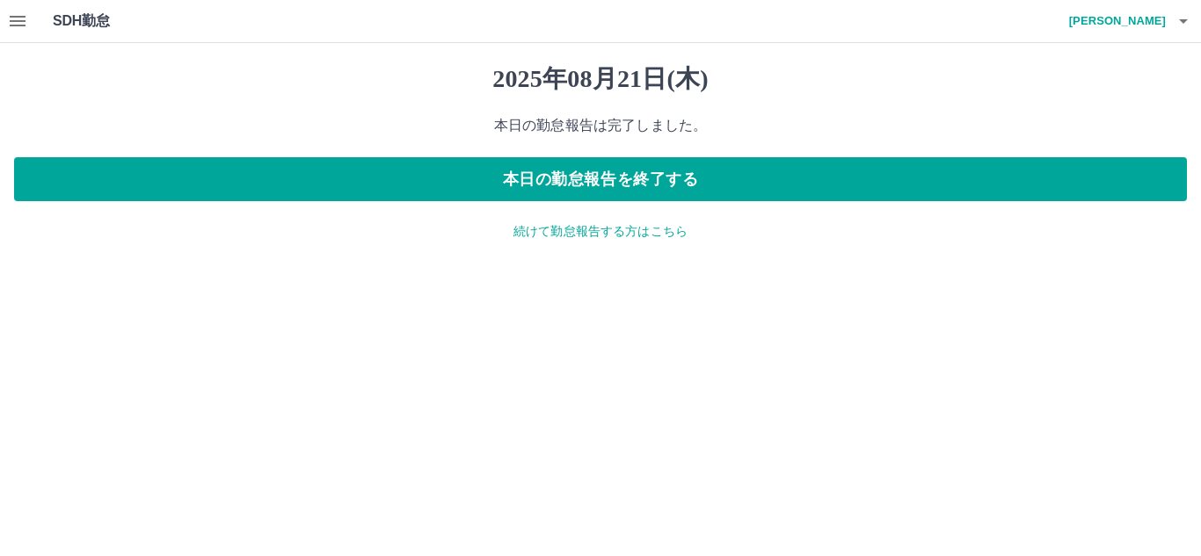
click at [557, 234] on p "続けて勤怠報告する方はこちら" at bounding box center [600, 231] width 1173 height 18
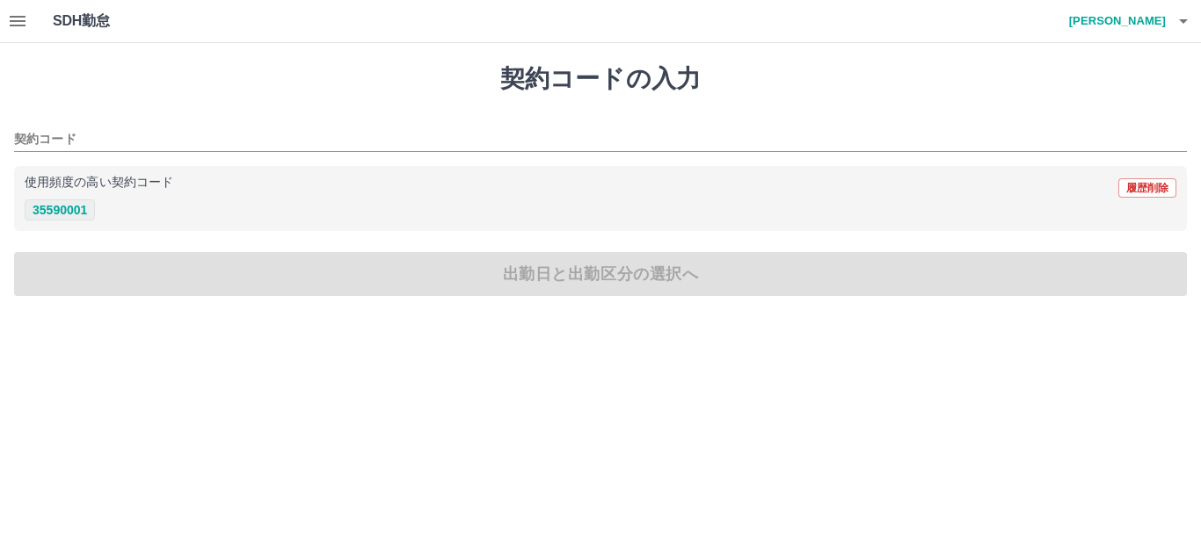
click at [69, 212] on button "35590001" at bounding box center [60, 210] width 70 height 21
type input "********"
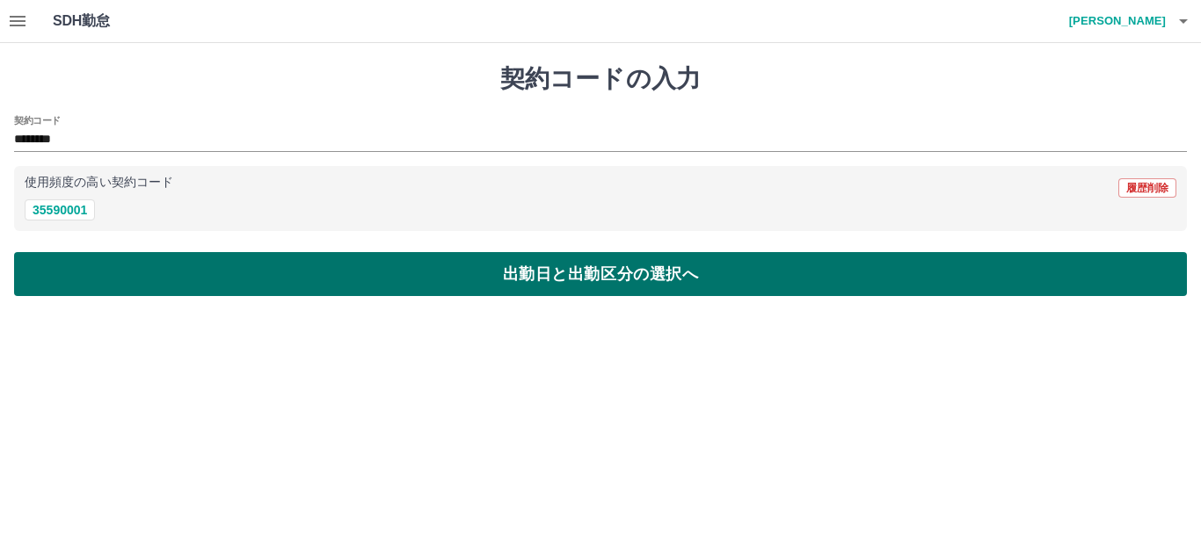
click at [76, 271] on button "出勤日と出勤区分の選択へ" at bounding box center [600, 274] width 1173 height 44
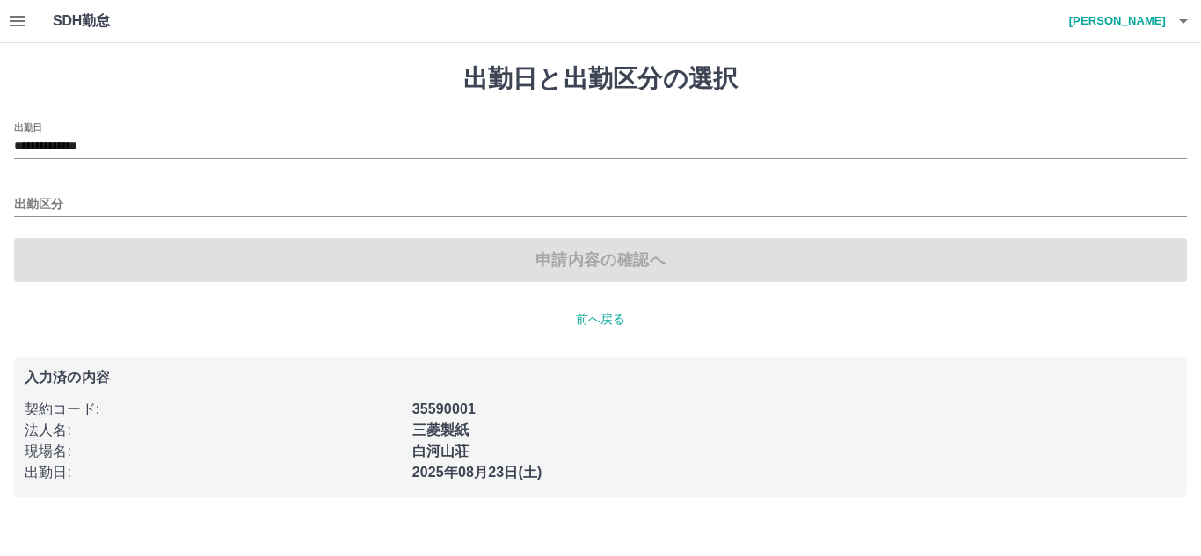
click at [82, 160] on div "**********" at bounding box center [600, 202] width 1173 height 160
click at [82, 158] on div "**********" at bounding box center [600, 147] width 1173 height 23
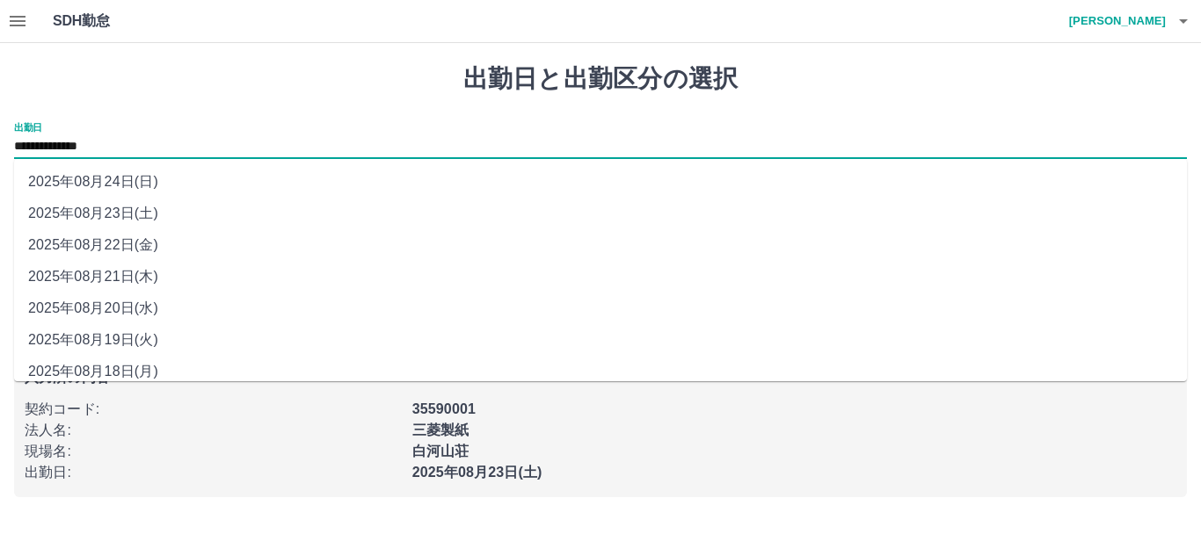
click at [95, 242] on li "2025年08月22日(金)" at bounding box center [600, 245] width 1173 height 32
type input "**********"
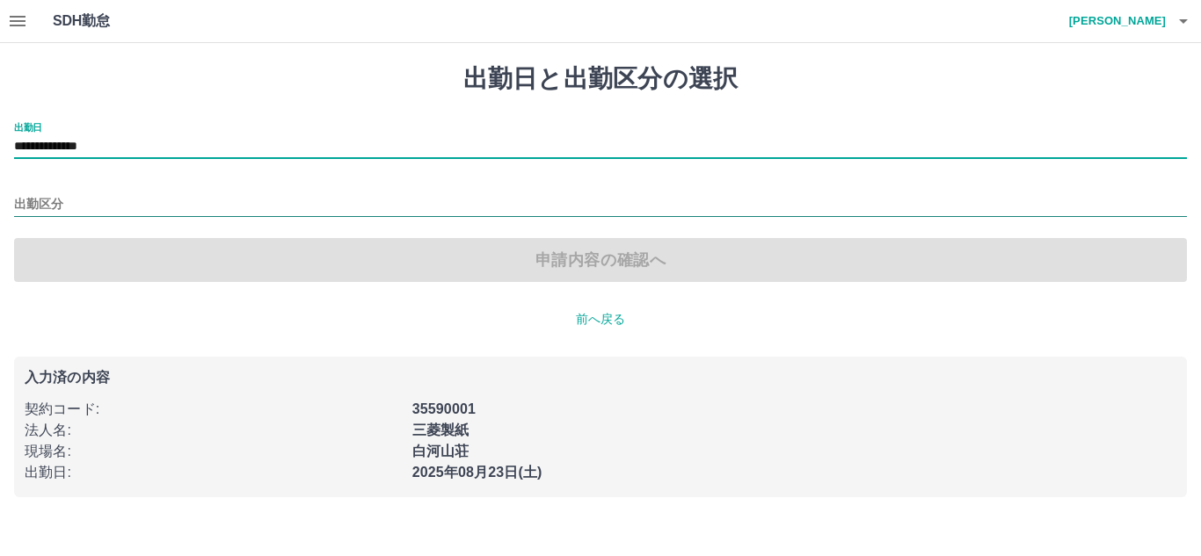
click at [47, 206] on input "出勤区分" at bounding box center [600, 205] width 1173 height 22
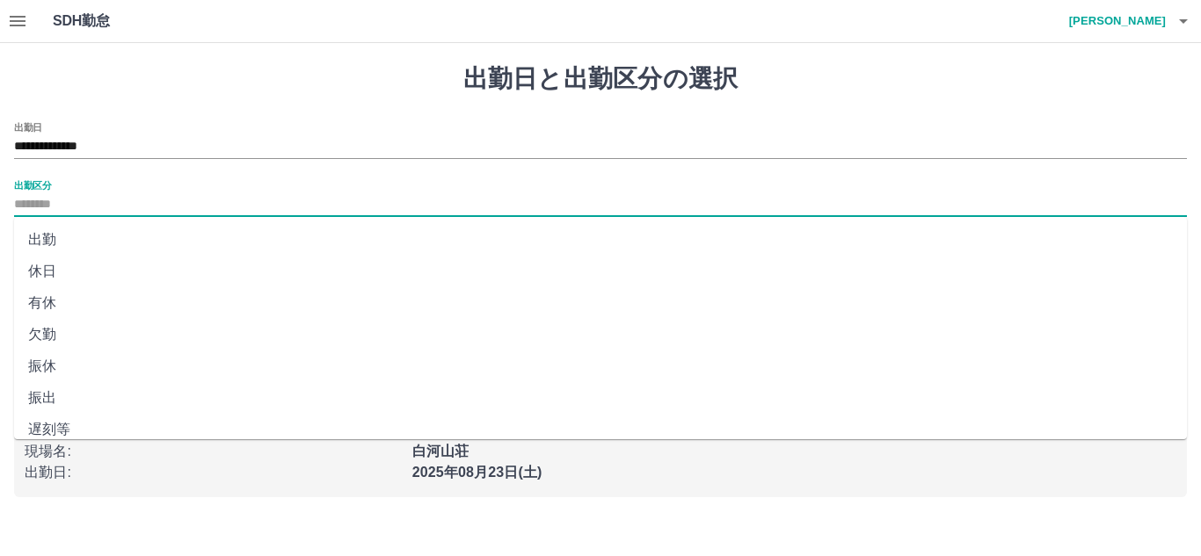
click at [62, 240] on li "出勤" at bounding box center [600, 240] width 1173 height 32
type input "**"
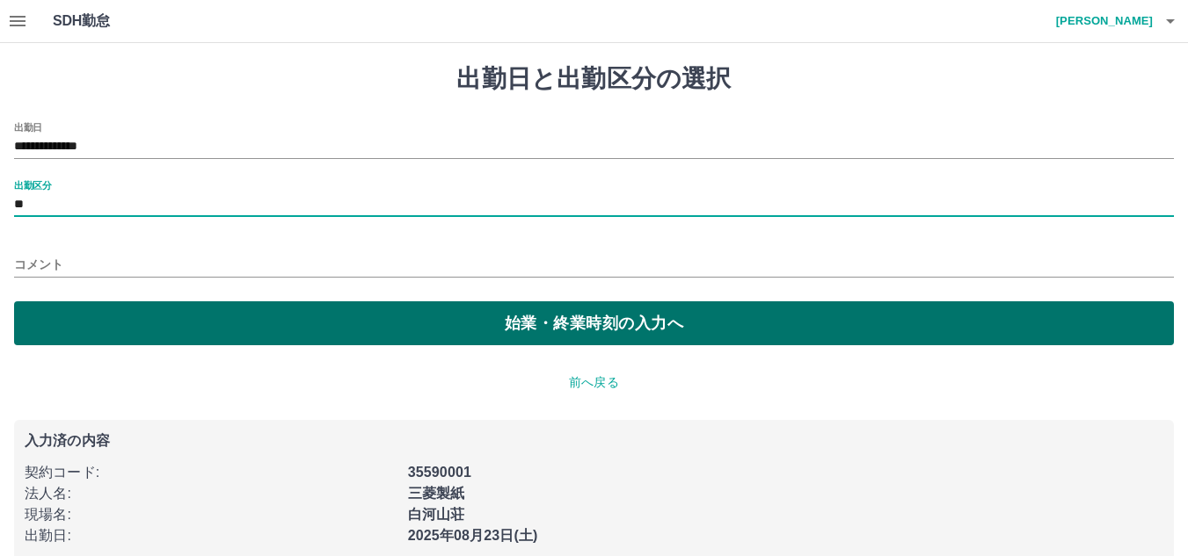
click at [152, 326] on button "始業・終業時刻の入力へ" at bounding box center [593, 324] width 1159 height 44
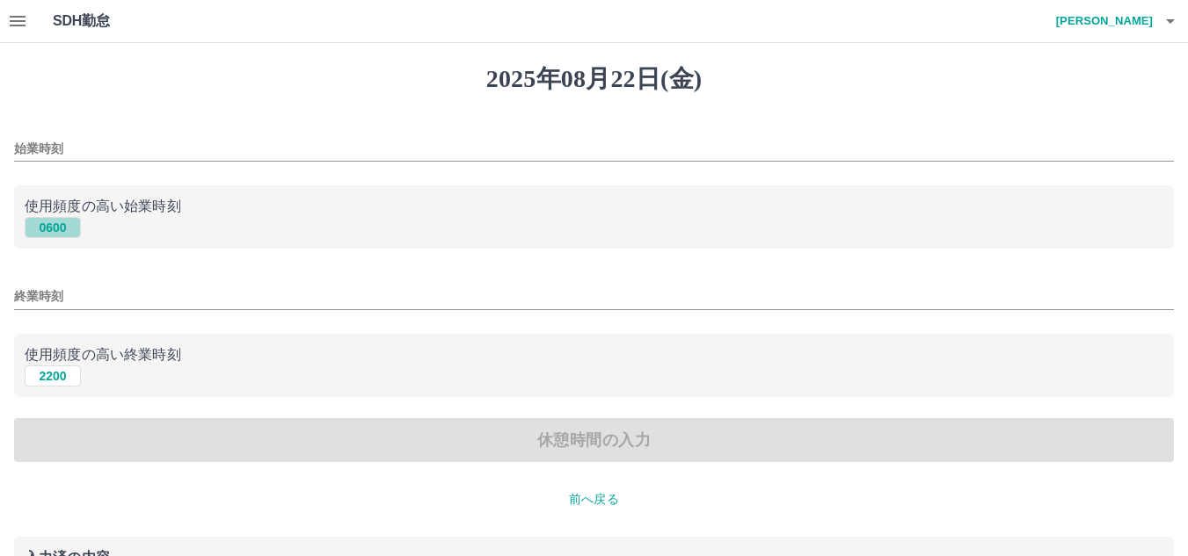
click at [45, 227] on button "0600" at bounding box center [53, 227] width 56 height 21
type input "****"
click at [65, 376] on button "2200" at bounding box center [53, 376] width 56 height 21
type input "****"
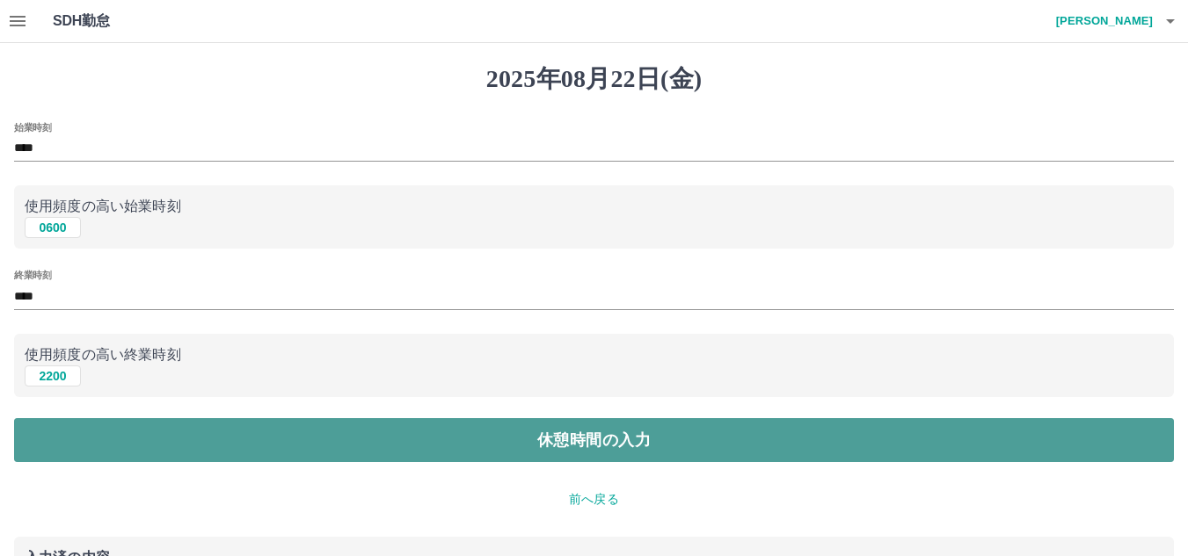
click at [117, 437] on button "休憩時間の入力" at bounding box center [593, 440] width 1159 height 44
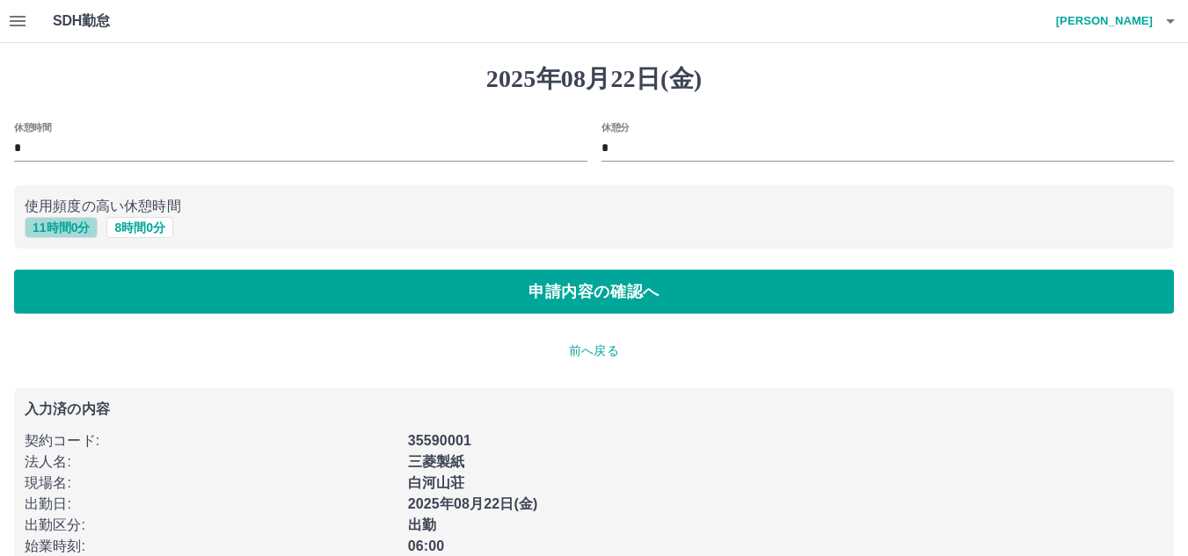
click at [64, 229] on button "11 時間 0 分" at bounding box center [61, 227] width 73 height 21
type input "**"
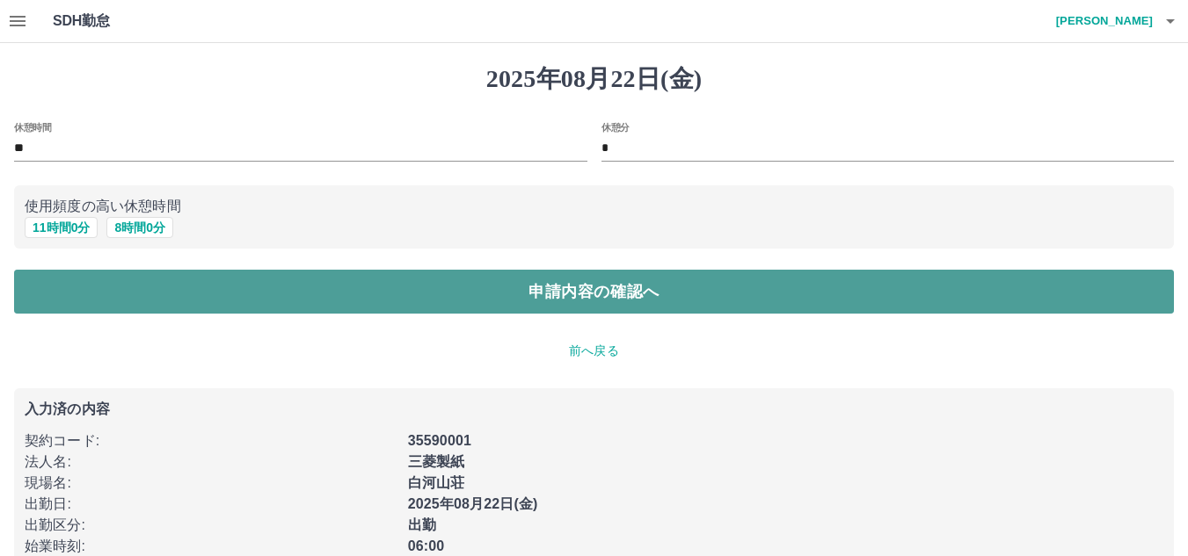
click at [536, 292] on button "申請内容の確認へ" at bounding box center [593, 292] width 1159 height 44
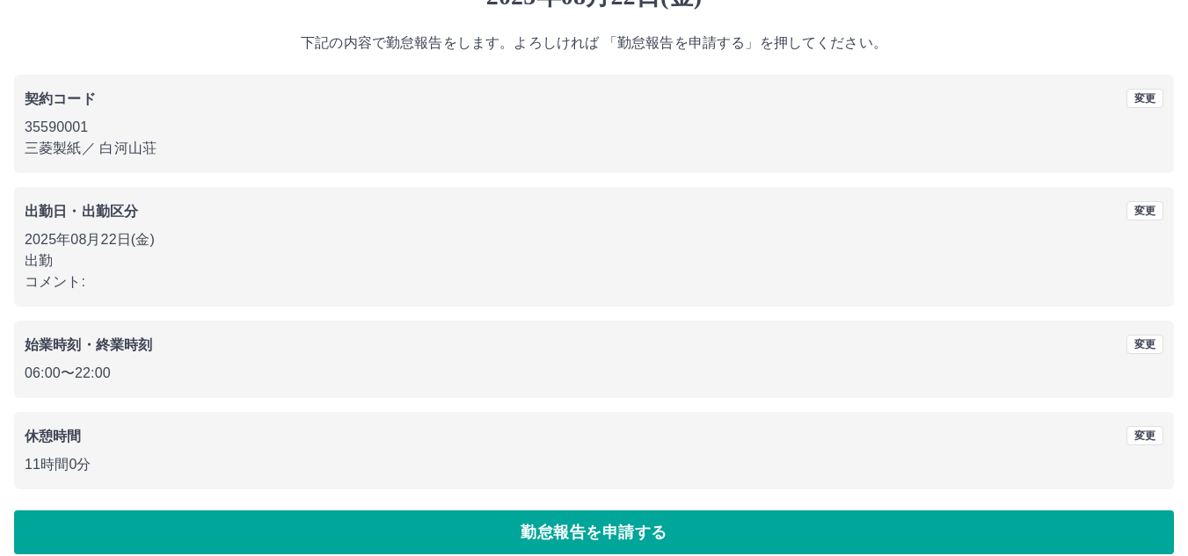
scroll to position [102, 0]
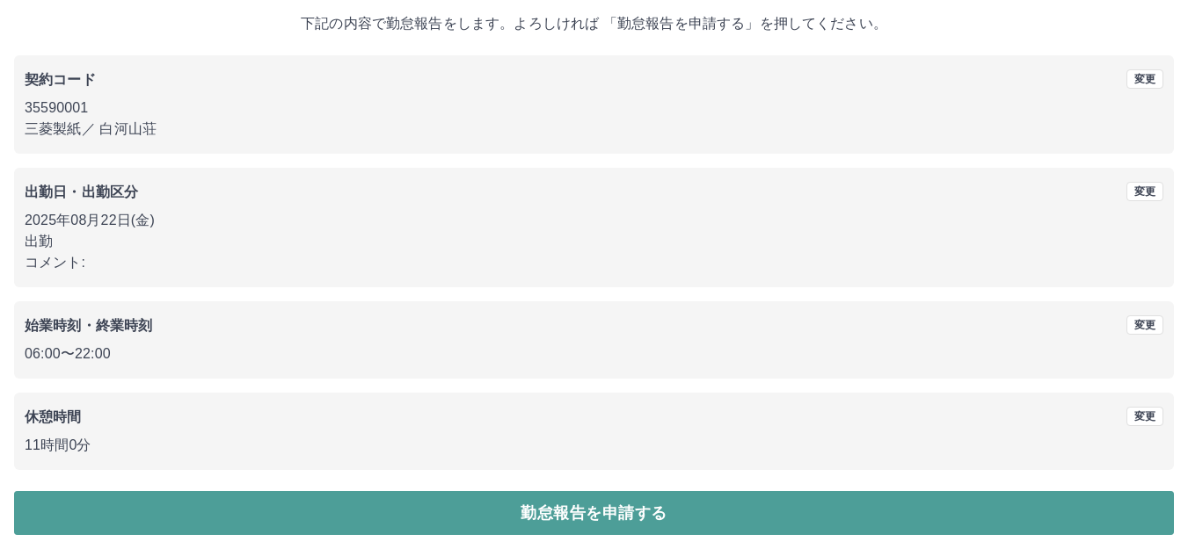
click at [527, 512] on button "勤怠報告を申請する" at bounding box center [593, 513] width 1159 height 44
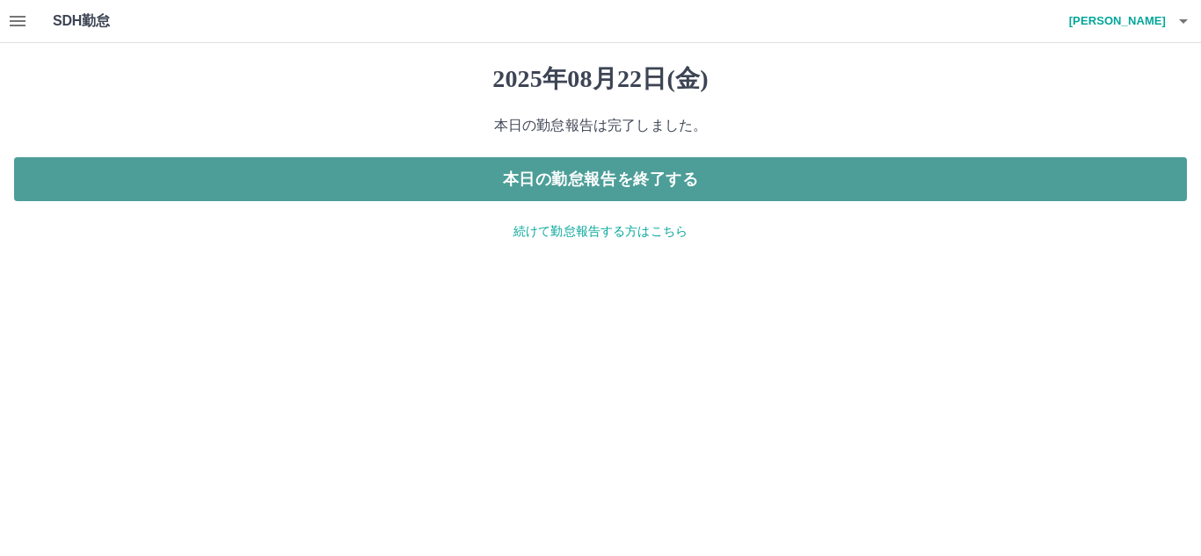
click at [607, 171] on button "本日の勤怠報告を終了する" at bounding box center [600, 179] width 1173 height 44
